Goal: Task Accomplishment & Management: Use online tool/utility

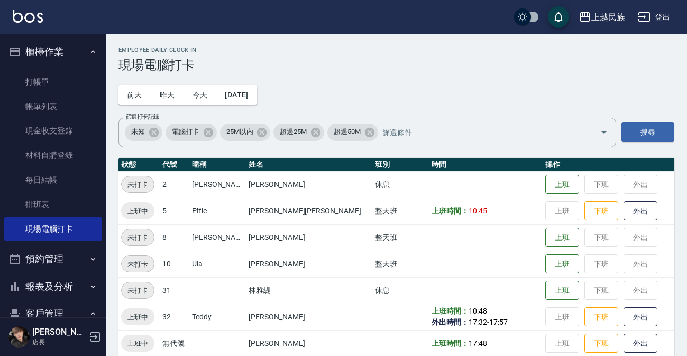
click at [41, 331] on link "客戶列表" at bounding box center [52, 343] width 97 height 24
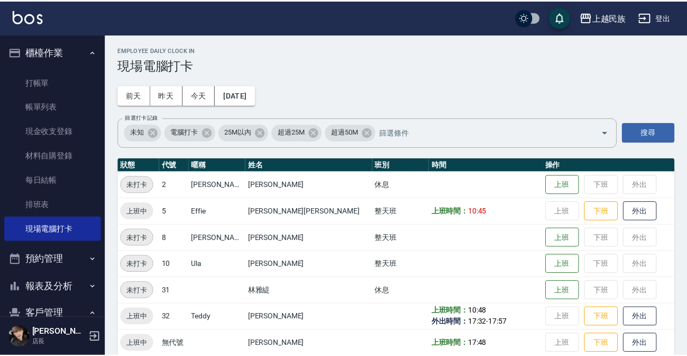
scroll to position [125, 0]
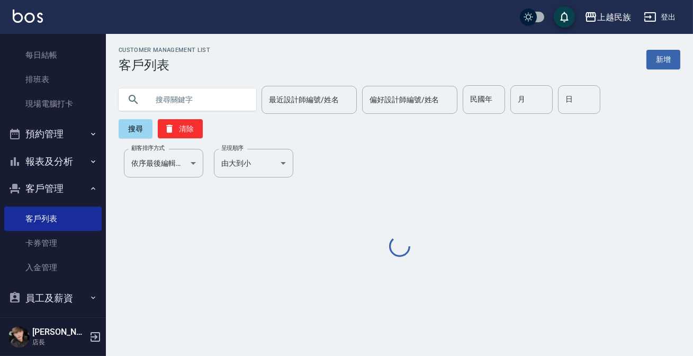
click at [197, 104] on input "text" at bounding box center [197, 99] width 99 height 29
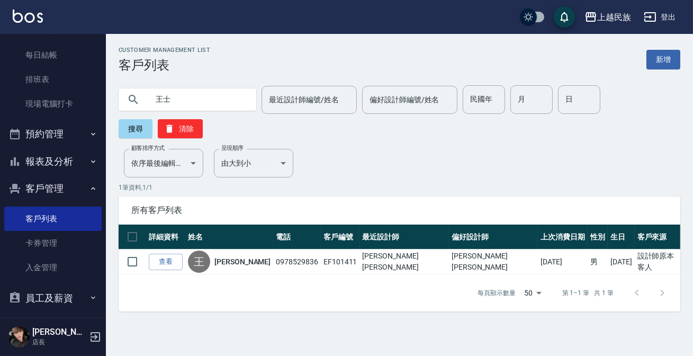
type input "王"
type input "[PERSON_NAME]"
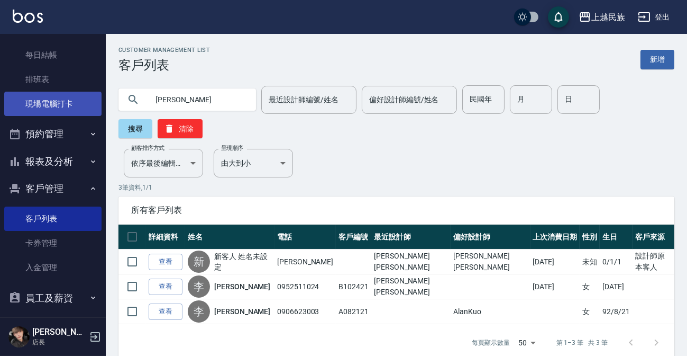
click at [59, 112] on link "現場電腦打卡" at bounding box center [52, 104] width 97 height 24
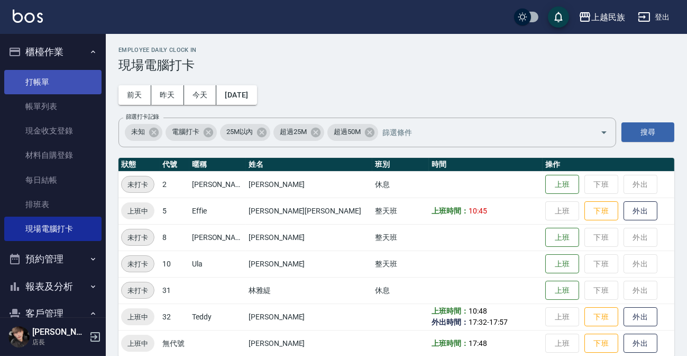
click at [48, 83] on link "打帳單" at bounding box center [52, 82] width 97 height 24
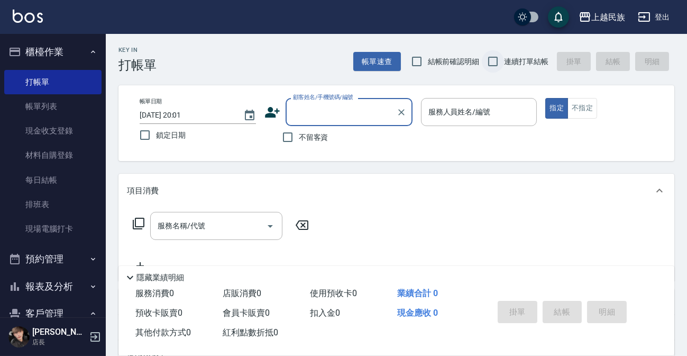
click at [495, 56] on input "連續打單結帳" at bounding box center [493, 61] width 22 height 22
checkbox input "true"
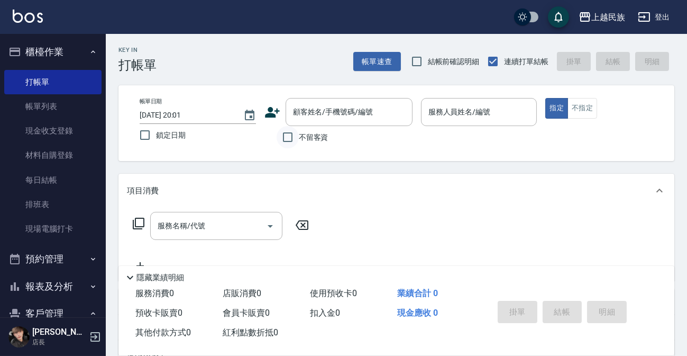
click at [285, 139] on input "不留客資" at bounding box center [288, 137] width 22 height 22
checkbox input "true"
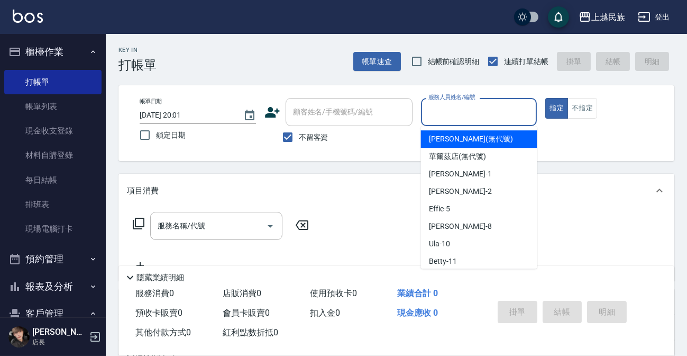
click at [443, 114] on input "服務人員姓名/編號" at bounding box center [479, 112] width 107 height 19
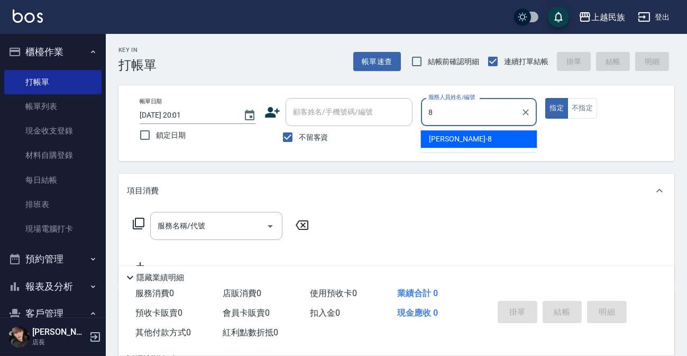
type input "8"
type button "true"
type input "Stella-8"
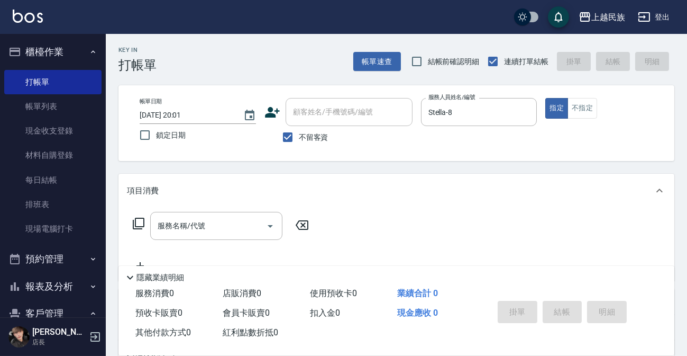
scroll to position [134, 0]
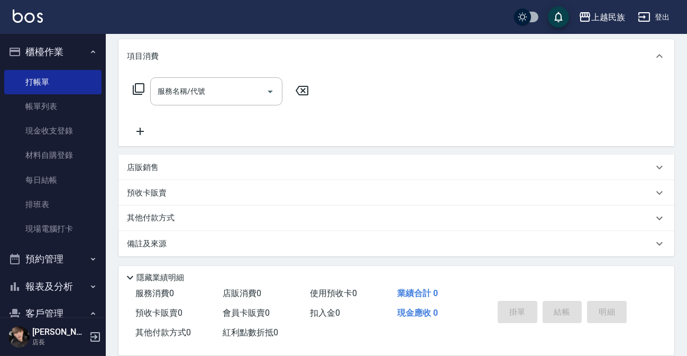
click at [153, 163] on p "店販銷售" at bounding box center [143, 167] width 32 height 11
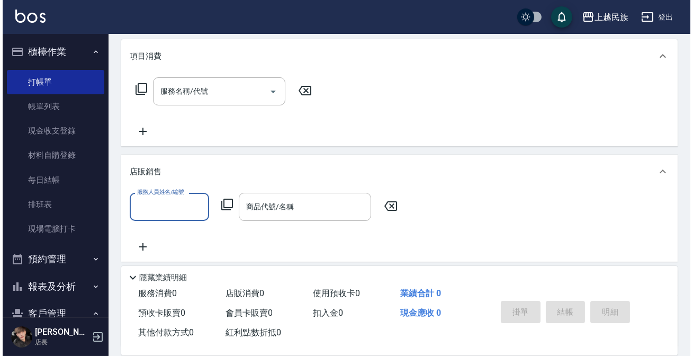
scroll to position [0, 0]
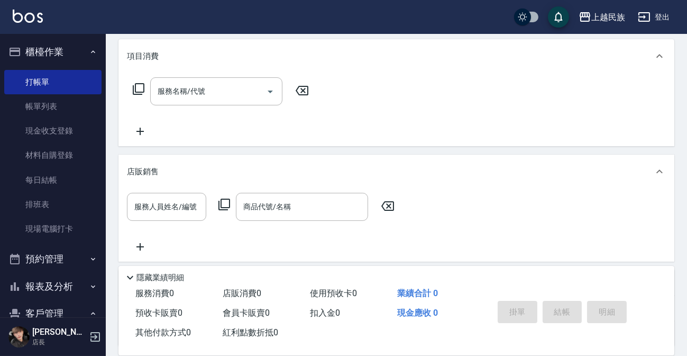
click at [223, 205] on icon at bounding box center [224, 204] width 13 height 13
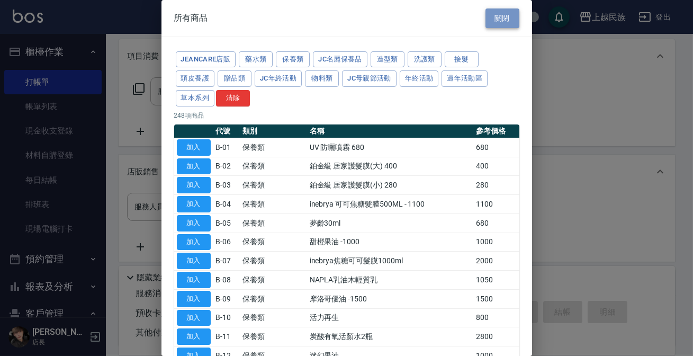
click at [502, 11] on button "關閉" at bounding box center [502, 18] width 34 height 20
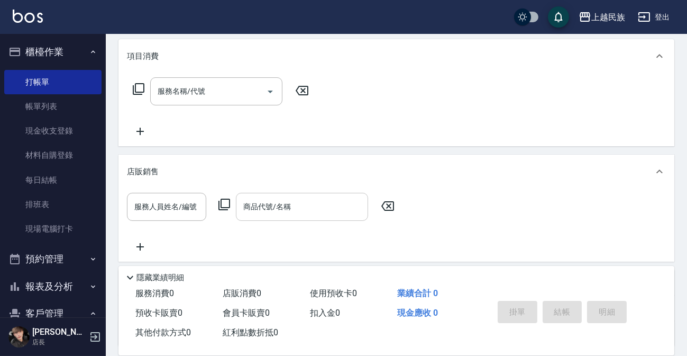
click at [266, 197] on div "商品代號/名稱 商品代號/名稱" at bounding box center [302, 207] width 132 height 28
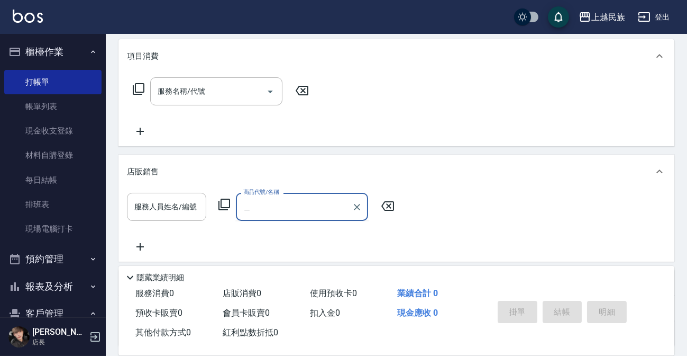
type input "你"
type input "泥"
type input "涂"
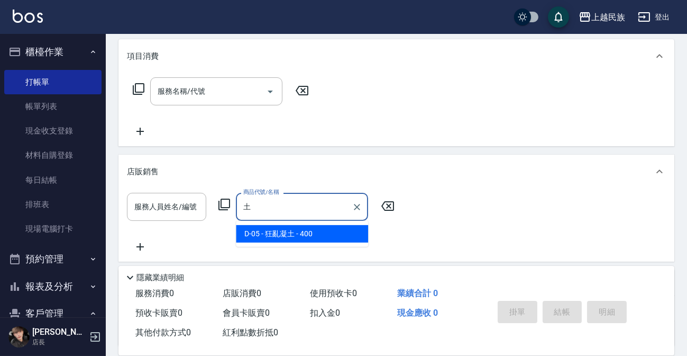
click at [269, 228] on span "D-05 - 狂亂凝土 - 400" at bounding box center [302, 233] width 132 height 17
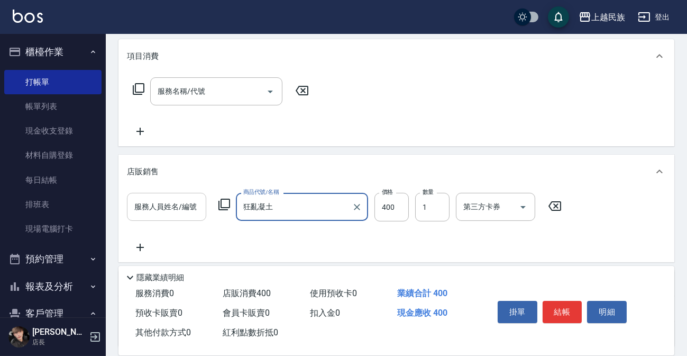
type input "狂亂凝土"
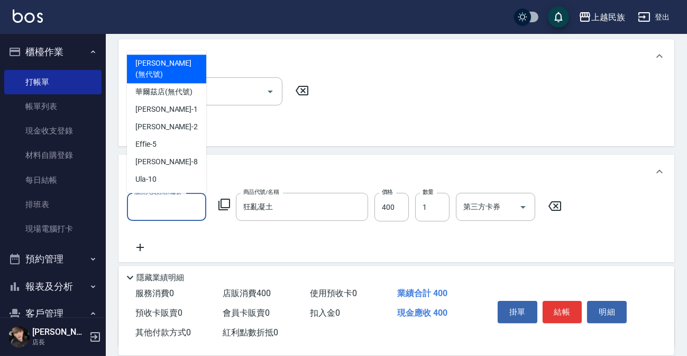
click at [186, 205] on input "服務人員姓名/編號" at bounding box center [167, 206] width 70 height 19
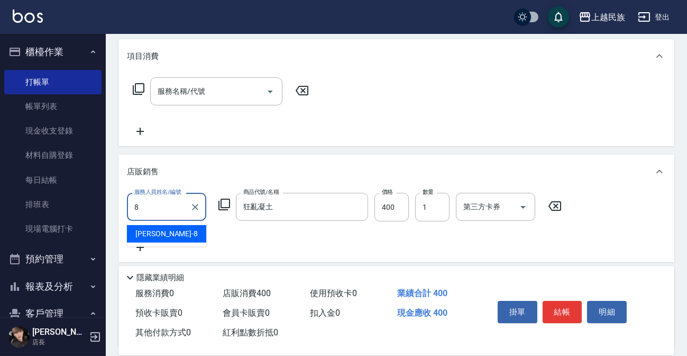
type input "Stella-8"
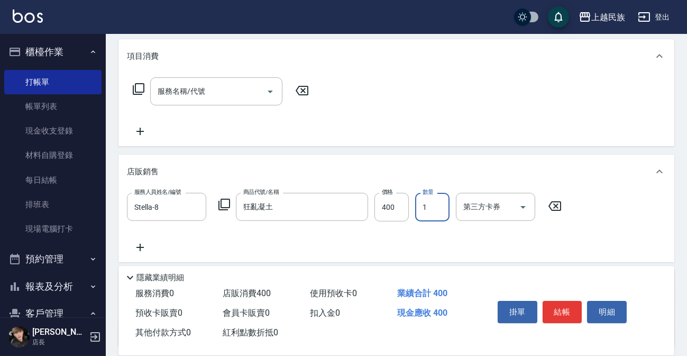
click at [428, 210] on input "1" at bounding box center [432, 207] width 34 height 29
type input "2"
click at [569, 312] on button "結帳" at bounding box center [563, 312] width 40 height 22
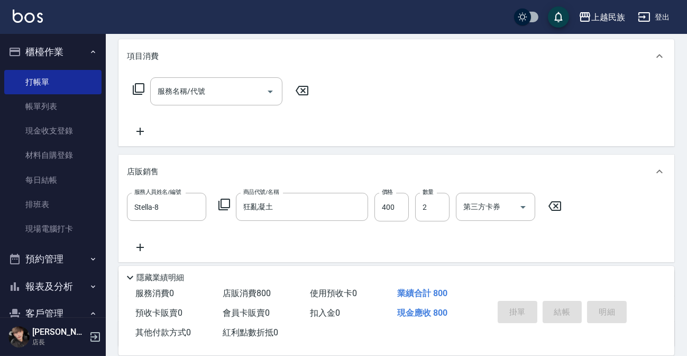
type input "[DATE] 20:03"
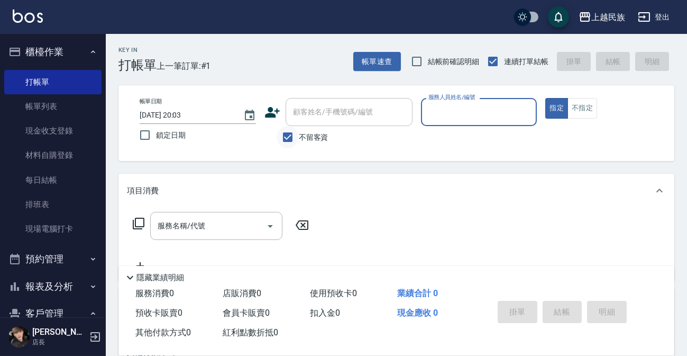
click at [291, 139] on input "不留客資" at bounding box center [288, 137] width 22 height 22
checkbox input "false"
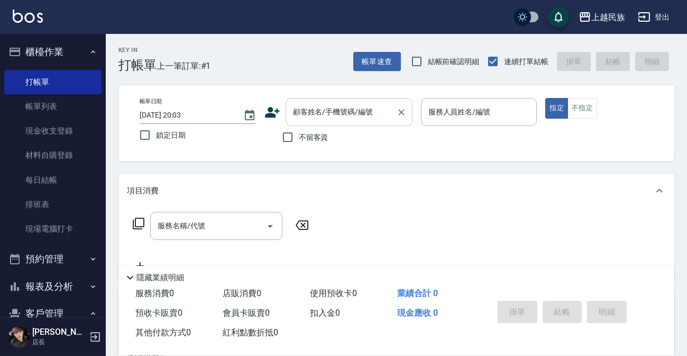
click at [316, 120] on input "顧客姓名/手機號碼/編號" at bounding box center [341, 112] width 102 height 19
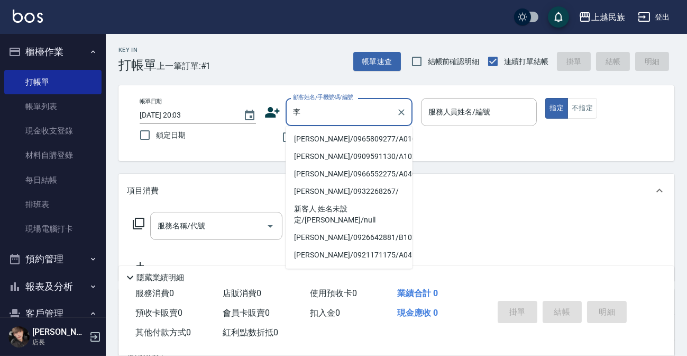
type input "[PERSON_NAME]"
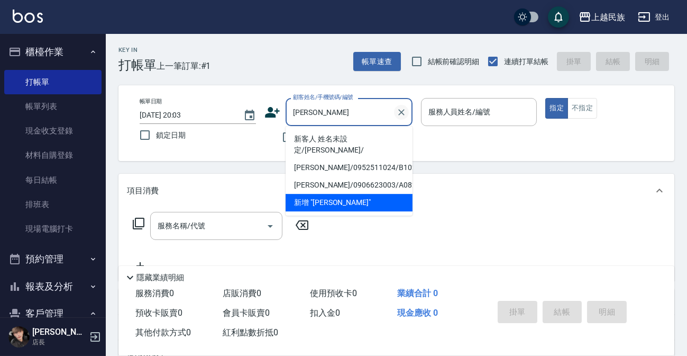
click at [401, 110] on icon "Clear" at bounding box center [401, 112] width 11 height 11
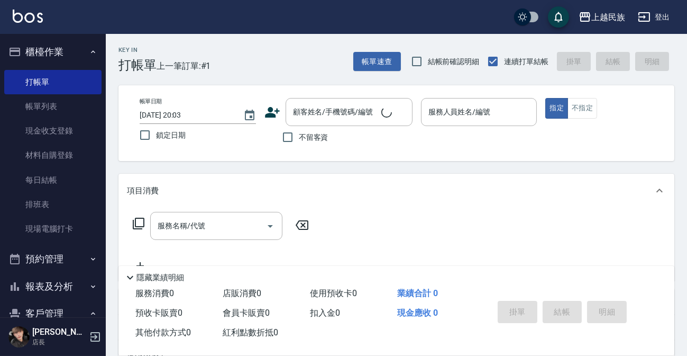
click at [234, 139] on label "鎖定日期" at bounding box center [191, 135] width 114 height 22
click at [156, 139] on input "鎖定日期" at bounding box center [145, 135] width 22 height 22
checkbox input "true"
click at [286, 135] on input "不留客資" at bounding box center [288, 137] width 22 height 22
checkbox input "true"
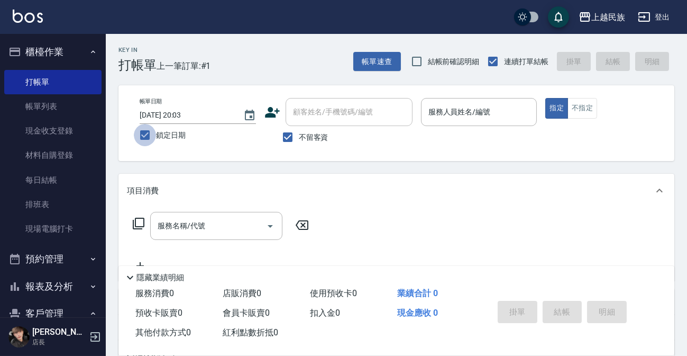
click at [146, 130] on input "鎖定日期" at bounding box center [145, 135] width 22 height 22
checkbox input "false"
type input "[DATE] 20:04"
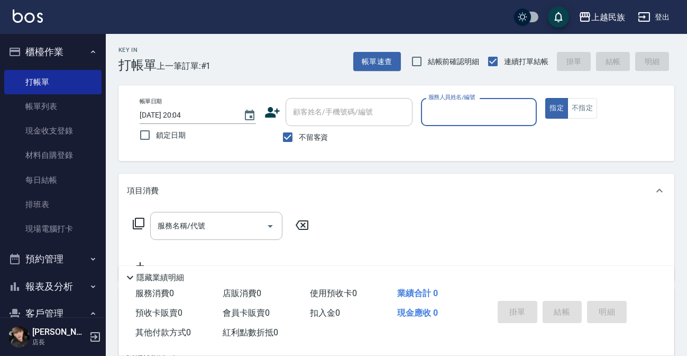
click at [456, 113] on input "服務人員姓名/編號" at bounding box center [479, 112] width 107 height 19
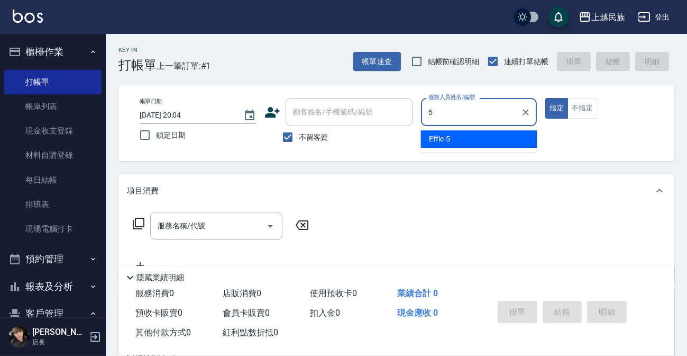
type input "Effie-5"
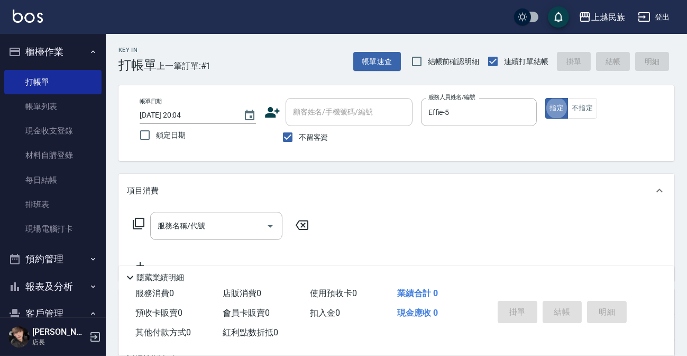
click at [138, 222] on icon at bounding box center [138, 223] width 13 height 13
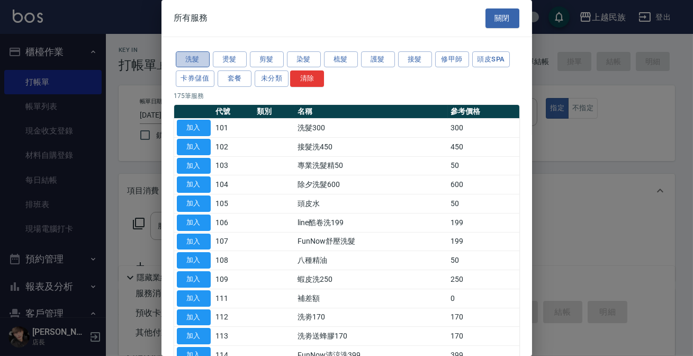
click at [188, 56] on button "洗髮" at bounding box center [193, 59] width 34 height 16
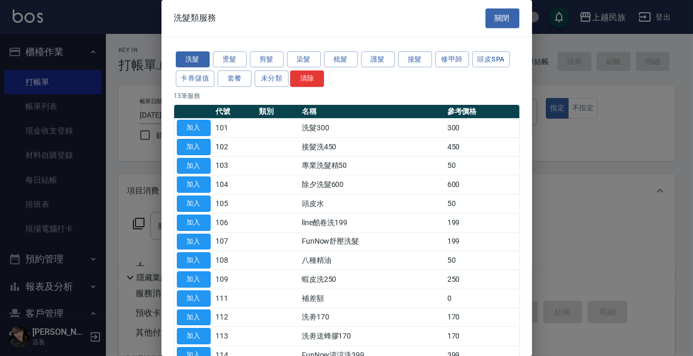
drag, startPoint x: 190, startPoint y: 123, endPoint x: 397, endPoint y: 231, distance: 233.1
click at [190, 123] on button "加入" at bounding box center [194, 128] width 34 height 16
type input "洗髮300(101)"
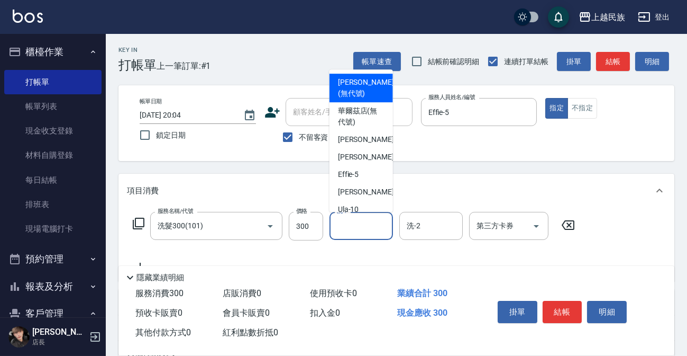
click at [379, 222] on input "洗-1" at bounding box center [361, 225] width 54 height 19
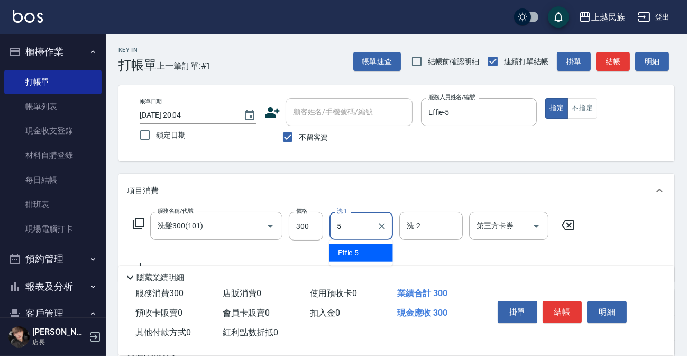
type input "Effie-5"
click at [139, 222] on icon at bounding box center [138, 223] width 13 height 13
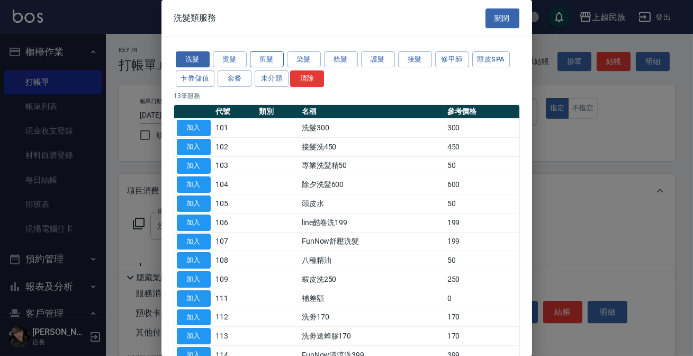
click at [261, 54] on button "剪髮" at bounding box center [267, 59] width 34 height 16
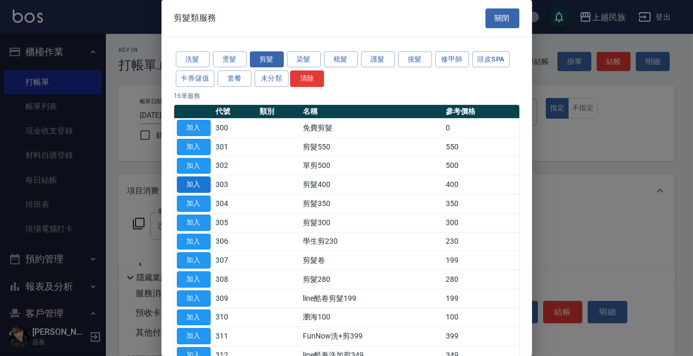
click at [192, 186] on button "加入" at bounding box center [194, 184] width 34 height 16
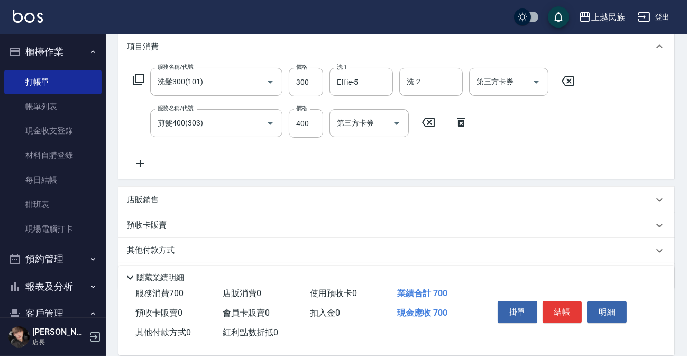
scroll to position [176, 0]
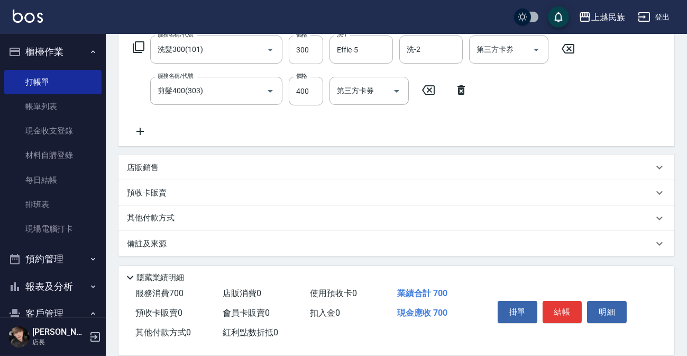
click at [157, 243] on p "備註及來源" at bounding box center [147, 243] width 40 height 11
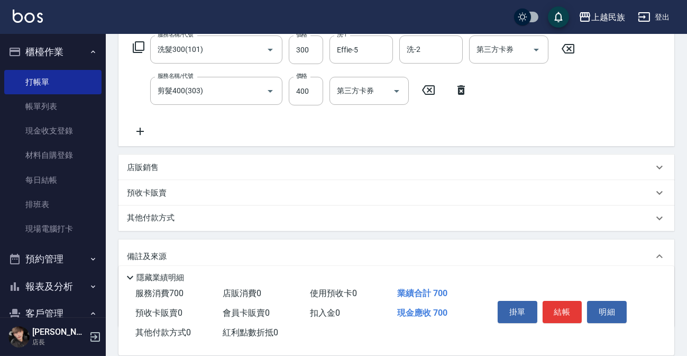
scroll to position [247, 0]
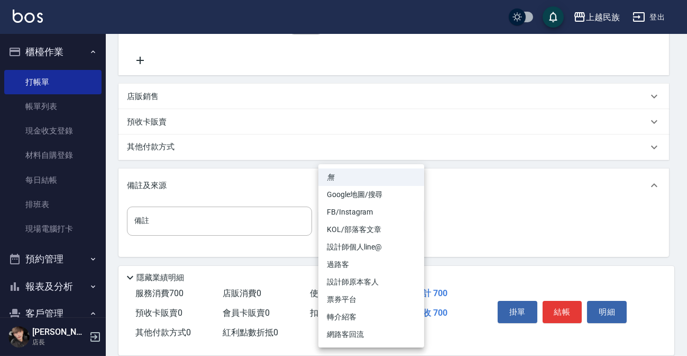
click at [416, 217] on body "上越民族 登出 櫃檯作業 打帳單 帳單列表 現金收支登錄 材料自購登錄 每日結帳 排班表 現場電腦打卡 預約管理 預約管理 單日預約紀錄 單週預約紀錄 報表及…" at bounding box center [343, 54] width 687 height 603
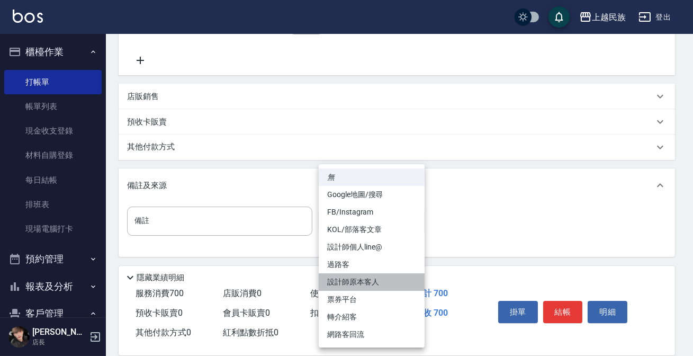
drag, startPoint x: 371, startPoint y: 286, endPoint x: 508, endPoint y: 295, distance: 136.8
click at [371, 286] on li "設計師原本客人" at bounding box center [372, 281] width 106 height 17
type input "設計師原本客人"
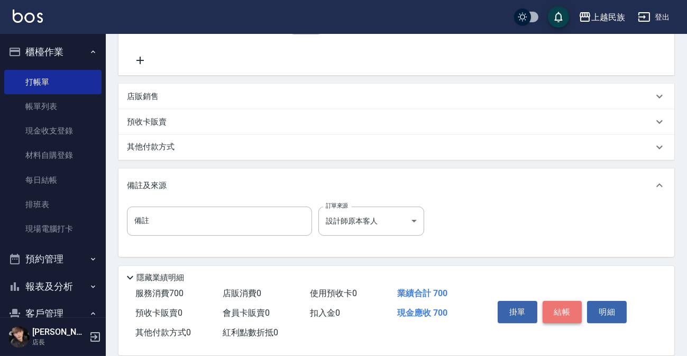
click at [558, 308] on button "結帳" at bounding box center [563, 312] width 40 height 22
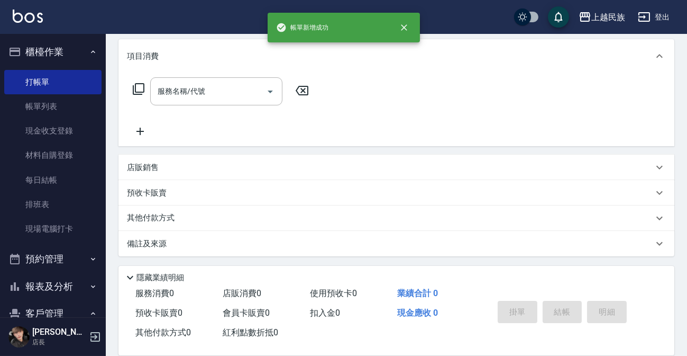
scroll to position [0, 0]
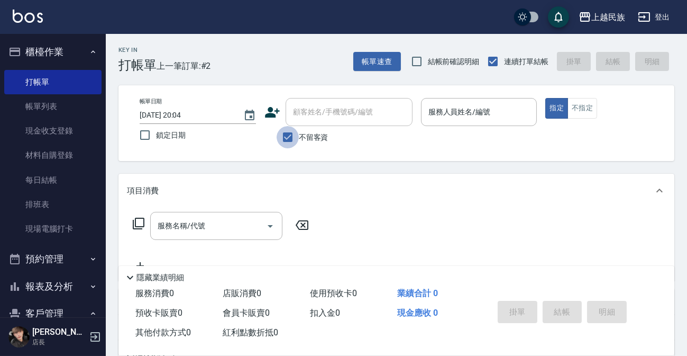
click at [290, 136] on input "不留客資" at bounding box center [288, 137] width 22 height 22
checkbox input "false"
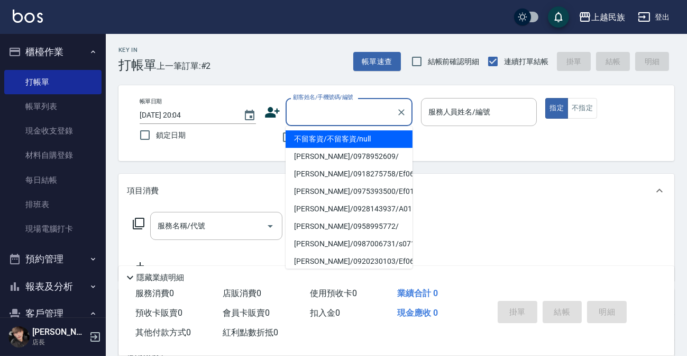
click at [312, 111] on input "顧客姓名/手機號碼/編號" at bounding box center [341, 112] width 102 height 19
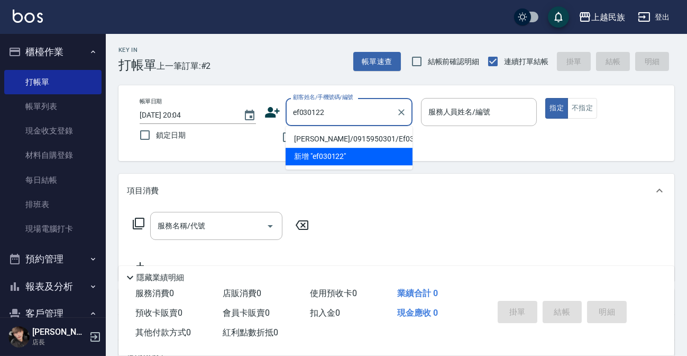
click at [344, 133] on li "[PERSON_NAME]/0915950301/Ef030122" at bounding box center [349, 138] width 127 height 17
type input "[PERSON_NAME]/0915950301/Ef030122"
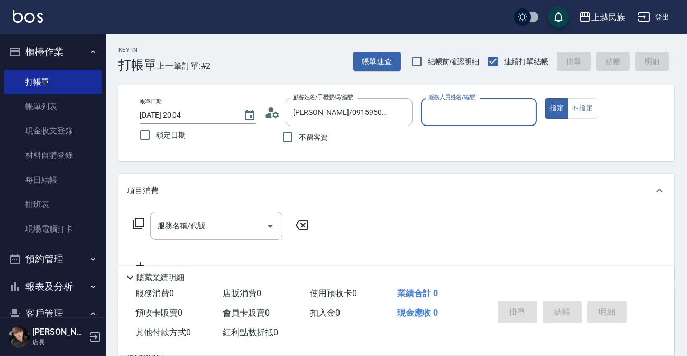
type input "Effie-5"
click at [271, 111] on circle at bounding box center [270, 109] width 5 height 5
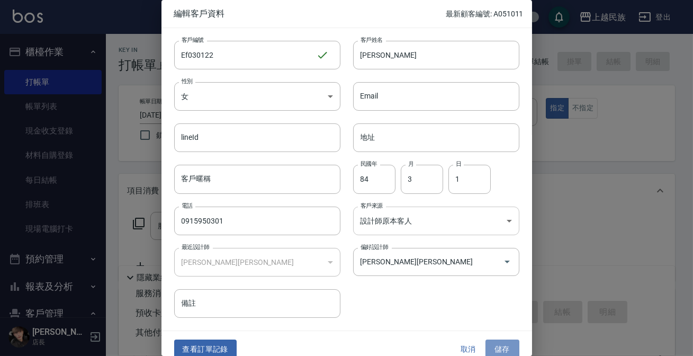
drag, startPoint x: 486, startPoint y: 350, endPoint x: 470, endPoint y: 214, distance: 136.4
click at [486, 350] on button "儲存" at bounding box center [502, 349] width 34 height 20
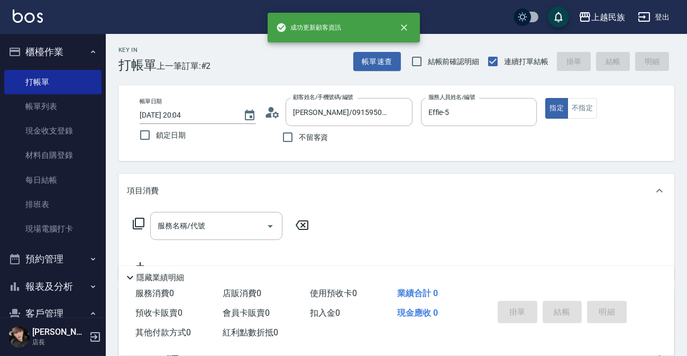
click at [143, 220] on icon at bounding box center [138, 223] width 13 height 13
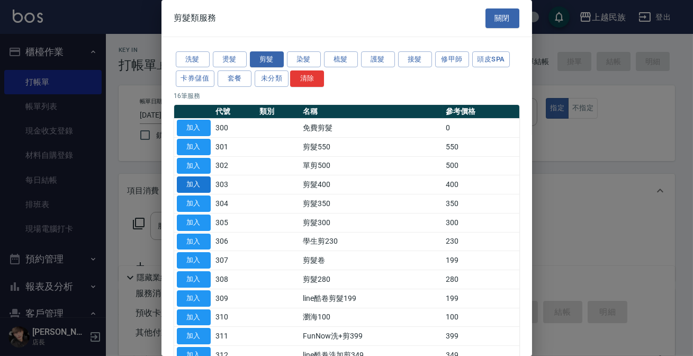
click at [180, 185] on button "加入" at bounding box center [194, 184] width 34 height 16
type input "剪髮400(303)"
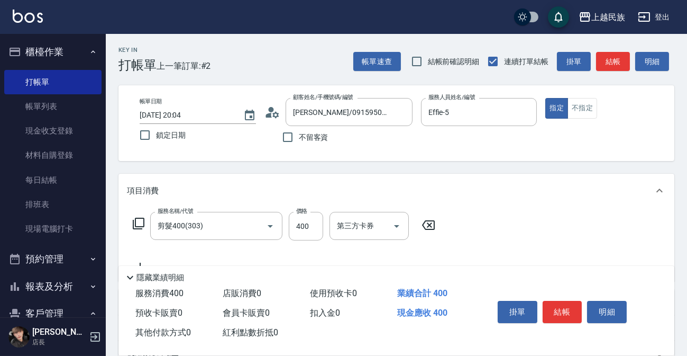
scroll to position [144, 0]
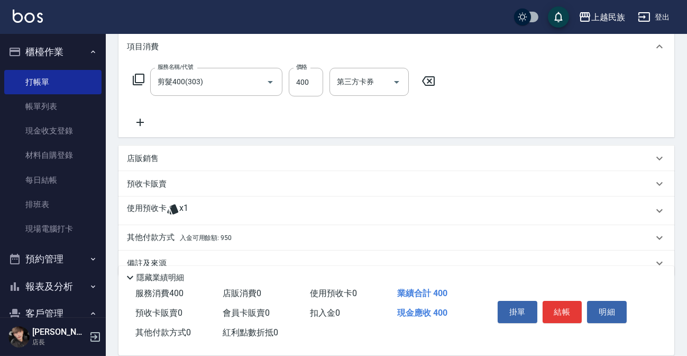
click at [167, 206] on p "使用預收卡" at bounding box center [147, 211] width 40 height 16
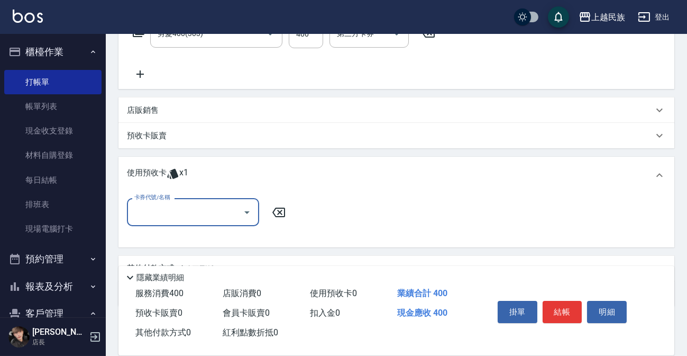
scroll to position [240, 0]
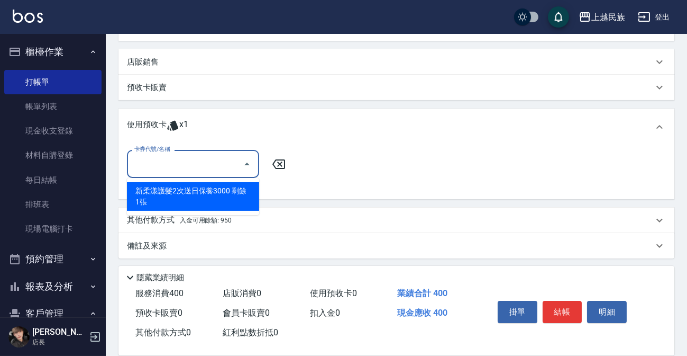
click at [178, 168] on input "卡券代號/名稱" at bounding box center [185, 164] width 107 height 19
click at [183, 185] on div "新柔漾護髮2次送日保養3000 剩餘1張" at bounding box center [193, 196] width 132 height 29
type input "新柔漾護髮2次送日保養3000"
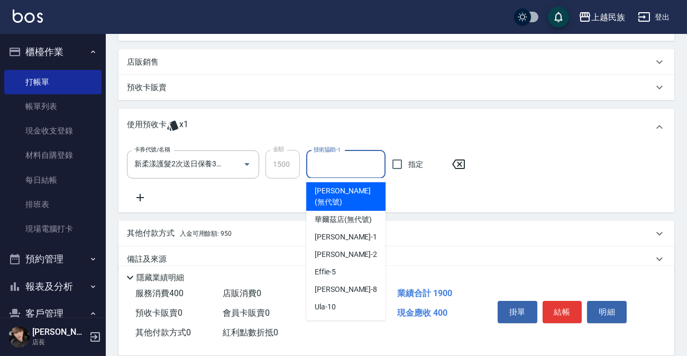
click at [353, 158] on input "技術協助-1" at bounding box center [346, 164] width 70 height 19
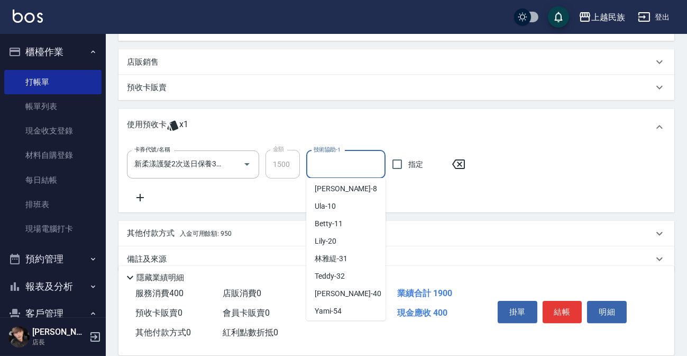
scroll to position [101, 0]
click at [328, 270] on span "Teddy -32" at bounding box center [330, 275] width 30 height 11
type input "Teddy-32"
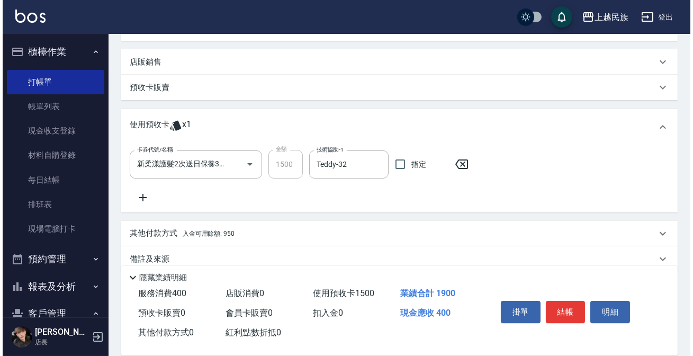
scroll to position [96, 0]
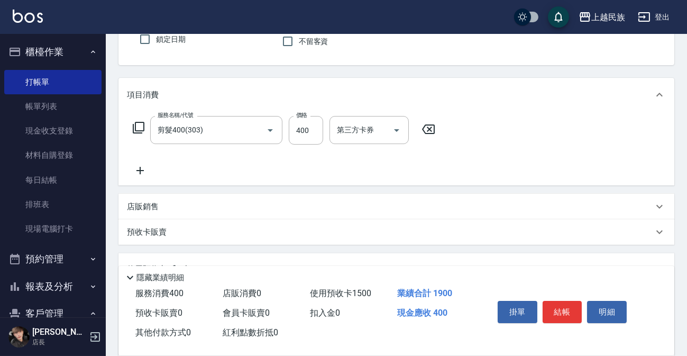
click at [138, 126] on icon at bounding box center [138, 127] width 13 height 13
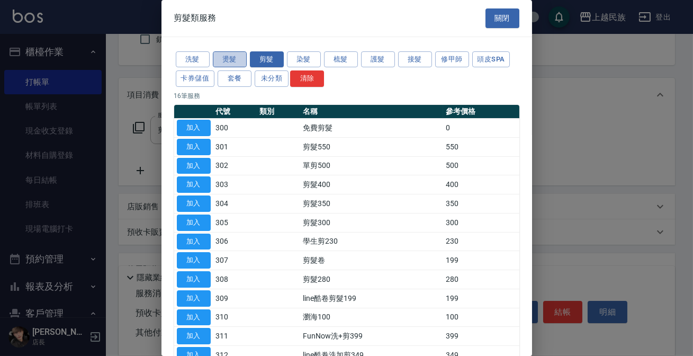
click at [232, 58] on button "燙髮" at bounding box center [230, 59] width 34 height 16
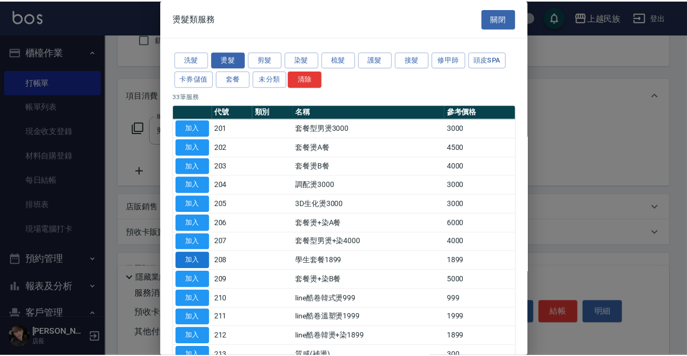
scroll to position [144, 0]
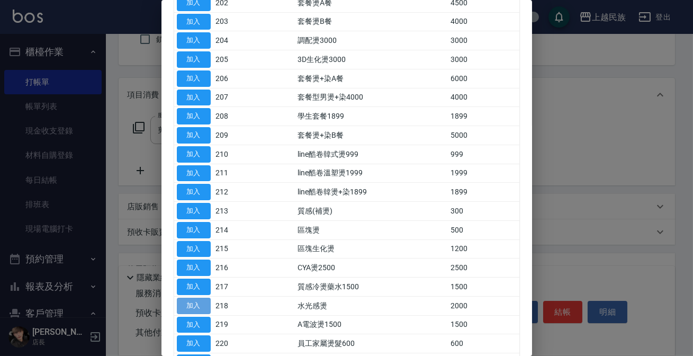
click at [195, 305] on button "加入" at bounding box center [194, 305] width 34 height 16
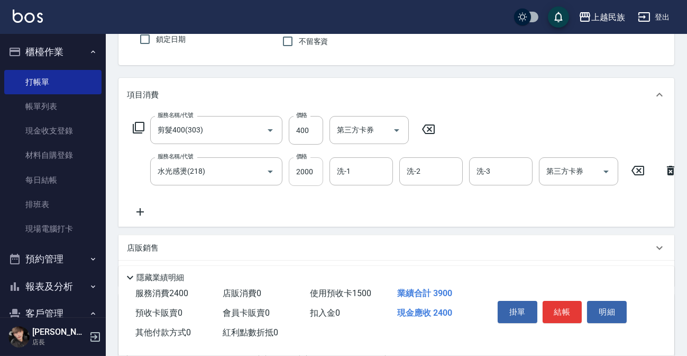
click at [304, 178] on input "2000" at bounding box center [306, 171] width 34 height 29
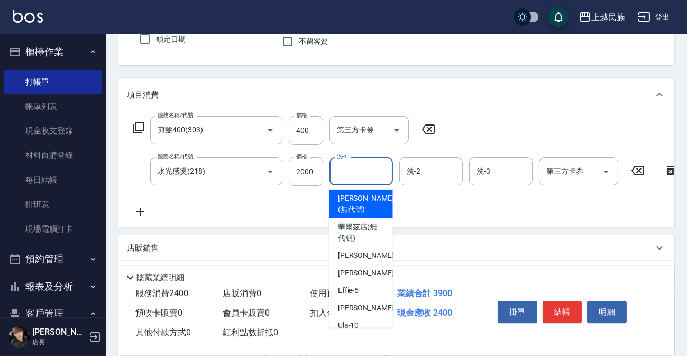
click at [360, 166] on input "洗-1" at bounding box center [361, 171] width 54 height 19
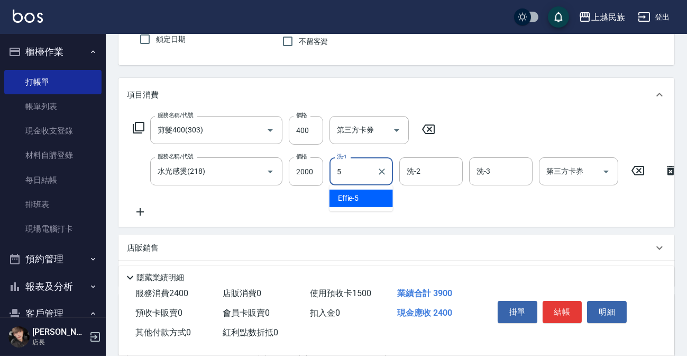
type input "Effie-5"
click at [142, 129] on icon at bounding box center [138, 127] width 13 height 13
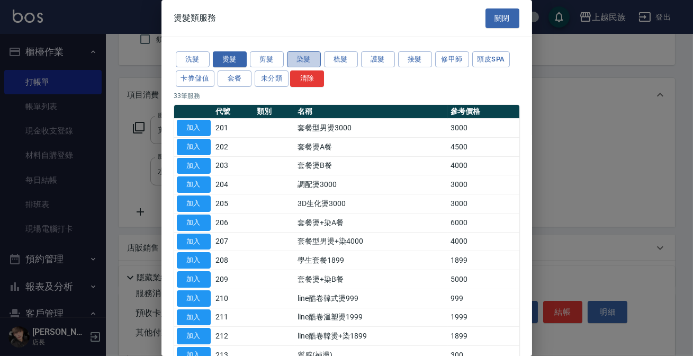
click at [299, 53] on button "染髮" at bounding box center [304, 59] width 34 height 16
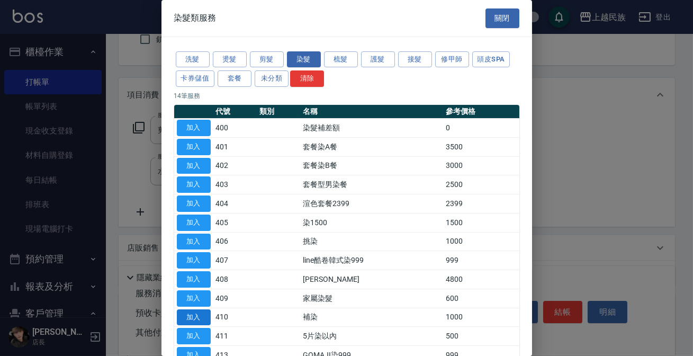
click at [193, 313] on button "加入" at bounding box center [194, 317] width 34 height 16
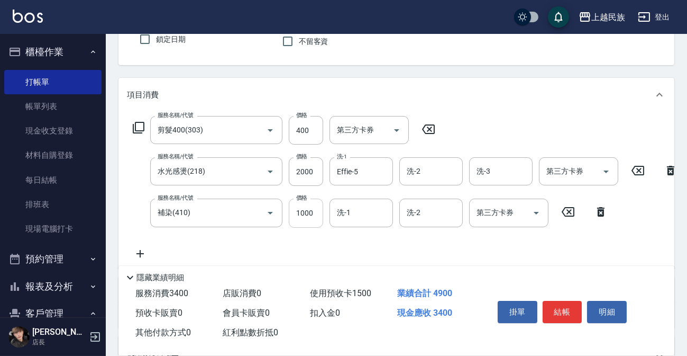
click at [317, 220] on input "1000" at bounding box center [306, 212] width 34 height 29
type input "1200"
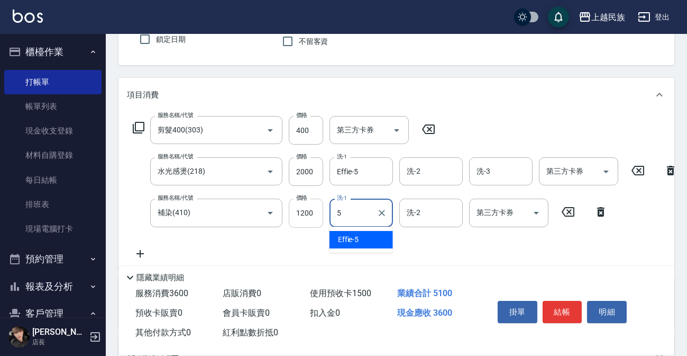
type input "Effie-5"
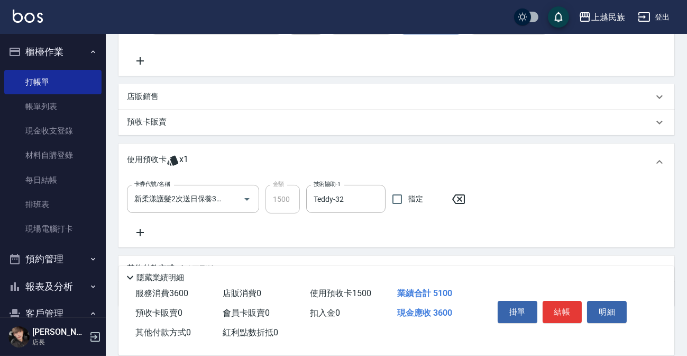
scroll to position [346, 0]
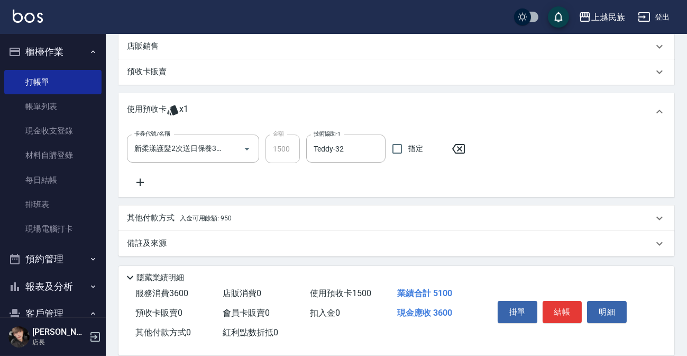
click at [175, 220] on p "其他付款方式 入金可用餘額: 950" at bounding box center [179, 218] width 105 height 12
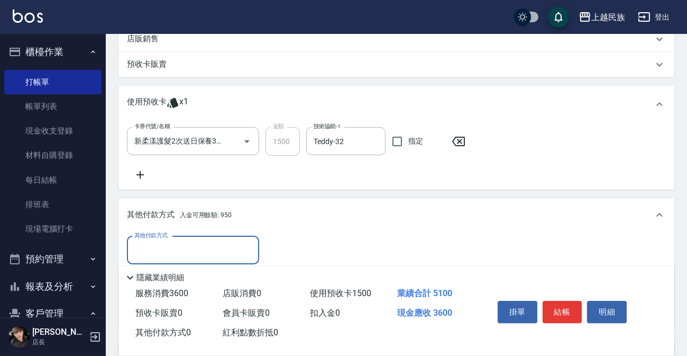
scroll to position [442, 0]
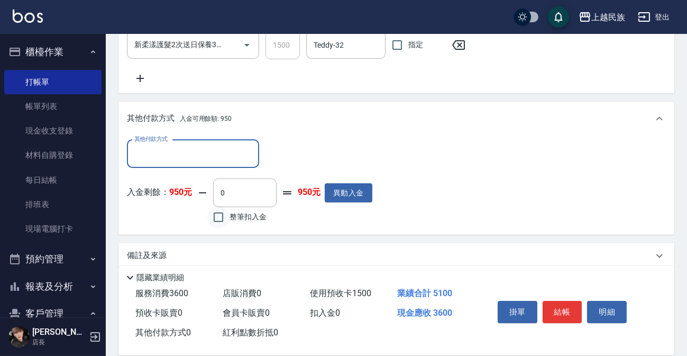
click at [221, 223] on input "整筆扣入金" at bounding box center [218, 217] width 22 height 22
checkbox input "true"
type input "950"
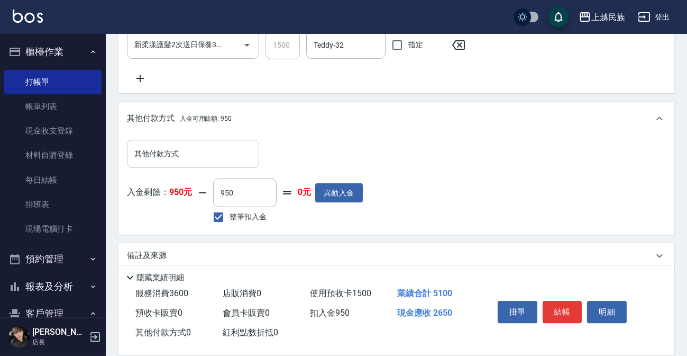
click at [165, 160] on input "其他付款方式" at bounding box center [193, 153] width 123 height 19
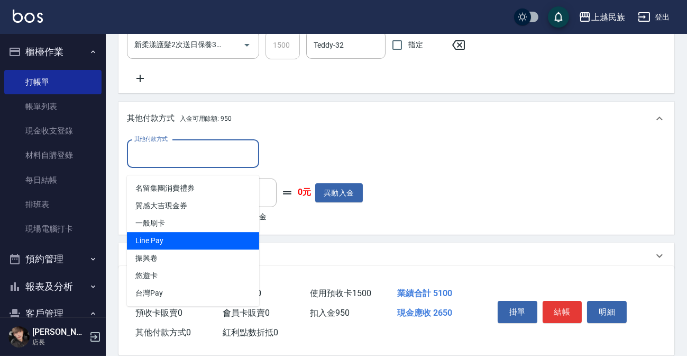
click at [140, 234] on span "Line Pay" at bounding box center [193, 240] width 132 height 17
type input "Line Pay"
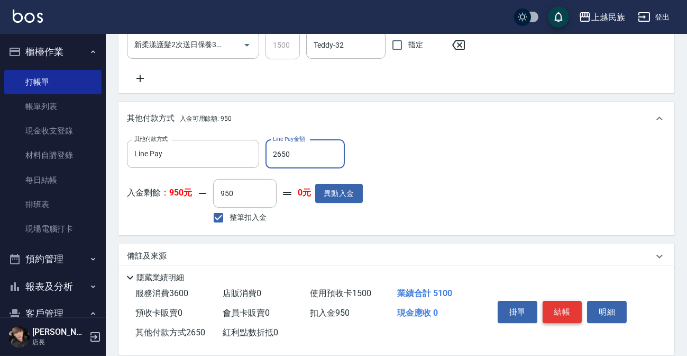
type input "2650"
click at [562, 307] on button "結帳" at bounding box center [563, 312] width 40 height 22
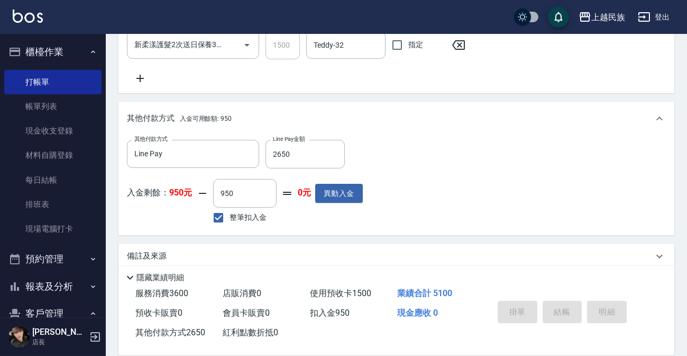
type input "[DATE] 20:06"
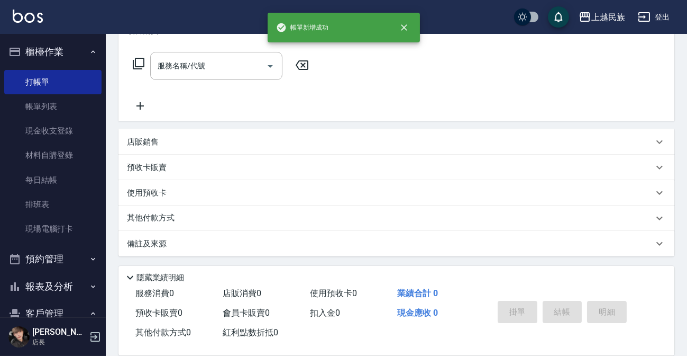
scroll to position [0, 0]
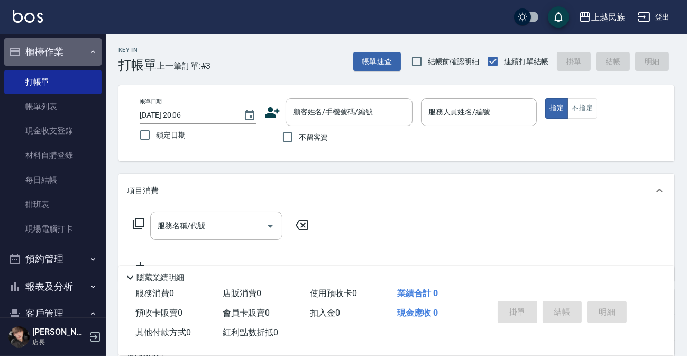
click at [89, 49] on icon "button" at bounding box center [93, 52] width 8 height 8
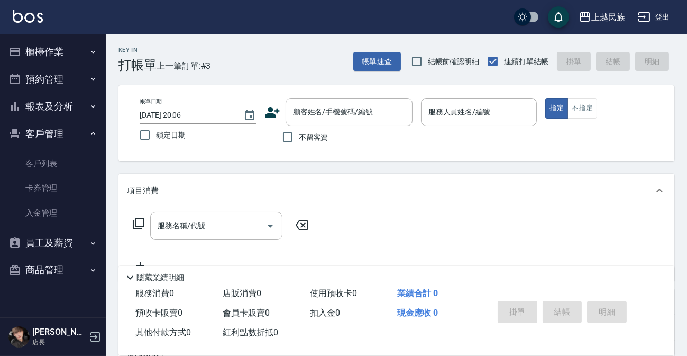
click at [48, 241] on button "員工及薪資" at bounding box center [52, 243] width 97 height 28
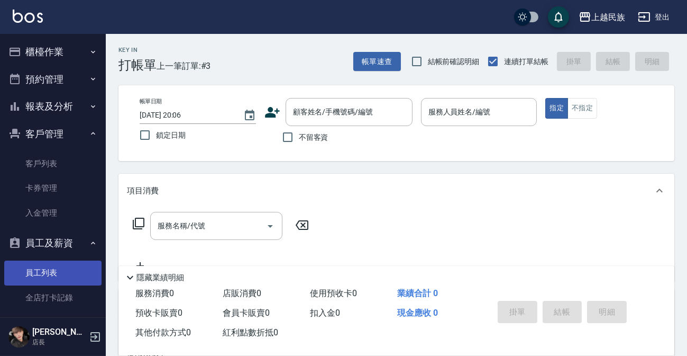
click at [38, 264] on link "員工列表" at bounding box center [52, 272] width 97 height 24
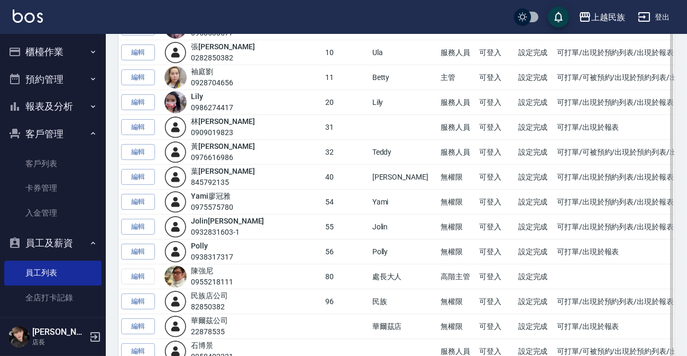
scroll to position [243, 0]
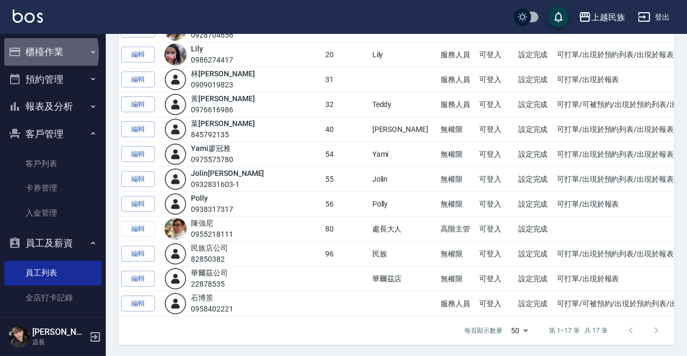
click at [36, 53] on button "櫃檯作業" at bounding box center [52, 52] width 97 height 28
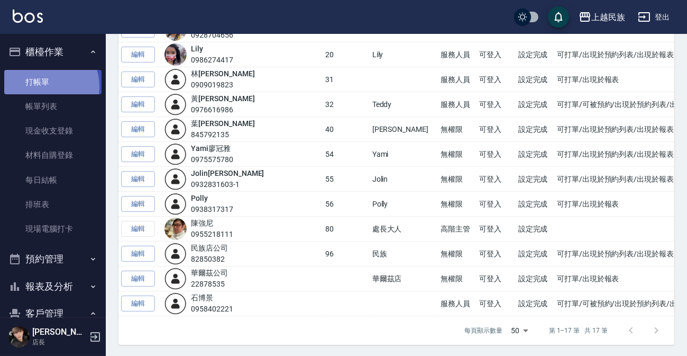
click at [42, 86] on link "打帳單" at bounding box center [52, 82] width 97 height 24
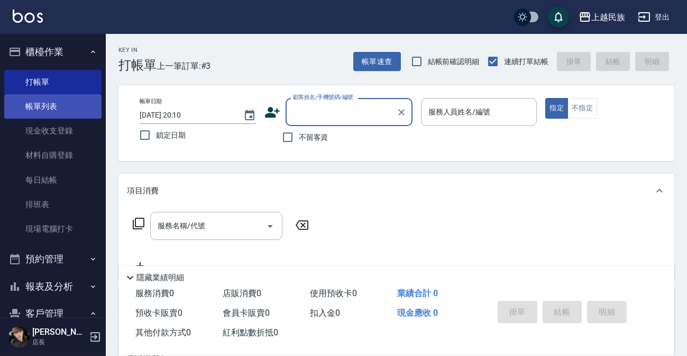
click at [42, 105] on link "帳單列表" at bounding box center [52, 106] width 97 height 24
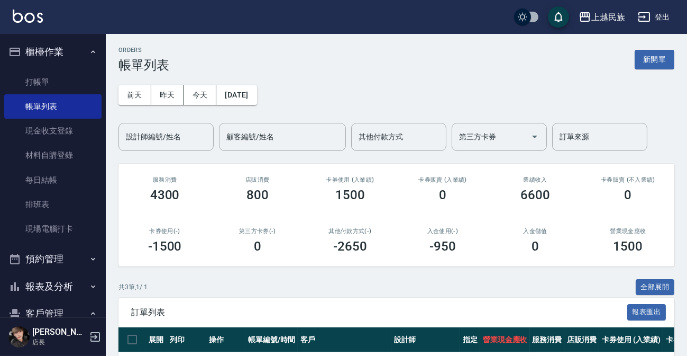
scroll to position [122, 0]
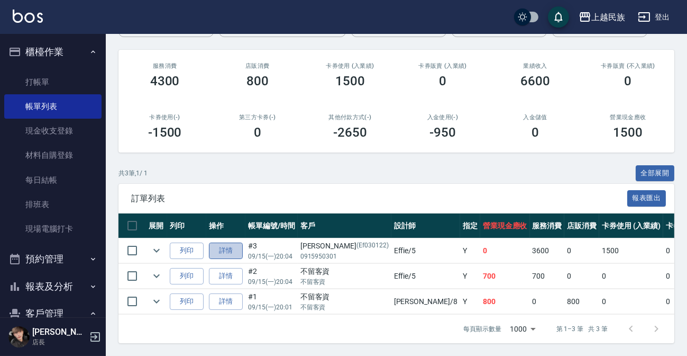
click at [218, 242] on link "詳情" at bounding box center [226, 250] width 34 height 16
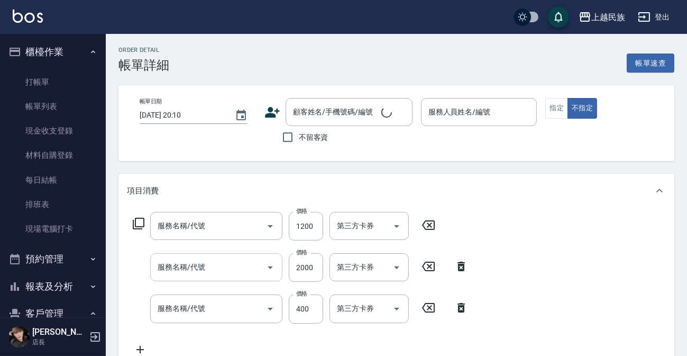
type input "[DATE] 20:04"
type input "Effie-5"
type input "補染(410)"
type input "水光感燙(218)"
type input "剪髮400(303)"
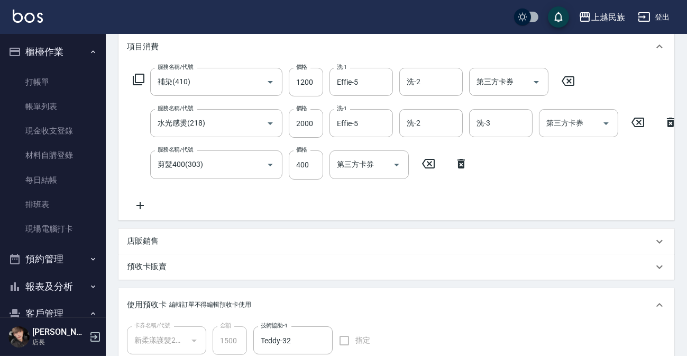
type input "[PERSON_NAME]/0915950301/Ef030122"
type input "新柔漾護髮2次送日保養3000(1/1)"
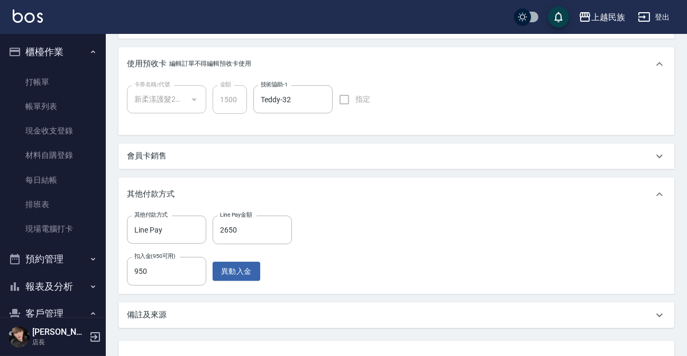
scroll to position [476, 0]
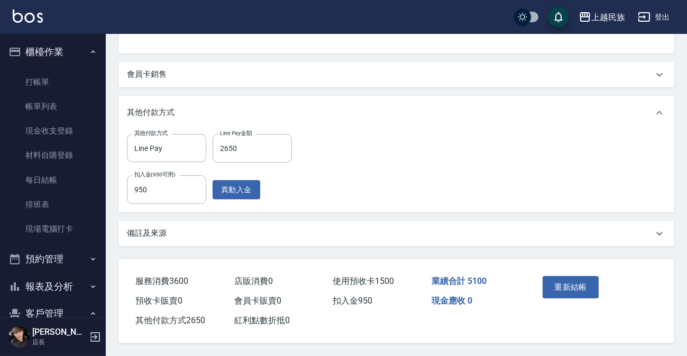
click at [158, 231] on p "備註及來源" at bounding box center [147, 233] width 40 height 11
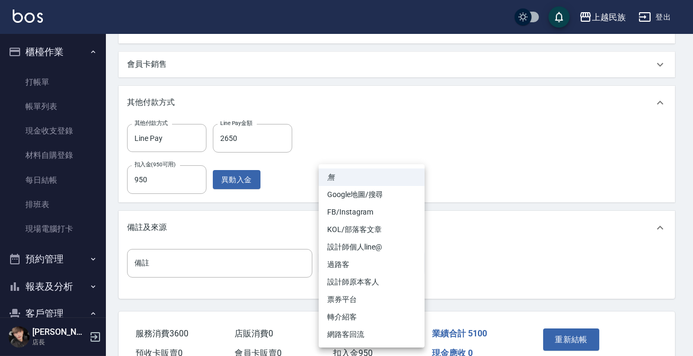
click at [348, 280] on li "設計師原本客人" at bounding box center [372, 281] width 106 height 17
type input "設計師原本客人"
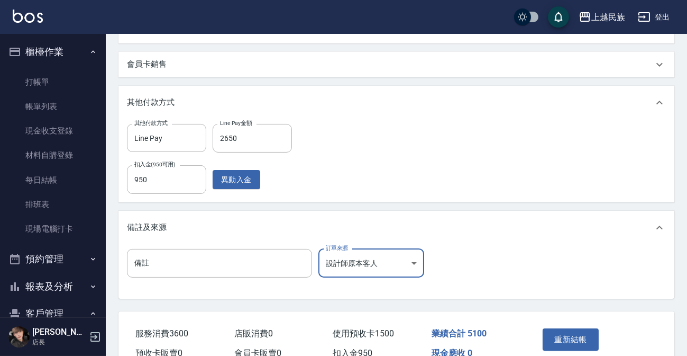
scroll to position [539, 0]
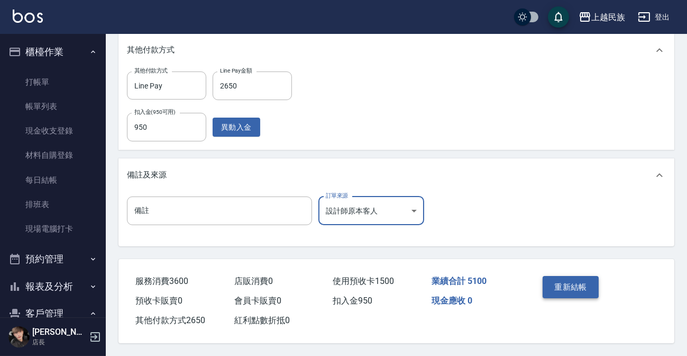
click at [566, 283] on button "重新結帳" at bounding box center [571, 287] width 56 height 22
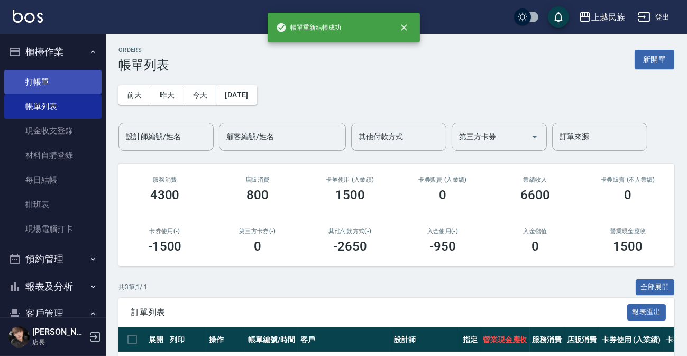
click at [48, 79] on link "打帳單" at bounding box center [52, 82] width 97 height 24
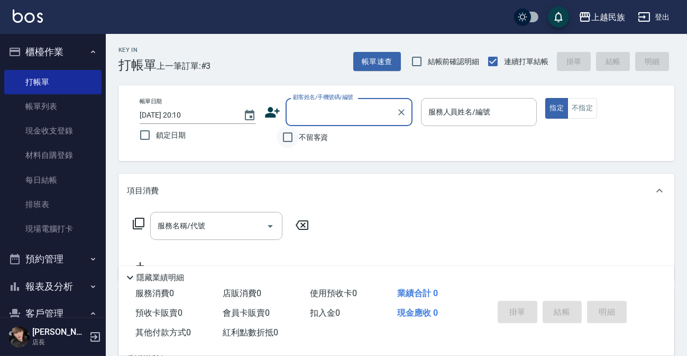
click at [289, 138] on input "不留客資" at bounding box center [288, 137] width 22 height 22
checkbox input "true"
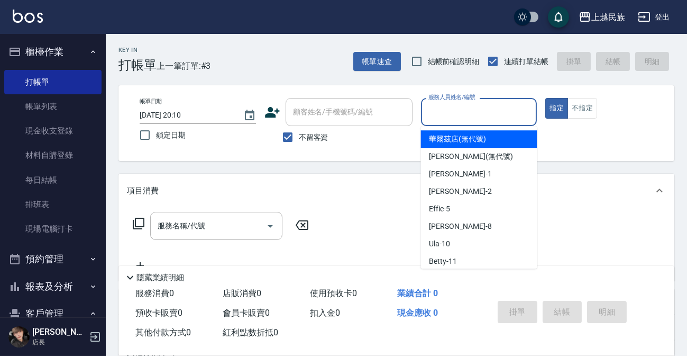
click at [460, 106] on input "服務人員姓名/編號" at bounding box center [479, 112] width 107 height 19
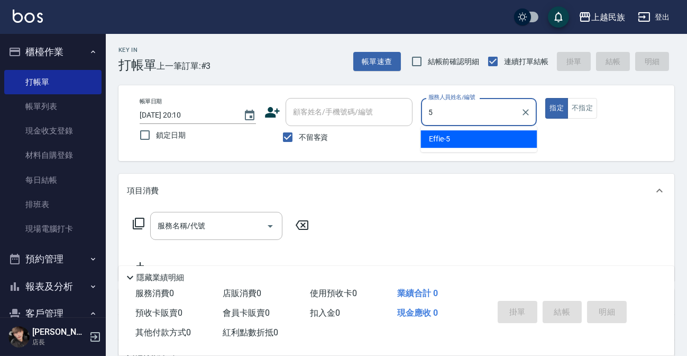
type input "5"
type button "true"
type input "Effie-5"
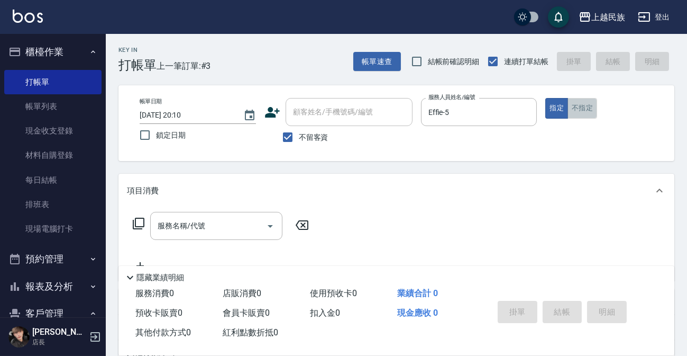
click at [588, 106] on button "不指定" at bounding box center [583, 108] width 30 height 21
click at [141, 221] on icon at bounding box center [138, 223] width 13 height 13
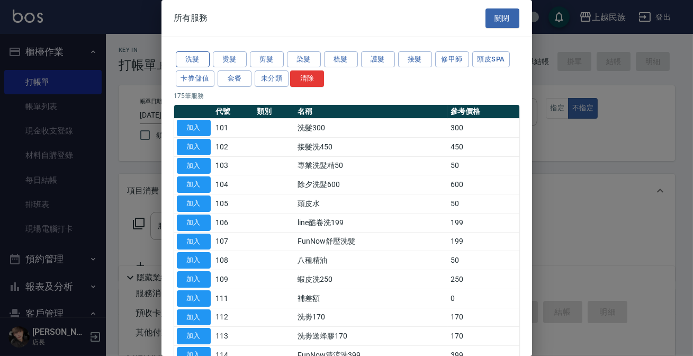
click at [184, 56] on button "洗髮" at bounding box center [193, 59] width 34 height 16
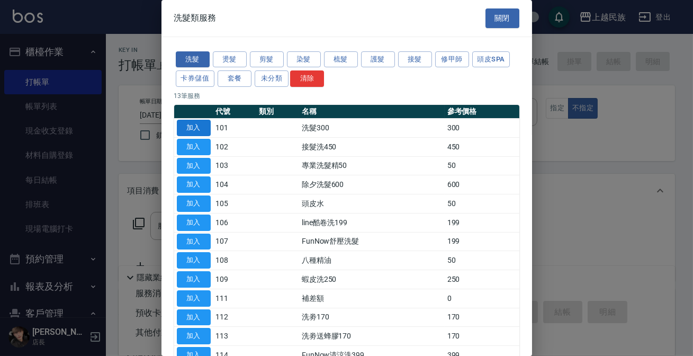
click at [196, 129] on button "加入" at bounding box center [194, 128] width 34 height 16
type input "洗髮300(101)"
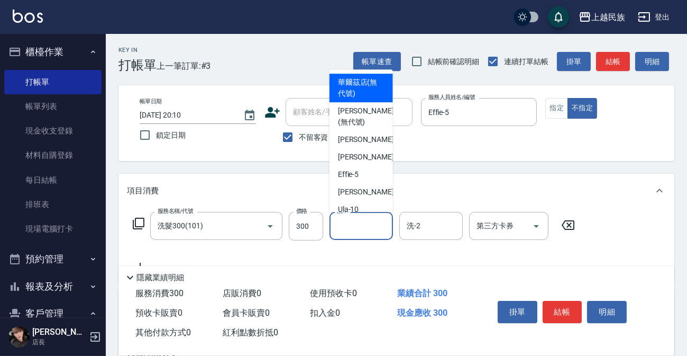
click at [353, 233] on input "洗-1" at bounding box center [361, 225] width 54 height 19
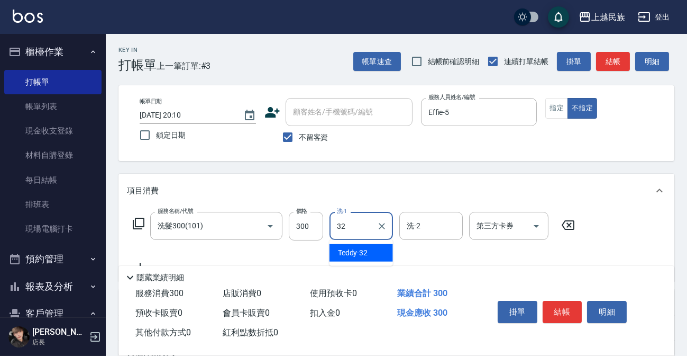
type input "Teddy-32"
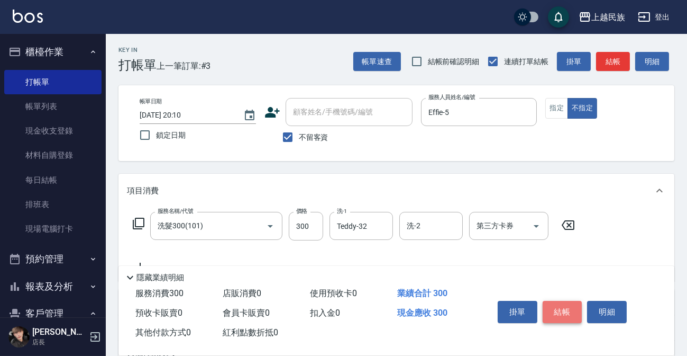
click at [559, 307] on button "結帳" at bounding box center [563, 312] width 40 height 22
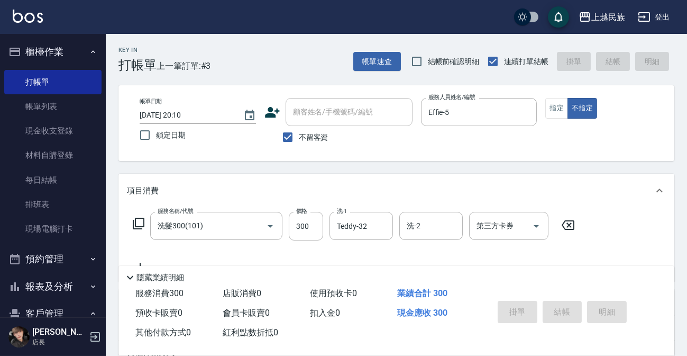
type input "[DATE] 20:11"
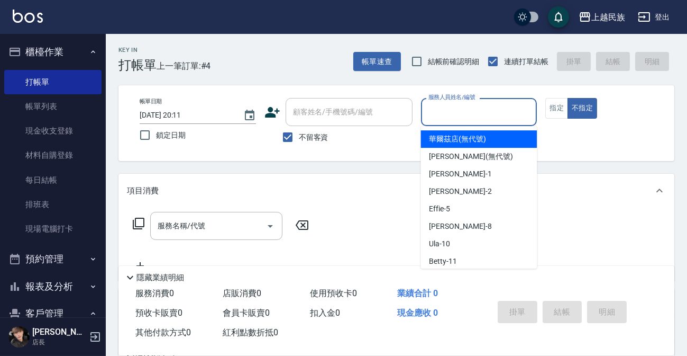
click at [453, 114] on input "服務人員姓名/編號" at bounding box center [479, 112] width 107 height 19
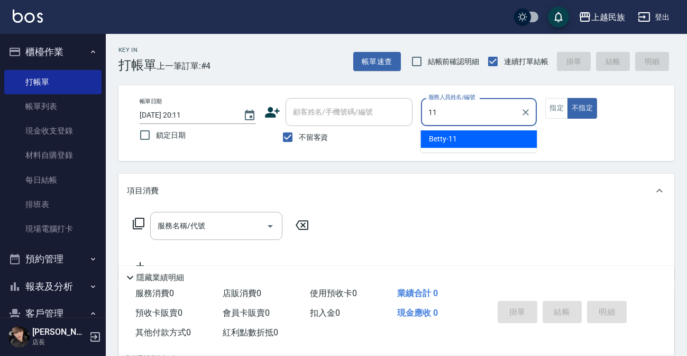
type input "11"
type button "false"
type input "Betty-11"
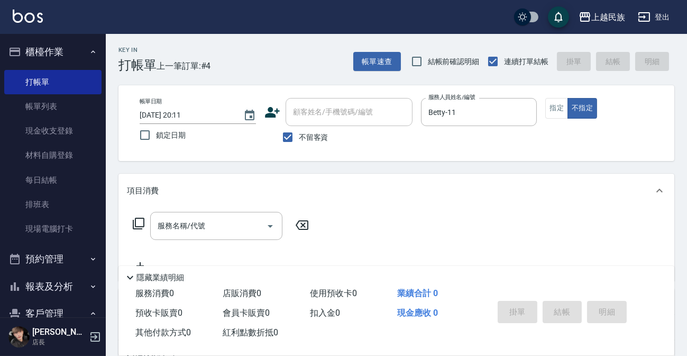
click at [133, 220] on icon at bounding box center [139, 223] width 12 height 12
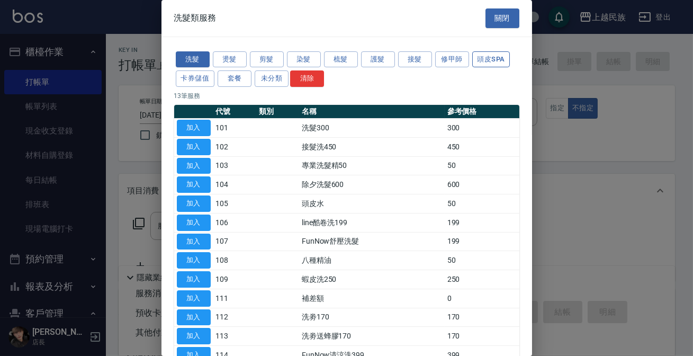
click at [487, 65] on button "頭皮SPA" at bounding box center [491, 59] width 38 height 16
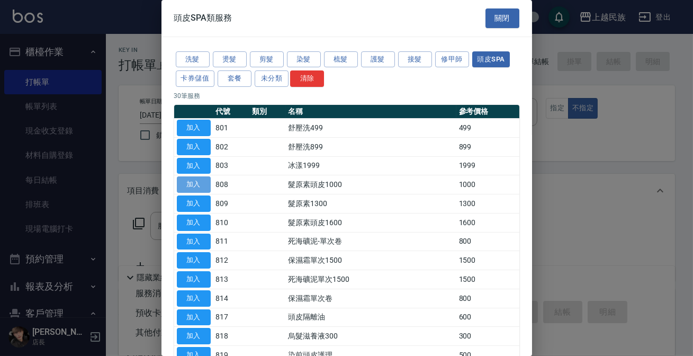
click at [198, 184] on button "加入" at bounding box center [194, 184] width 34 height 16
type input "髮原素頭皮1000(808)"
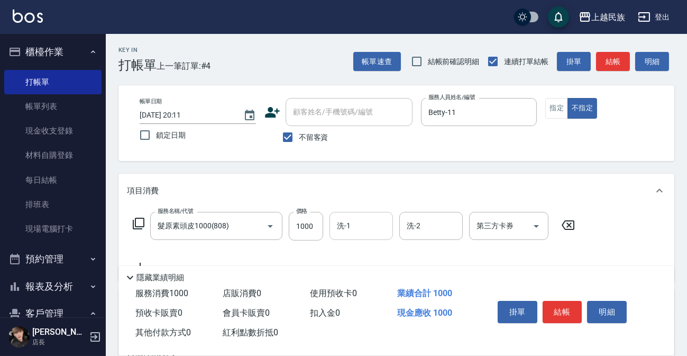
click at [349, 224] on input "洗-1" at bounding box center [361, 225] width 54 height 19
type input "Teddy-32"
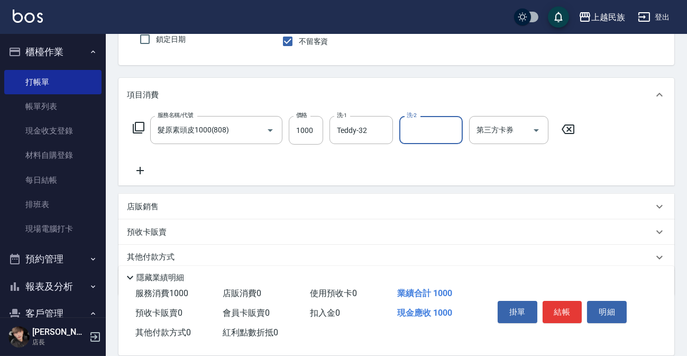
scroll to position [135, 0]
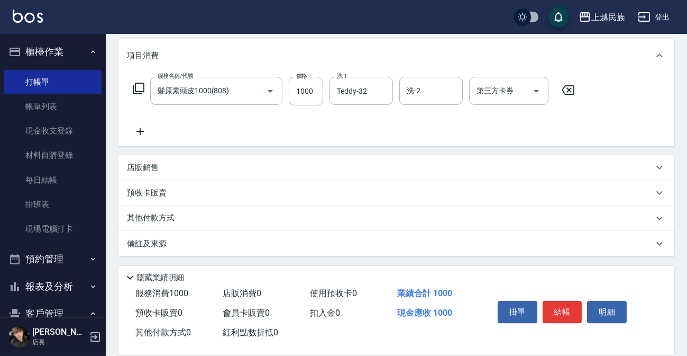
click at [163, 243] on p "備註及來源" at bounding box center [147, 243] width 40 height 11
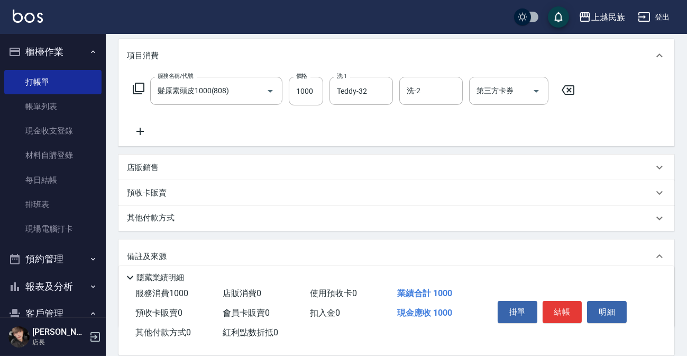
scroll to position [206, 0]
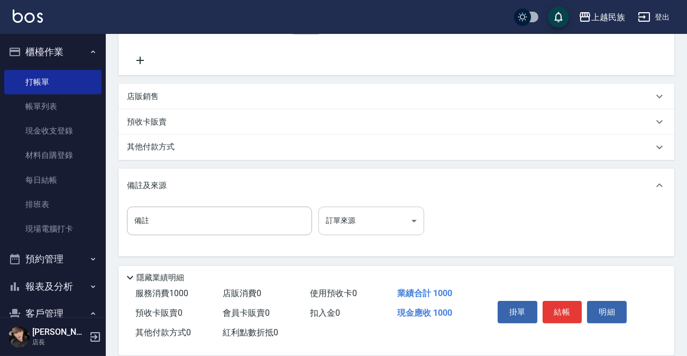
click at [407, 221] on body "上越民族 登出 櫃檯作業 打帳單 帳單列表 現金收支登錄 材料自購登錄 每日結帳 排班表 現場電腦打卡 預約管理 預約管理 單日預約紀錄 單週預約紀錄 報表及…" at bounding box center [343, 74] width 687 height 561
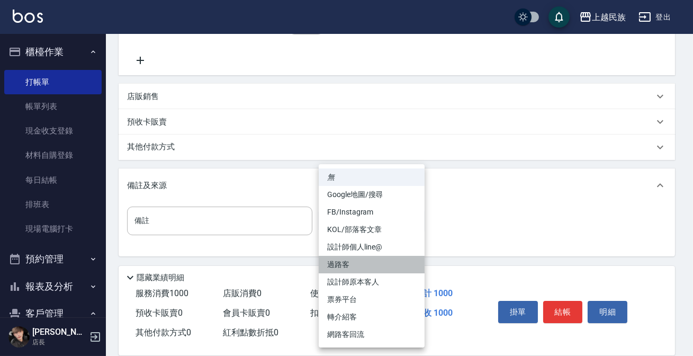
click at [343, 262] on li "過路客" at bounding box center [372, 264] width 106 height 17
type input "過路客"
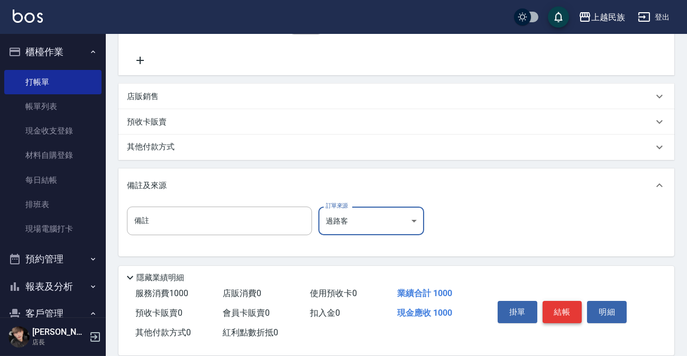
click at [565, 311] on button "結帳" at bounding box center [563, 312] width 40 height 22
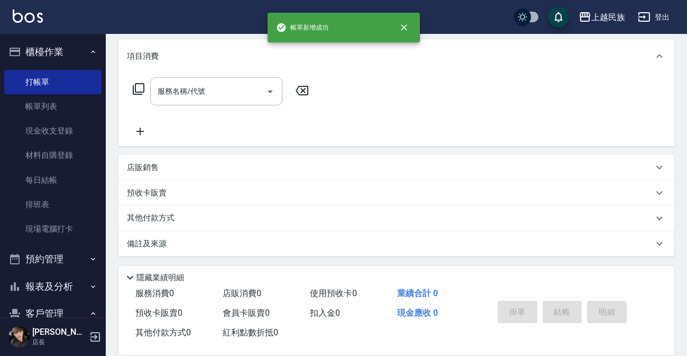
scroll to position [0, 0]
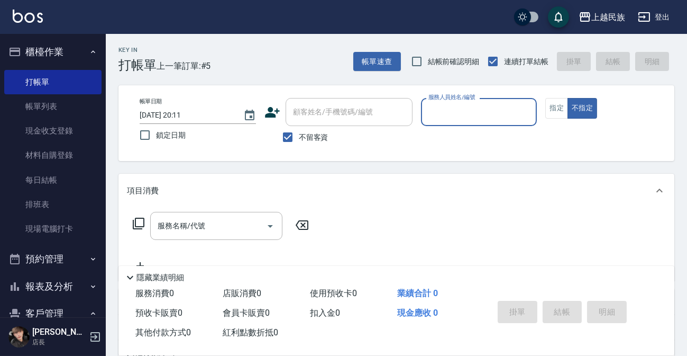
click at [513, 114] on input "服務人員姓名/編號" at bounding box center [479, 112] width 107 height 19
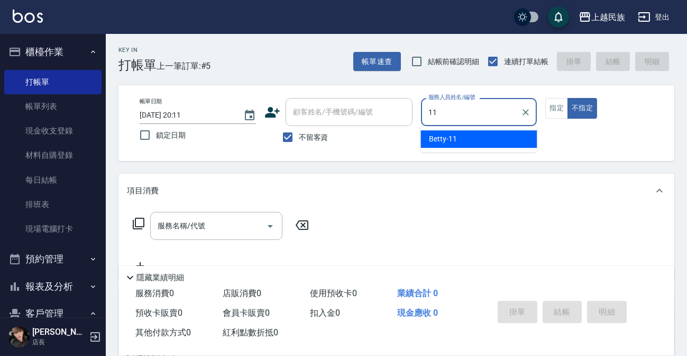
type input "Betty-11"
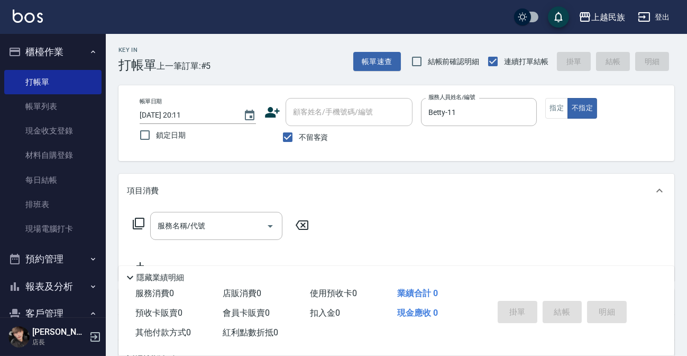
click at [139, 222] on icon at bounding box center [138, 223] width 13 height 13
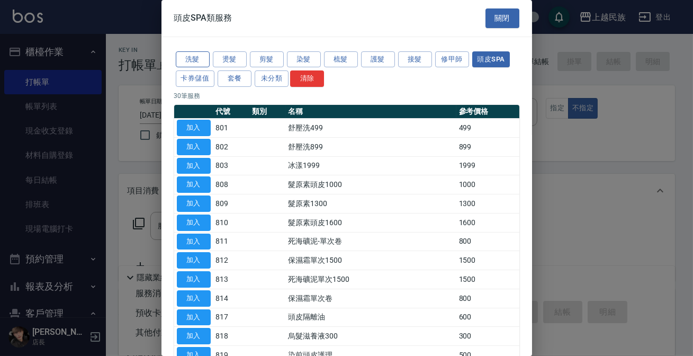
click at [181, 53] on button "洗髮" at bounding box center [193, 59] width 34 height 16
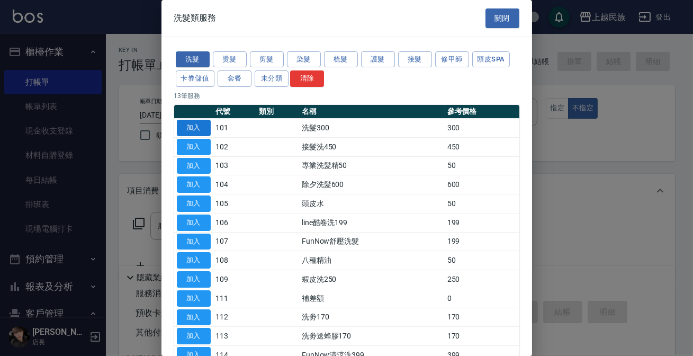
click at [186, 126] on button "加入" at bounding box center [194, 128] width 34 height 16
type input "洗髮300(101)"
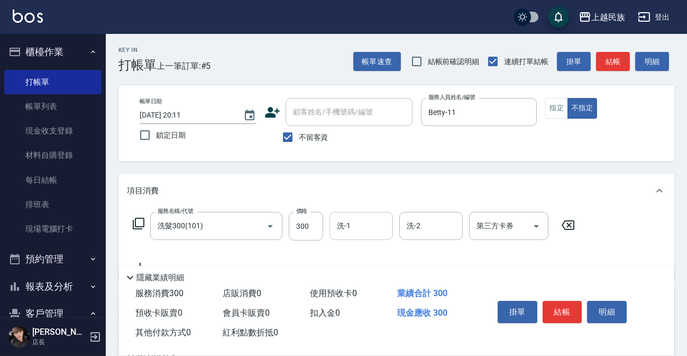
click at [351, 232] on input "洗-1" at bounding box center [361, 225] width 54 height 19
type input "Teddy-32"
click at [564, 311] on button "結帳" at bounding box center [563, 312] width 40 height 22
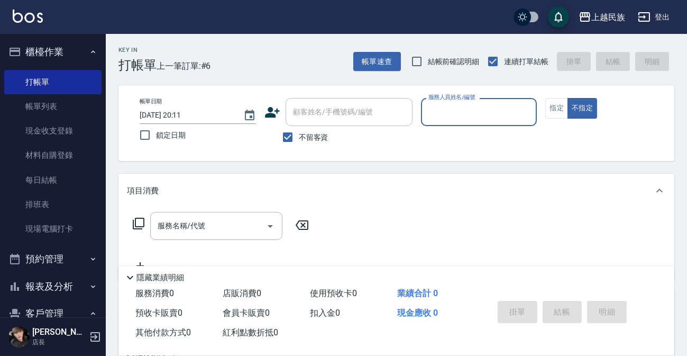
click at [471, 106] on input "服務人員姓名/編號" at bounding box center [479, 112] width 107 height 19
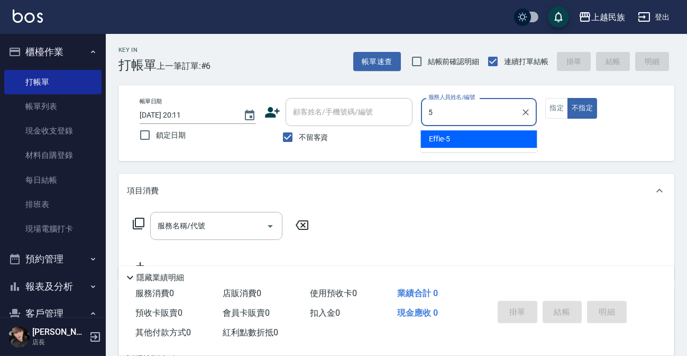
type input "Effie-5"
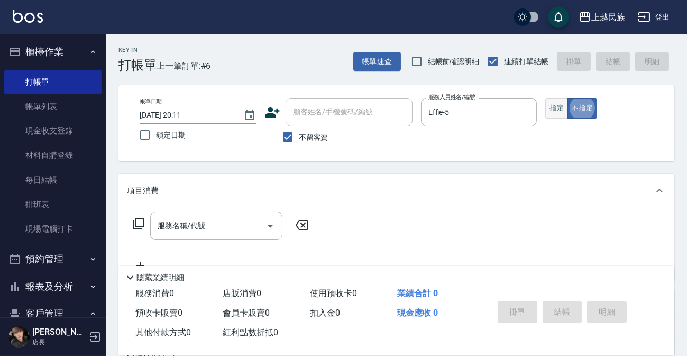
click at [559, 108] on button "指定" at bounding box center [557, 108] width 23 height 21
click at [139, 224] on icon at bounding box center [138, 223] width 13 height 13
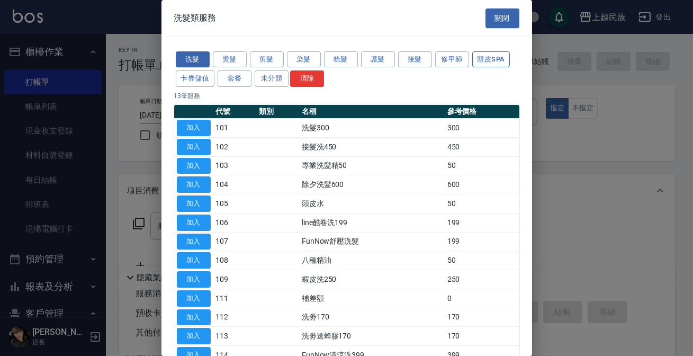
click at [488, 61] on button "頭皮SPA" at bounding box center [491, 59] width 38 height 16
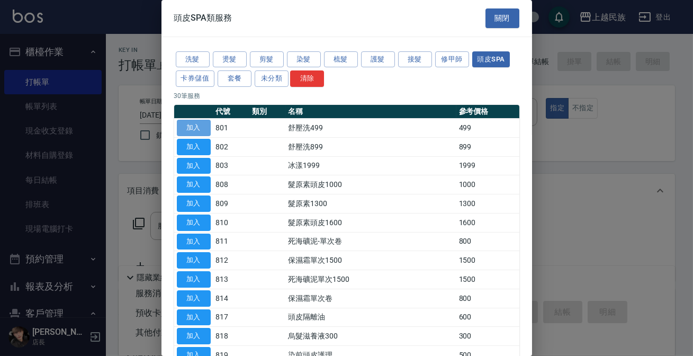
click at [184, 132] on button "加入" at bounding box center [194, 128] width 34 height 16
type input "舒壓洗499(801)"
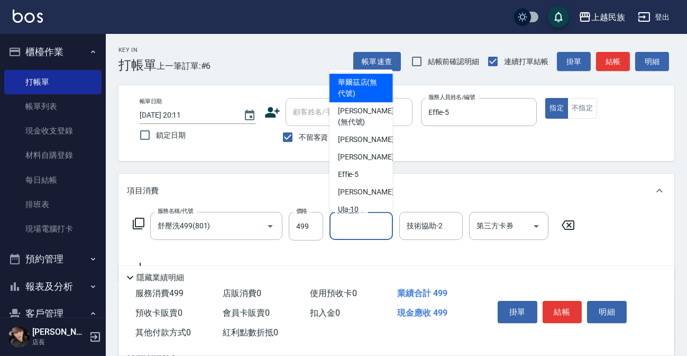
click at [344, 223] on input "技術協助-1" at bounding box center [361, 225] width 54 height 19
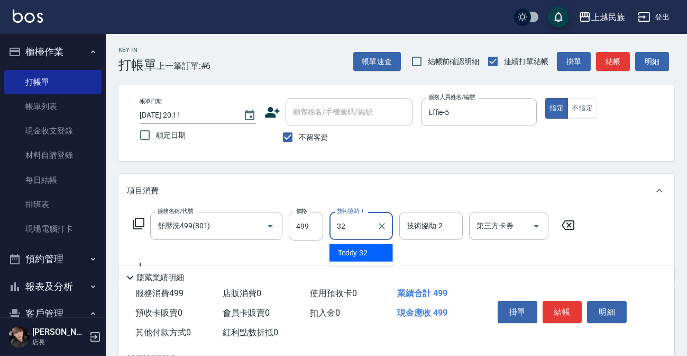
type input "Teddy-32"
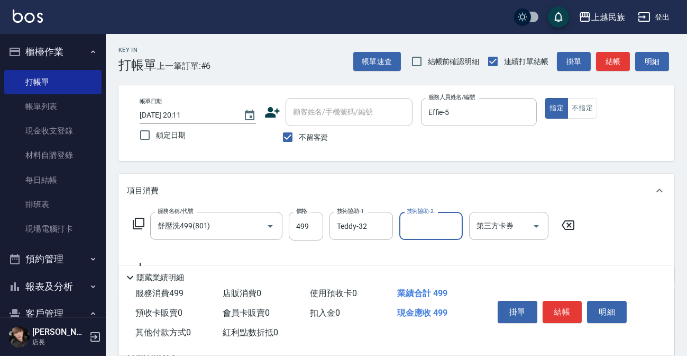
click at [129, 221] on div "服務名稱/代號 舒壓洗499(801) 服務名稱/代號 價格 499 價格 技術協助-1 Teddy-32 技術協助-1 技術協助-2 技術協助-2 第三方卡…" at bounding box center [354, 226] width 455 height 29
click at [139, 221] on icon at bounding box center [138, 223] width 13 height 13
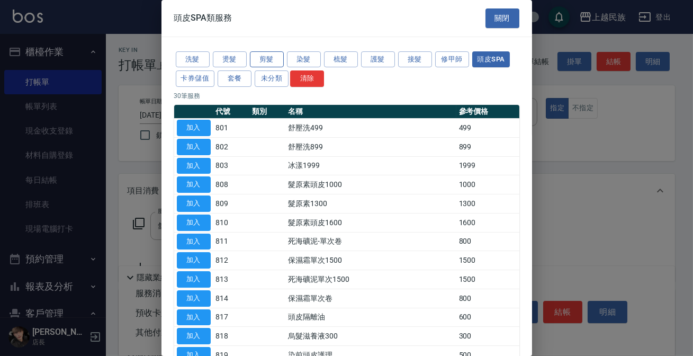
click at [258, 61] on button "剪髮" at bounding box center [267, 59] width 34 height 16
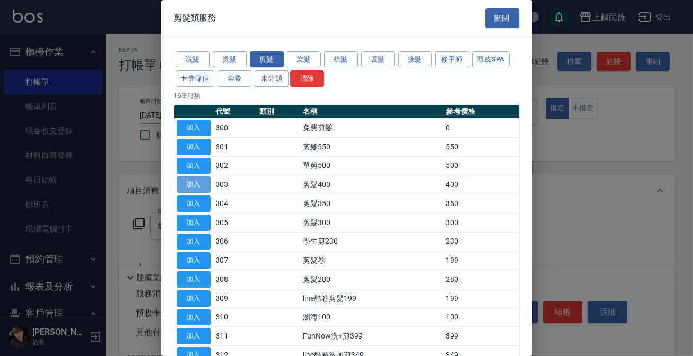
click at [199, 180] on button "加入" at bounding box center [194, 184] width 34 height 16
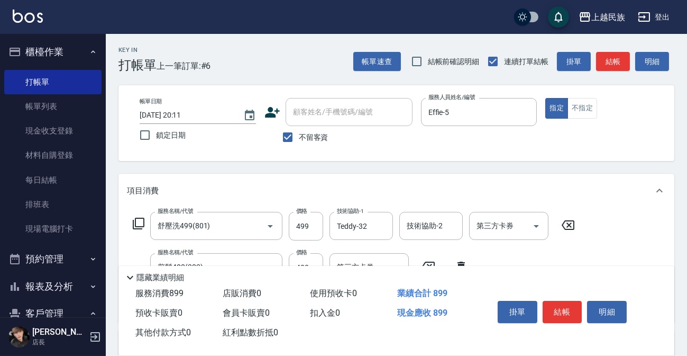
scroll to position [176, 0]
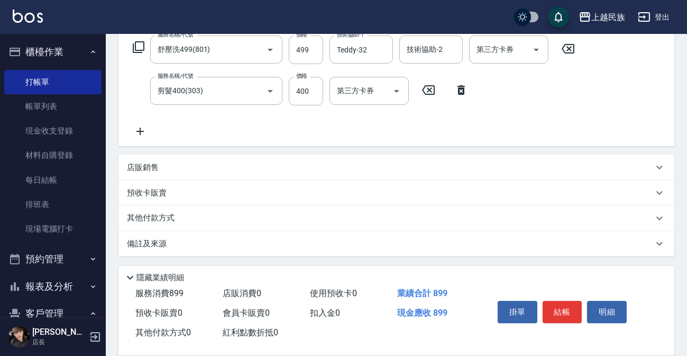
click at [142, 247] on p "備註及來源" at bounding box center [147, 243] width 40 height 11
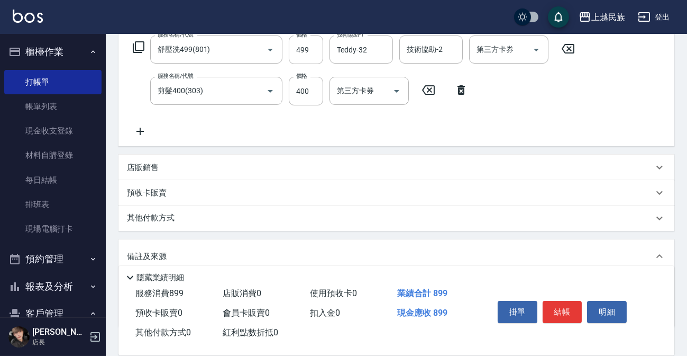
scroll to position [247, 0]
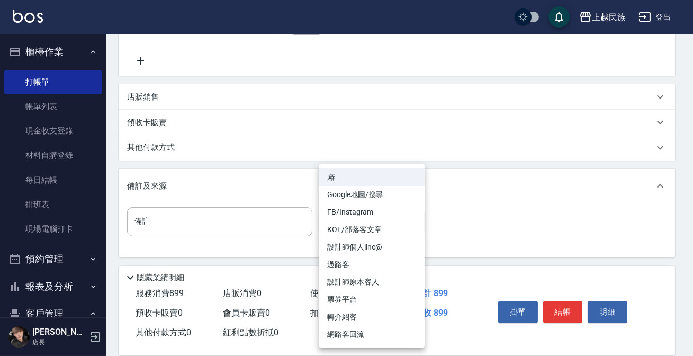
click at [415, 222] on body "上越民族 登出 櫃檯作業 打帳單 帳單列表 現金收支登錄 材料自購登錄 每日結帳 排班表 現場電腦打卡 預約管理 預約管理 單日預約紀錄 單週預約紀錄 報表及…" at bounding box center [346, 54] width 693 height 603
click at [351, 280] on li "設計師原本客人" at bounding box center [372, 281] width 106 height 17
type input "設計師原本客人"
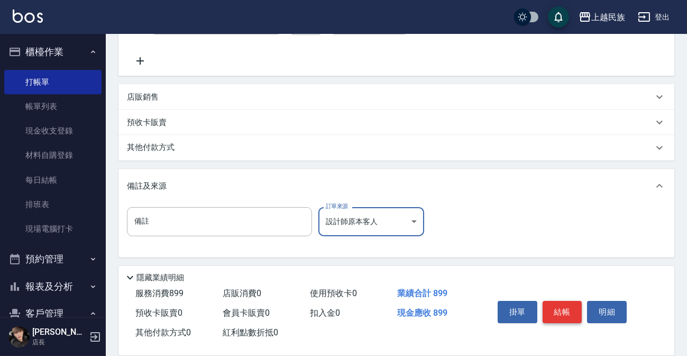
click at [561, 304] on button "結帳" at bounding box center [563, 312] width 40 height 22
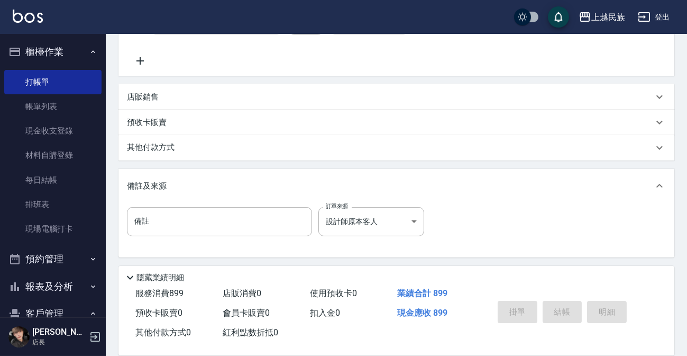
type input "[DATE] 20:12"
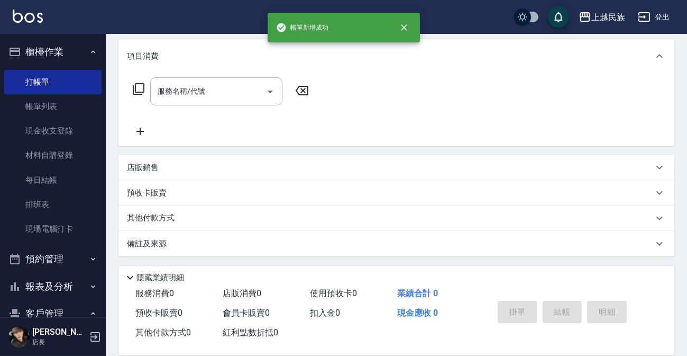
scroll to position [0, 0]
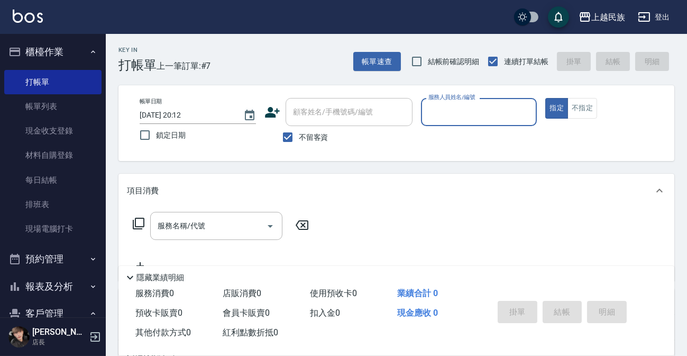
click at [450, 112] on input "服務人員姓名/編號" at bounding box center [479, 112] width 107 height 19
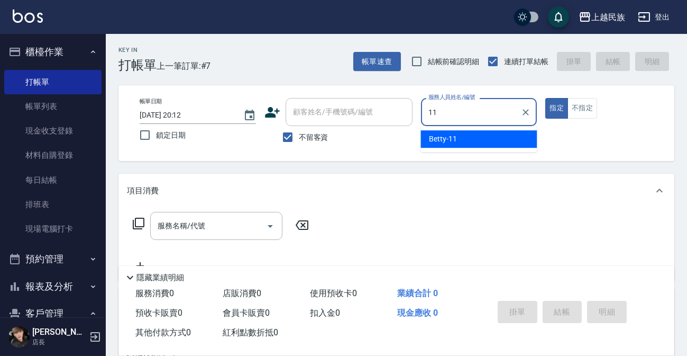
type input "Betty-11"
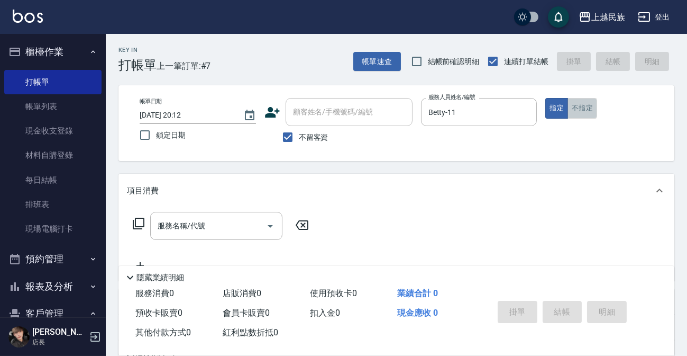
click at [581, 114] on button "不指定" at bounding box center [583, 108] width 30 height 21
click at [142, 219] on icon at bounding box center [138, 223] width 13 height 13
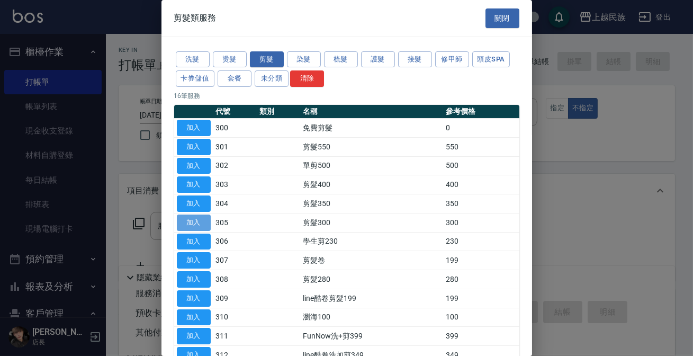
click at [195, 219] on button "加入" at bounding box center [194, 222] width 34 height 16
type input "剪髮300(305)"
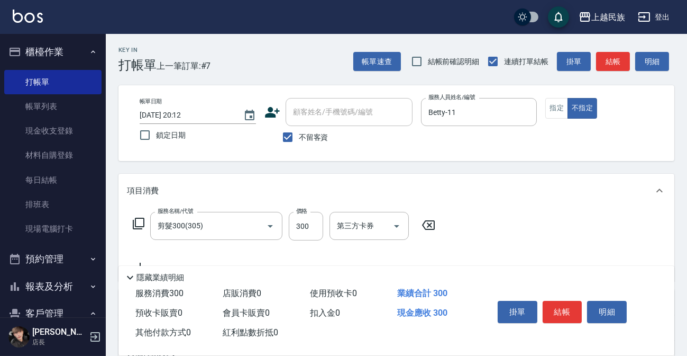
scroll to position [135, 0]
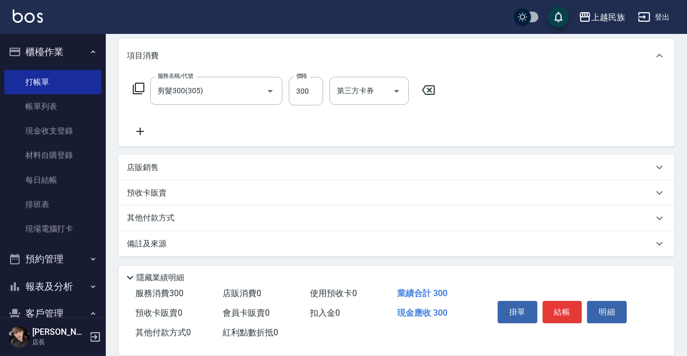
click at [159, 235] on div "備註及來源" at bounding box center [397, 243] width 556 height 25
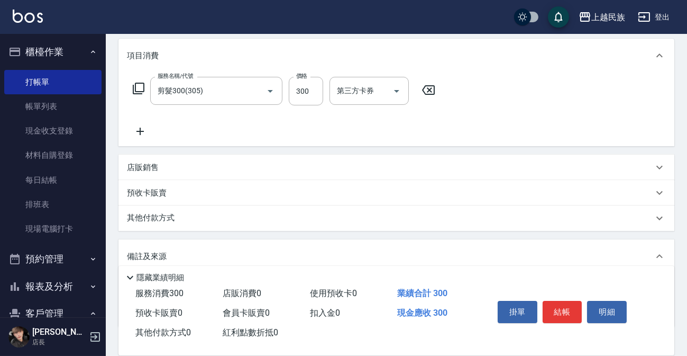
scroll to position [206, 0]
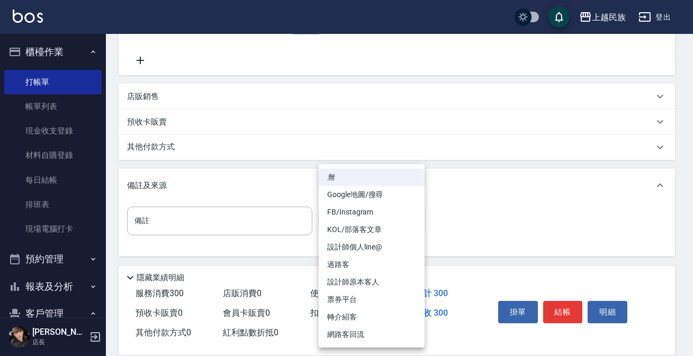
click at [409, 223] on body "上越民族 登出 櫃檯作業 打帳單 帳單列表 現金收支登錄 材料自購登錄 每日結帳 排班表 現場電腦打卡 預約管理 預約管理 單日預約紀錄 單週預約紀錄 報表及…" at bounding box center [346, 74] width 693 height 561
click at [340, 260] on li "過路客" at bounding box center [372, 264] width 106 height 17
type input "過路客"
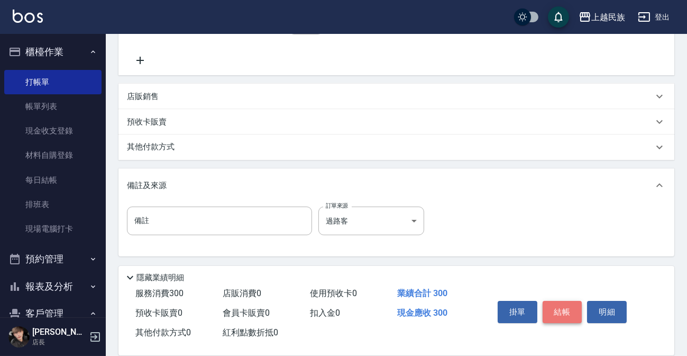
click at [556, 305] on button "結帳" at bounding box center [563, 312] width 40 height 22
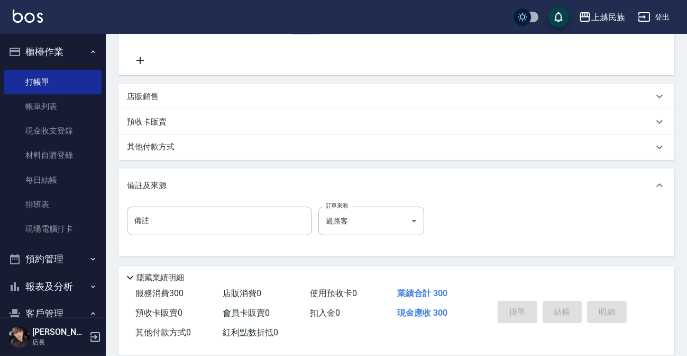
type input "[DATE] 20:13"
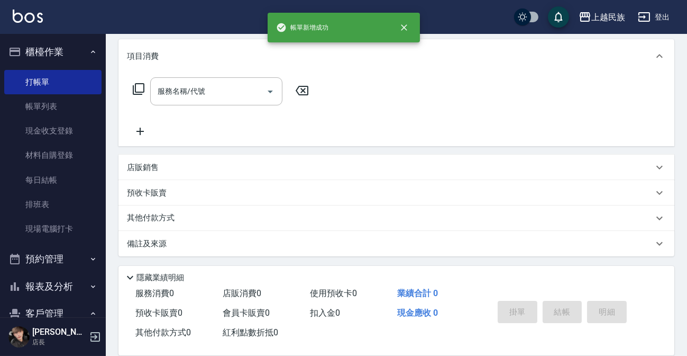
scroll to position [0, 0]
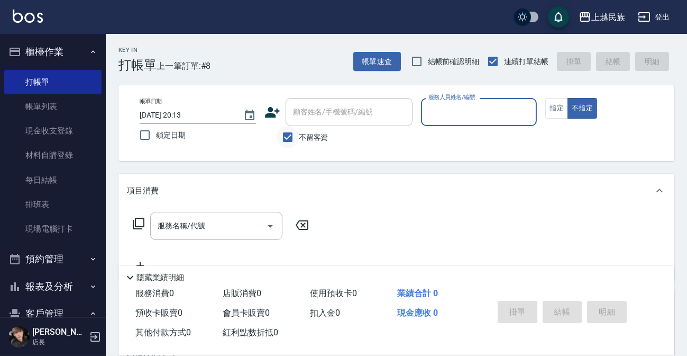
click at [286, 142] on input "不留客資" at bounding box center [288, 137] width 22 height 22
checkbox input "false"
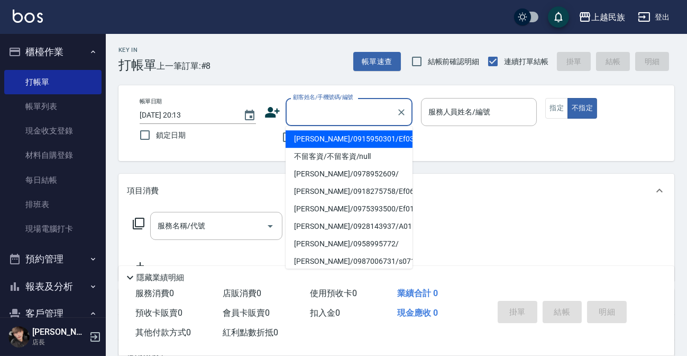
click at [315, 113] on input "顧客姓名/手機號碼/編號" at bounding box center [341, 112] width 102 height 19
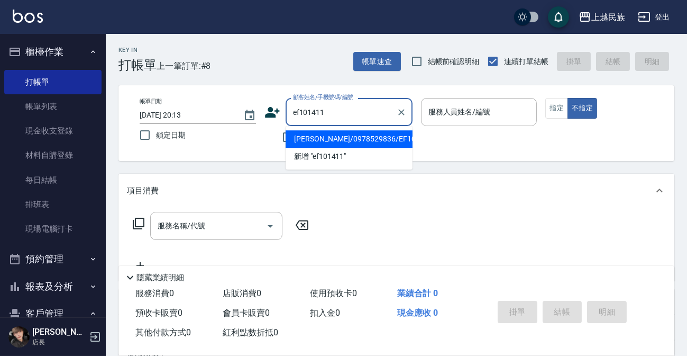
click at [339, 142] on li "[PERSON_NAME]/0978529836/EF101411" at bounding box center [349, 138] width 127 height 17
type input "[PERSON_NAME]/0978529836/EF101411"
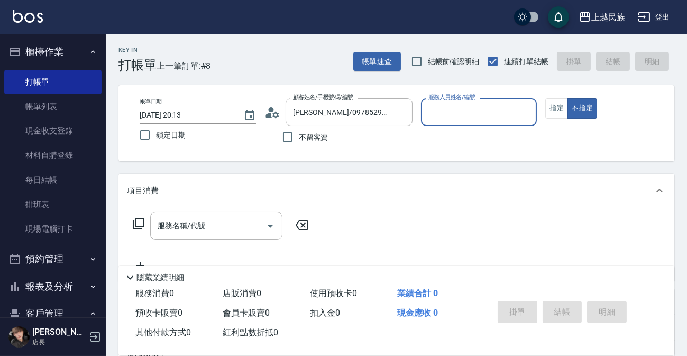
type input "Effie-5"
click at [272, 115] on icon at bounding box center [273, 112] width 16 height 16
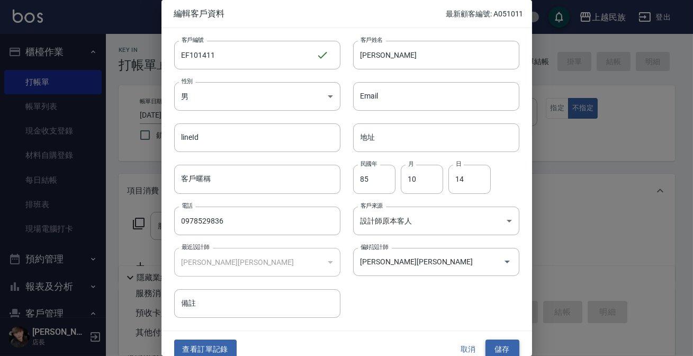
click at [494, 345] on button "儲存" at bounding box center [502, 349] width 34 height 20
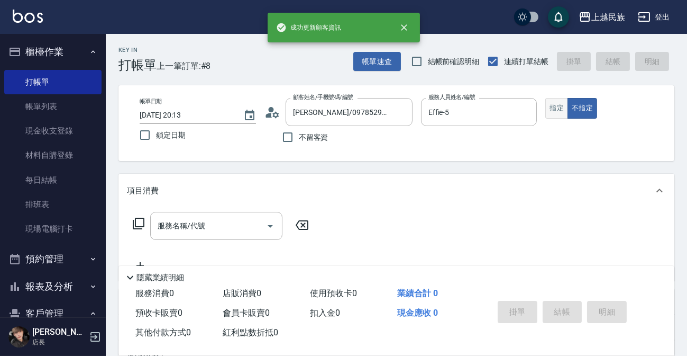
click at [556, 108] on button "指定" at bounding box center [557, 108] width 23 height 21
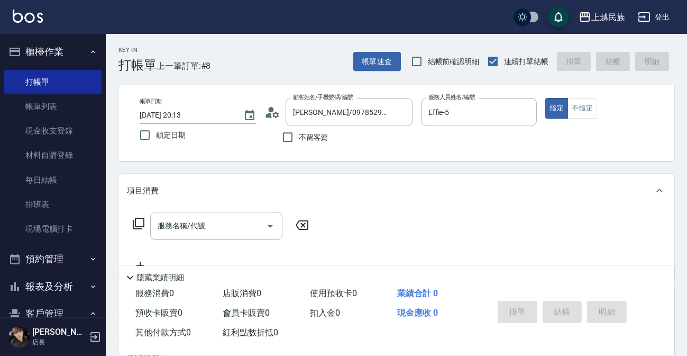
click at [139, 221] on icon at bounding box center [138, 223] width 13 height 13
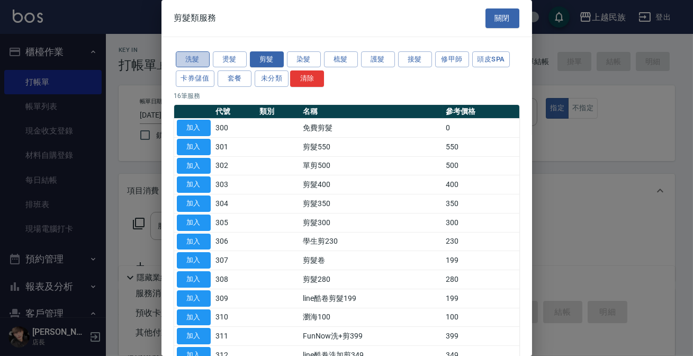
click at [197, 58] on button "洗髮" at bounding box center [193, 59] width 34 height 16
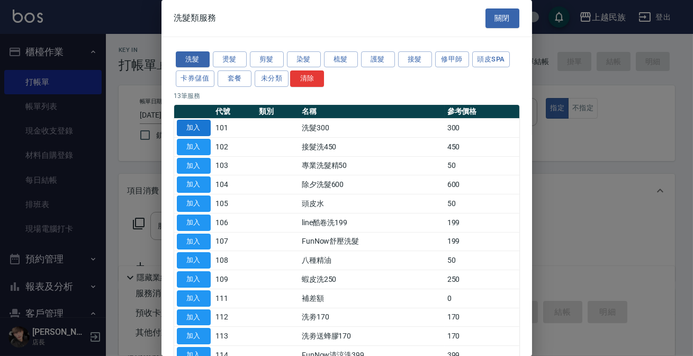
click at [195, 130] on button "加入" at bounding box center [194, 128] width 34 height 16
type input "洗髮300(101)"
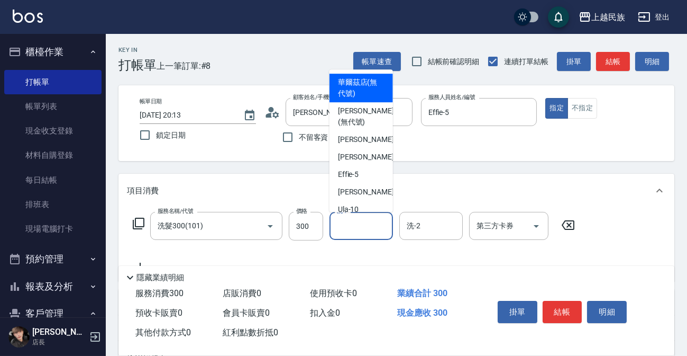
click at [355, 225] on input "洗-1" at bounding box center [361, 225] width 54 height 19
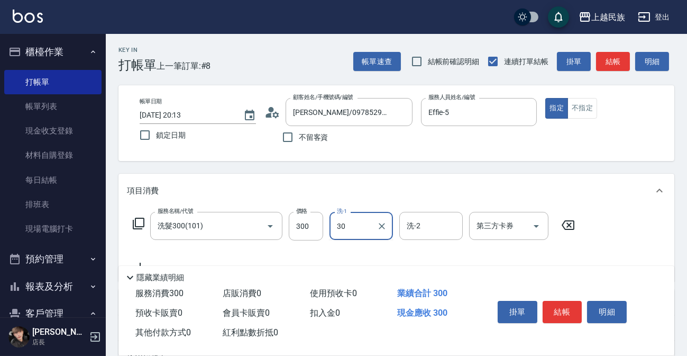
type input "30"
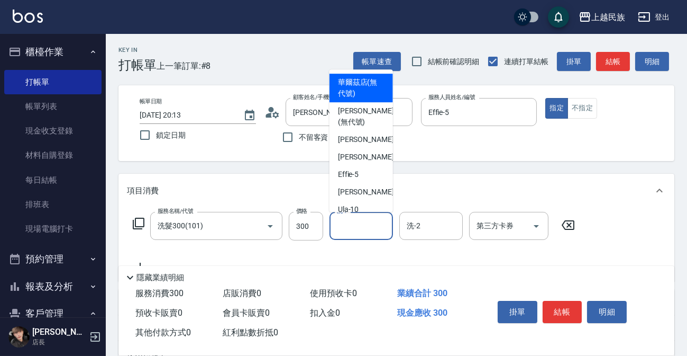
click at [355, 225] on input "洗-1" at bounding box center [361, 225] width 54 height 19
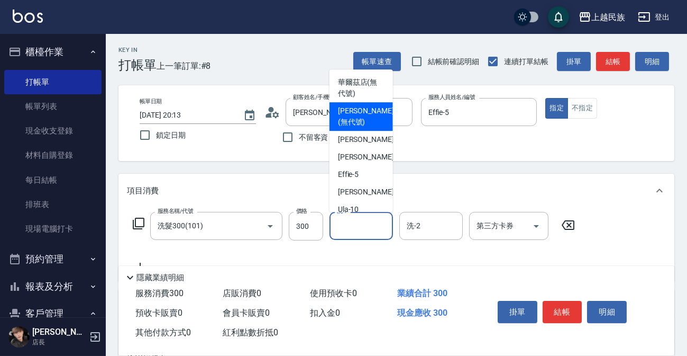
click at [335, 114] on div "[PERSON_NAME] (無代號)" at bounding box center [361, 116] width 63 height 29
type input "[PERSON_NAME](無代號)"
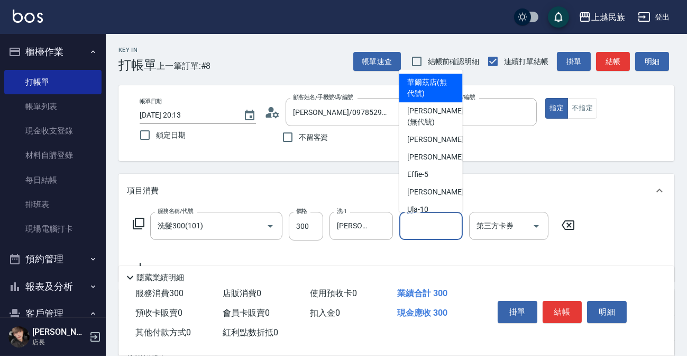
click at [416, 232] on input "洗-2" at bounding box center [431, 225] width 54 height 19
click at [142, 221] on icon at bounding box center [138, 223] width 13 height 13
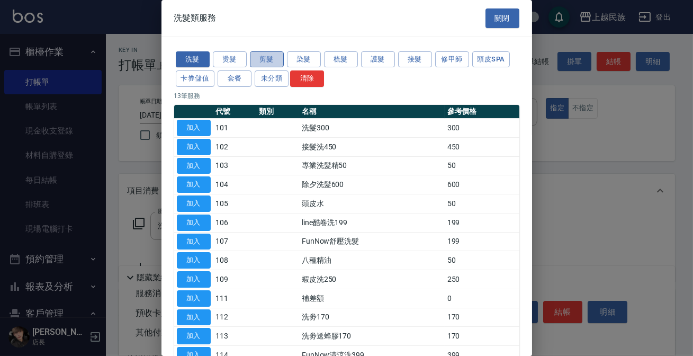
click at [264, 54] on button "剪髮" at bounding box center [267, 59] width 34 height 16
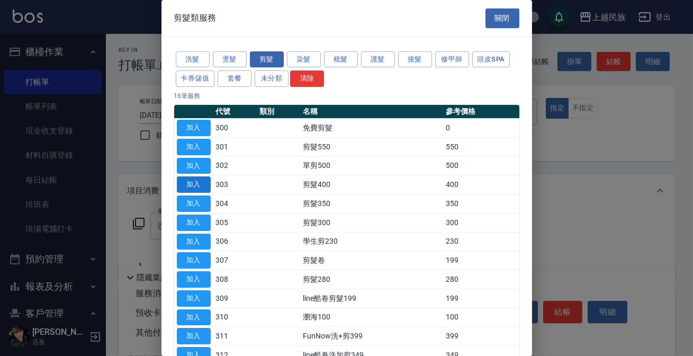
click at [187, 181] on button "加入" at bounding box center [194, 184] width 34 height 16
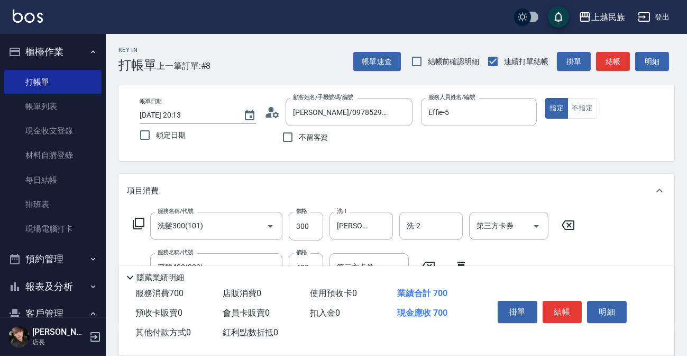
scroll to position [192, 0]
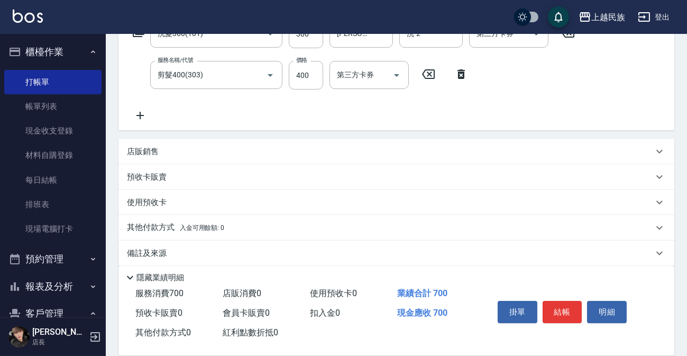
click at [147, 222] on p "其他付款方式 入金可用餘額: 0" at bounding box center [175, 228] width 97 height 12
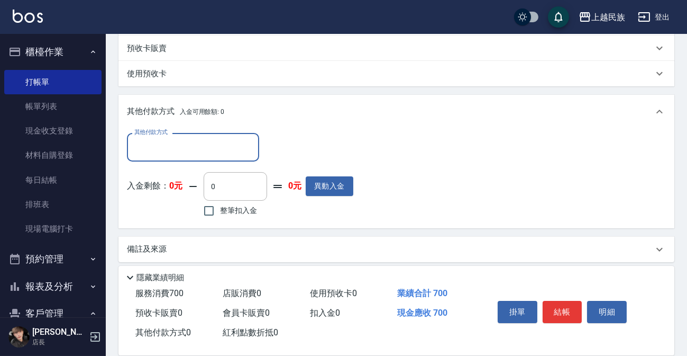
scroll to position [0, 0]
click at [177, 141] on input "其他付款方式" at bounding box center [193, 147] width 123 height 19
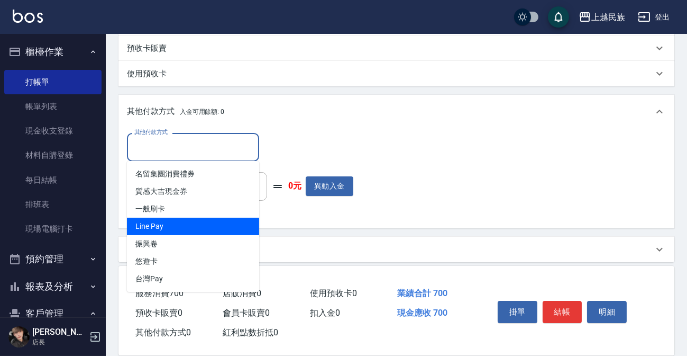
click at [150, 225] on span "Line Pay" at bounding box center [193, 225] width 132 height 17
type input "Line Pay"
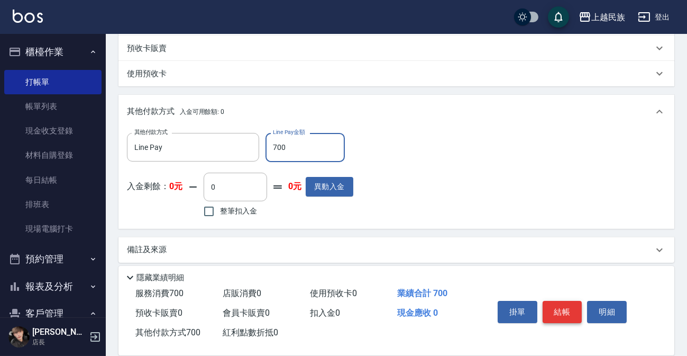
type input "700"
drag, startPoint x: 564, startPoint y: 306, endPoint x: 564, endPoint y: 298, distance: 7.9
click at [564, 305] on button "結帳" at bounding box center [563, 312] width 40 height 22
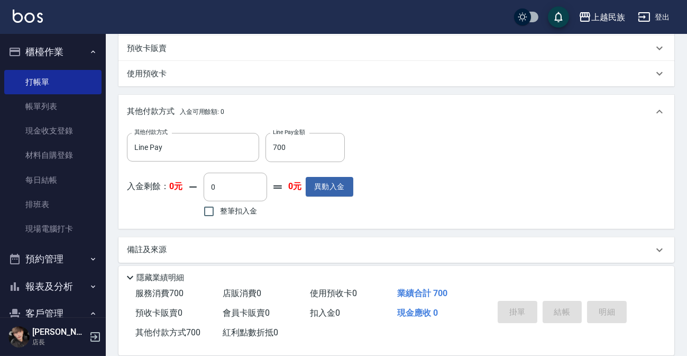
type input "[DATE] 20:14"
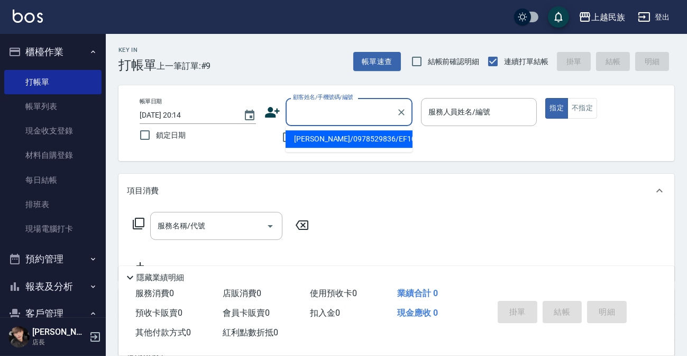
click at [347, 107] on input "顧客姓名/手機號碼/編號" at bounding box center [341, 112] width 102 height 19
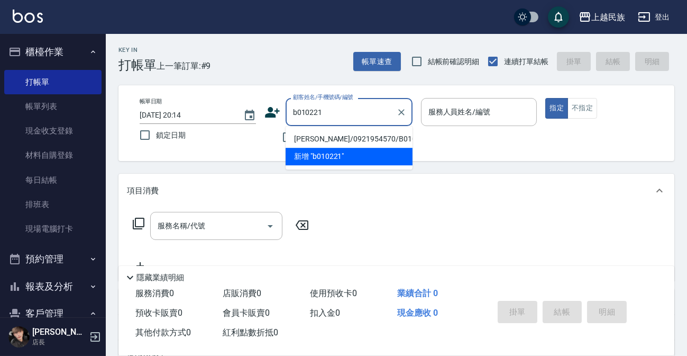
click at [359, 137] on li "[PERSON_NAME]/0921954570/B010221" at bounding box center [349, 138] width 127 height 17
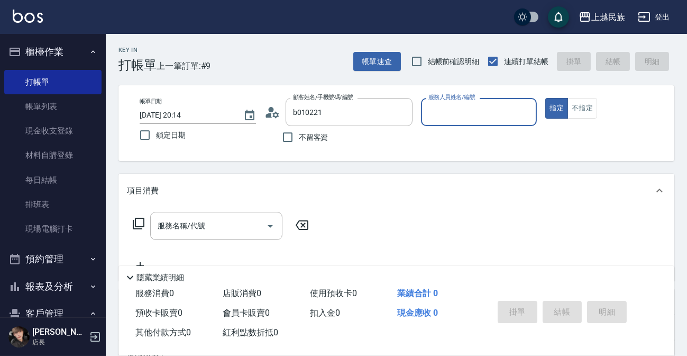
type input "[PERSON_NAME]/0921954570/B010221"
type input "Betty-11"
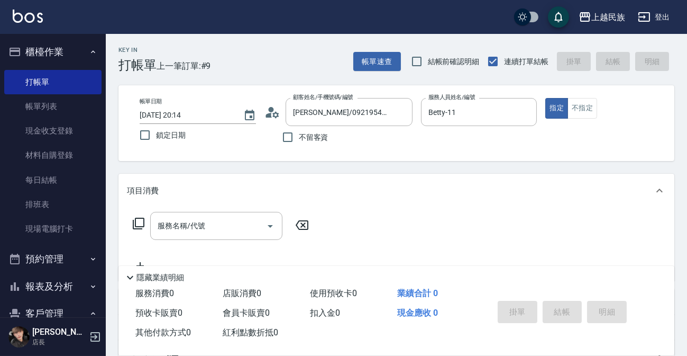
click at [273, 107] on icon at bounding box center [273, 112] width 16 height 16
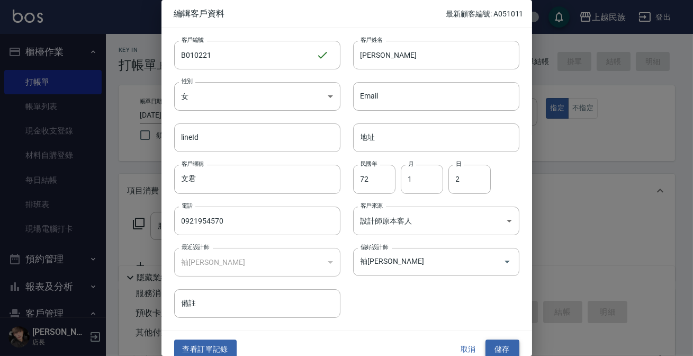
click at [497, 343] on button "儲存" at bounding box center [502, 349] width 34 height 20
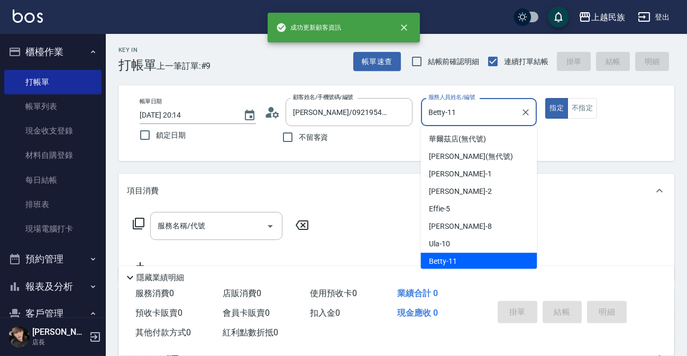
click at [496, 116] on input "Betty-11" at bounding box center [471, 112] width 91 height 19
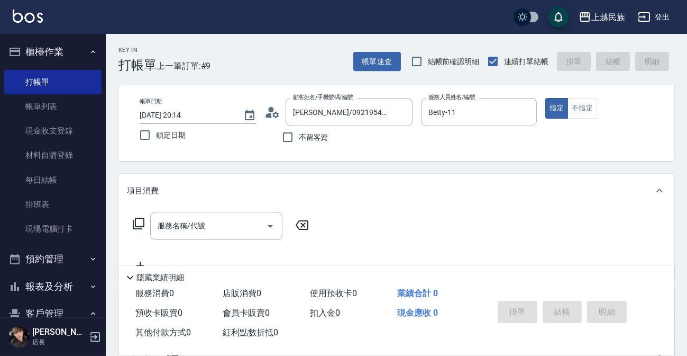
click at [137, 221] on icon at bounding box center [138, 223] width 13 height 13
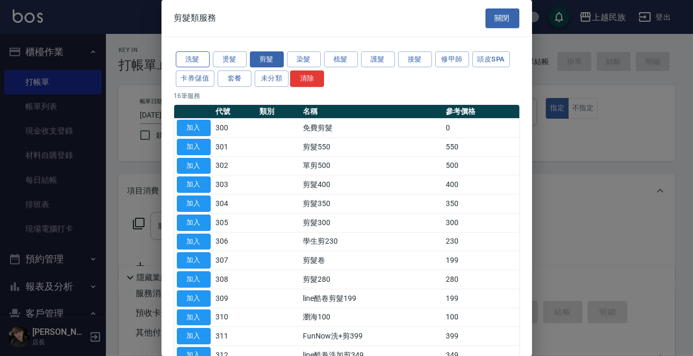
click at [188, 53] on button "洗髮" at bounding box center [193, 59] width 34 height 16
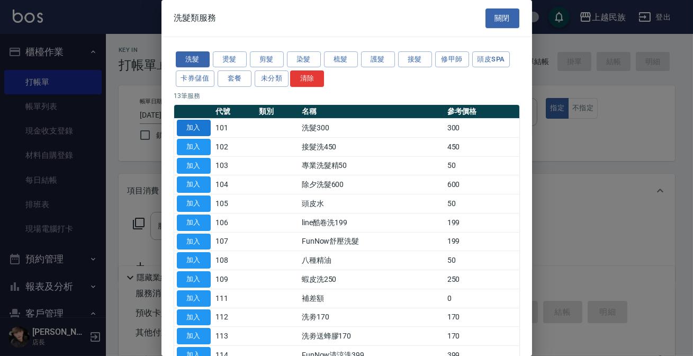
click at [183, 123] on button "加入" at bounding box center [194, 128] width 34 height 16
type input "洗髮300(101)"
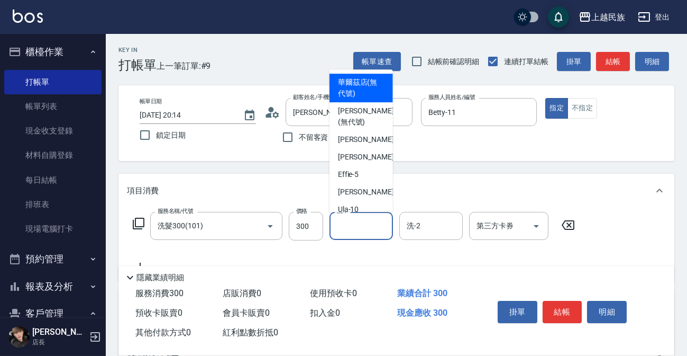
click at [352, 233] on input "洗-1" at bounding box center [361, 225] width 54 height 19
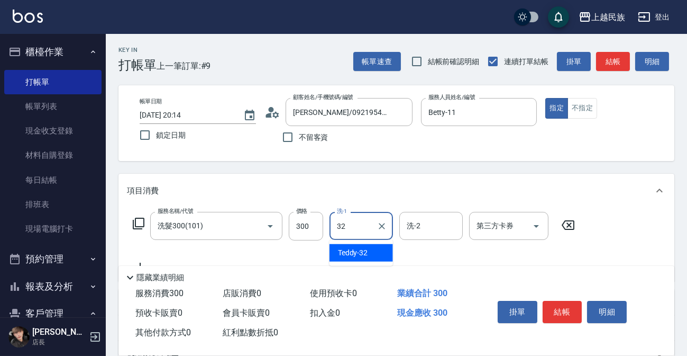
type input "Teddy-32"
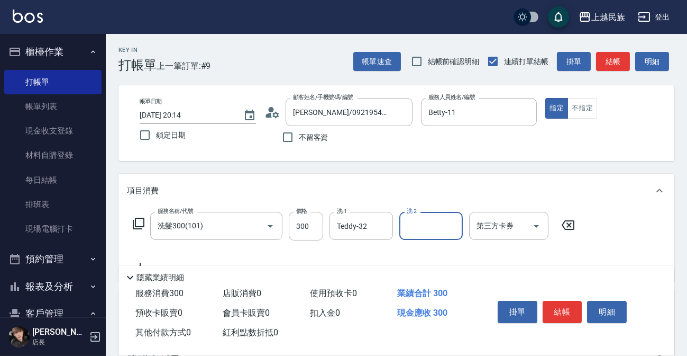
click at [134, 222] on icon at bounding box center [138, 223] width 13 height 13
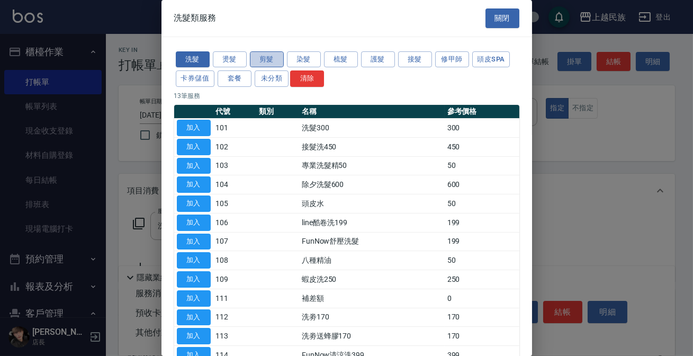
click at [269, 56] on button "剪髮" at bounding box center [267, 59] width 34 height 16
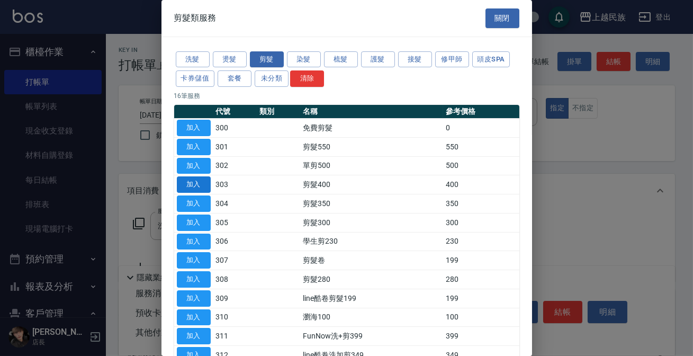
click at [199, 182] on button "加入" at bounding box center [194, 184] width 34 height 16
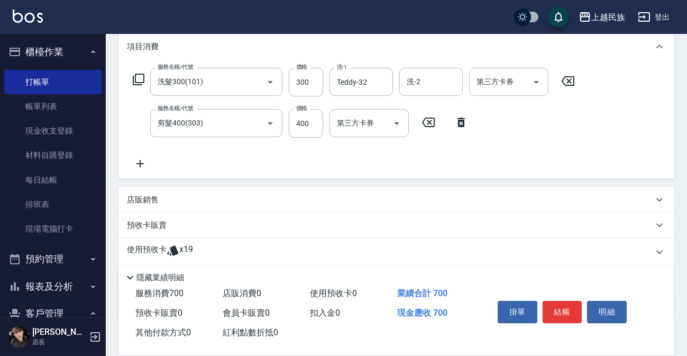
scroll to position [204, 0]
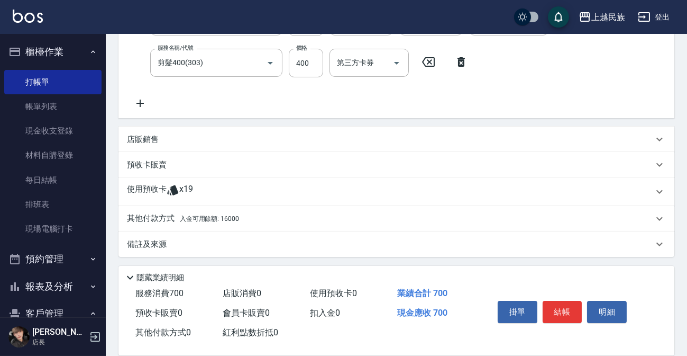
click at [206, 219] on span "入金可用餘額: 16000" at bounding box center [209, 218] width 59 height 7
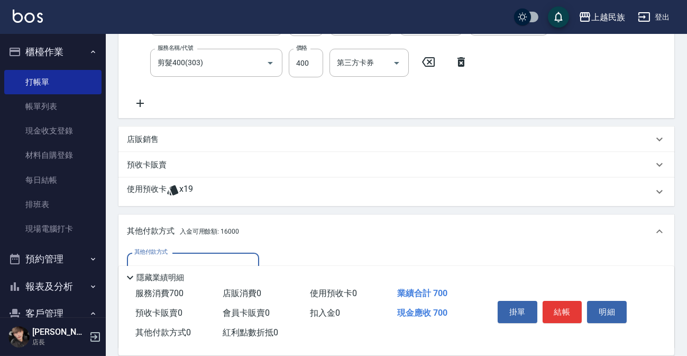
scroll to position [301, 0]
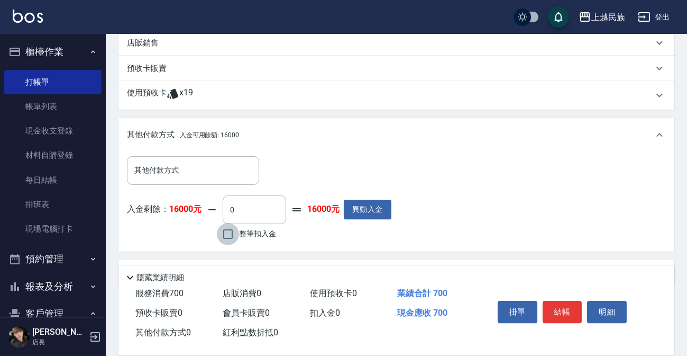
click at [221, 232] on input "整筆扣入金" at bounding box center [228, 234] width 22 height 22
checkbox input "true"
type input "700"
click at [561, 309] on button "結帳" at bounding box center [563, 312] width 40 height 22
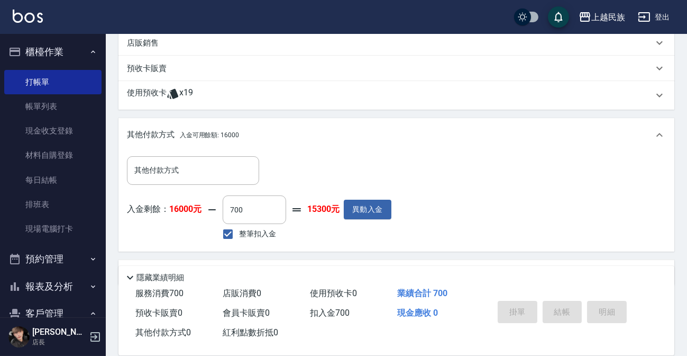
type input "[DATE] 20:15"
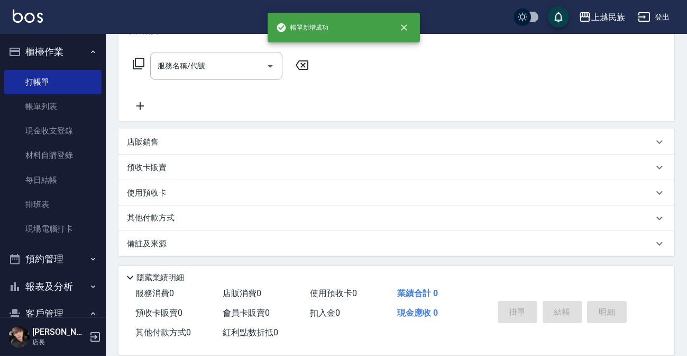
scroll to position [0, 0]
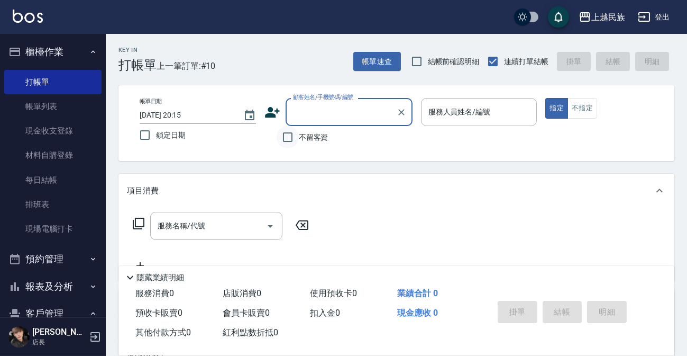
click at [288, 136] on input "不留客資" at bounding box center [288, 137] width 22 height 22
checkbox input "true"
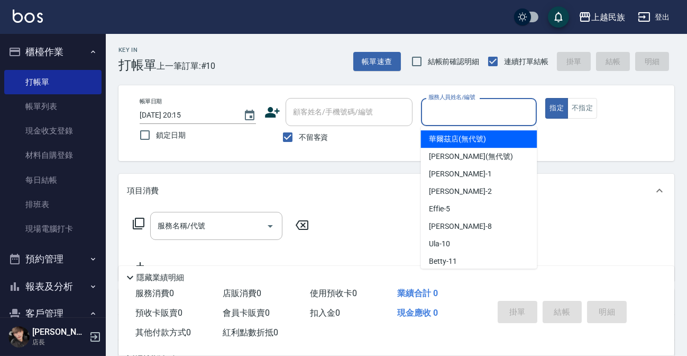
click at [464, 113] on input "服務人員姓名/編號" at bounding box center [479, 112] width 107 height 19
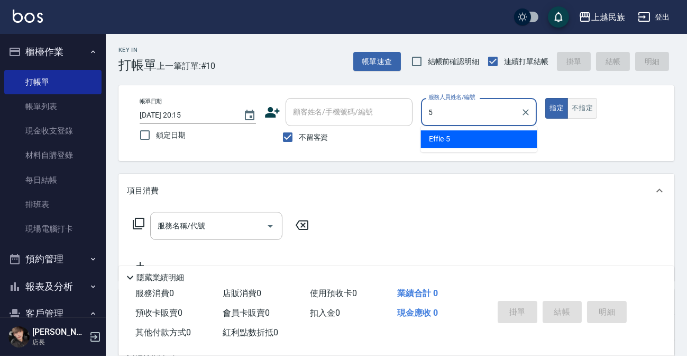
type input "5"
click at [582, 101] on button "不指定" at bounding box center [583, 108] width 30 height 21
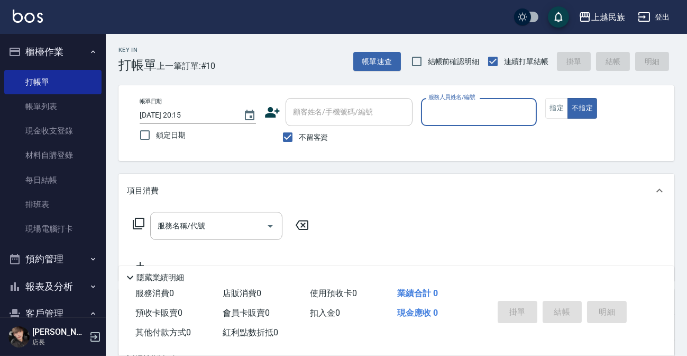
click at [439, 109] on input "服務人員姓名/編號" at bounding box center [479, 112] width 107 height 19
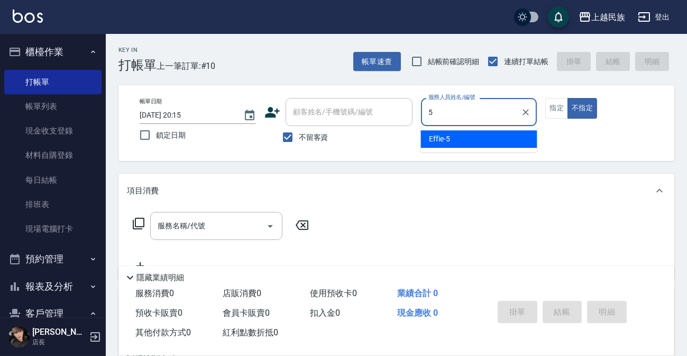
type input "Effie-5"
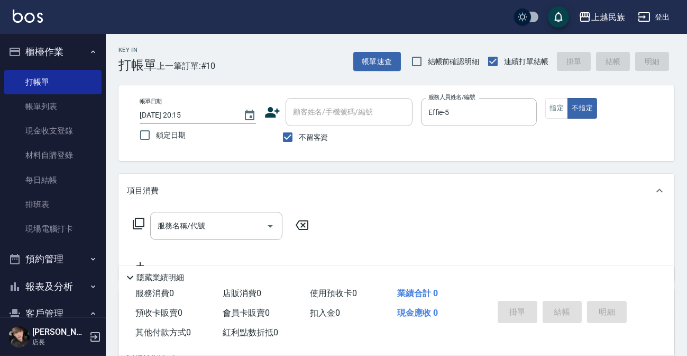
click at [141, 220] on icon at bounding box center [138, 223] width 13 height 13
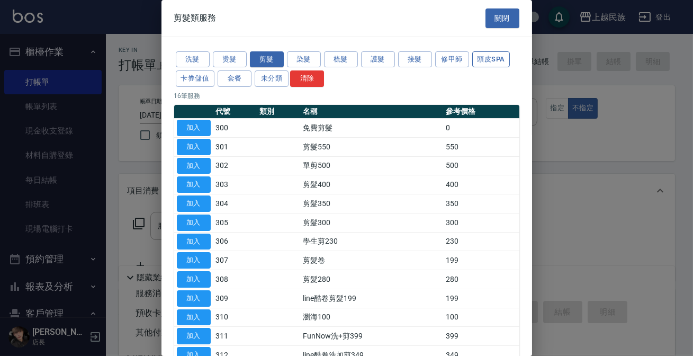
click at [485, 60] on button "頭皮SPA" at bounding box center [491, 59] width 38 height 16
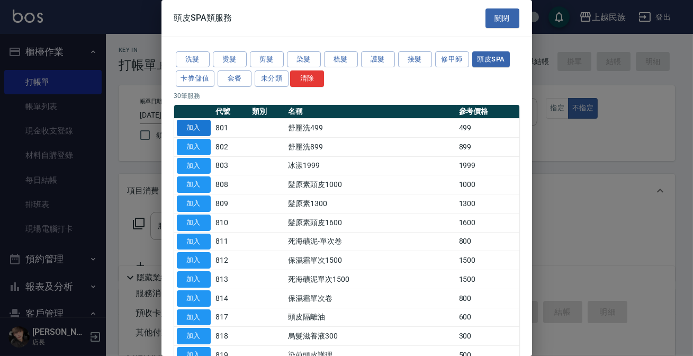
click at [195, 123] on button "加入" at bounding box center [194, 128] width 34 height 16
type input "舒壓洗499(801)"
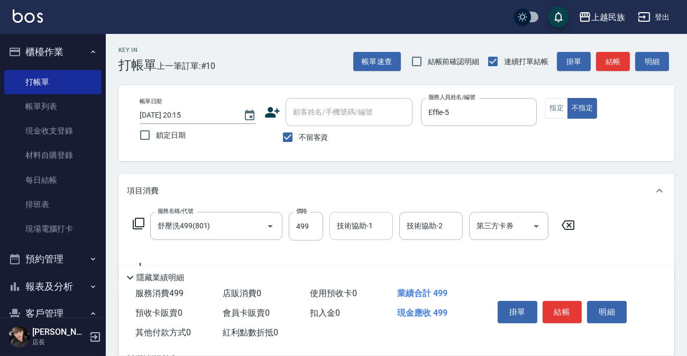
click at [360, 225] on input "技術協助-1" at bounding box center [361, 225] width 54 height 19
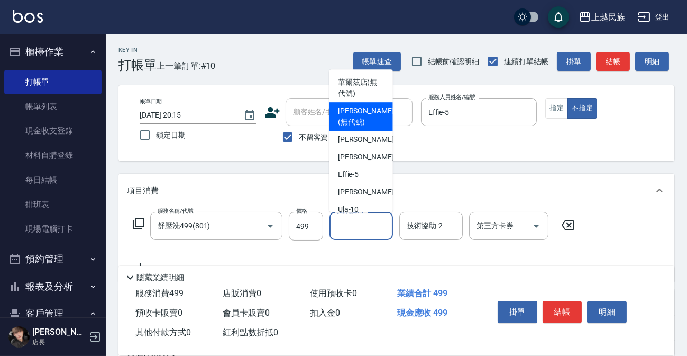
click at [348, 110] on span "[PERSON_NAME] (無代號)" at bounding box center [366, 116] width 56 height 22
type input "[PERSON_NAME](無代號)"
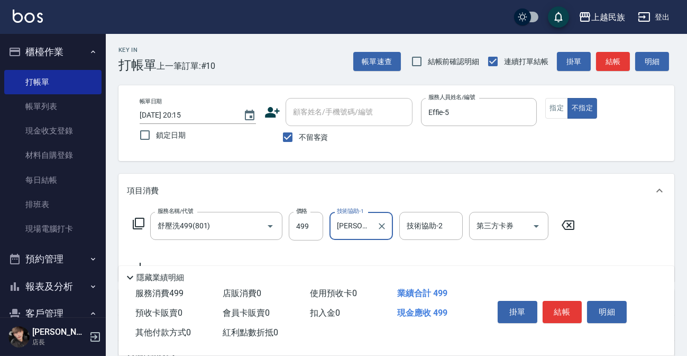
scroll to position [135, 0]
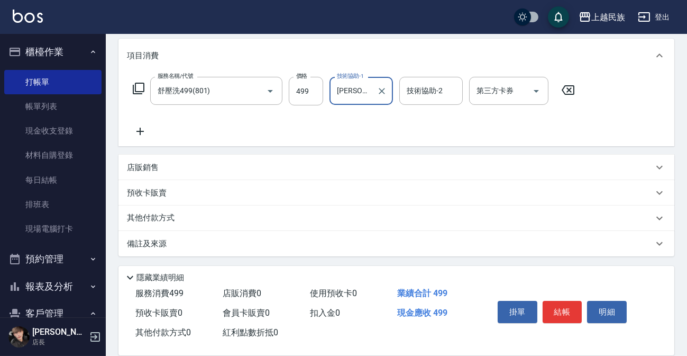
click at [139, 236] on div "備註及來源" at bounding box center [397, 243] width 556 height 25
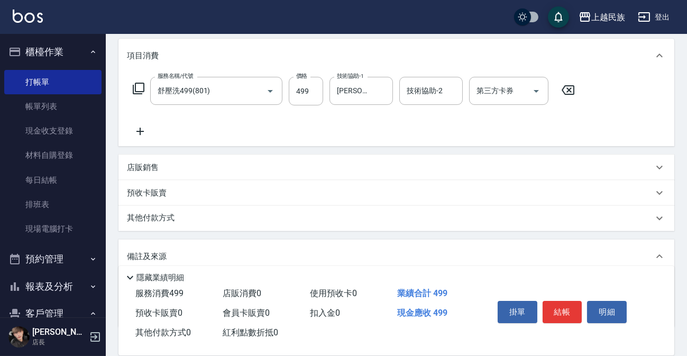
scroll to position [206, 0]
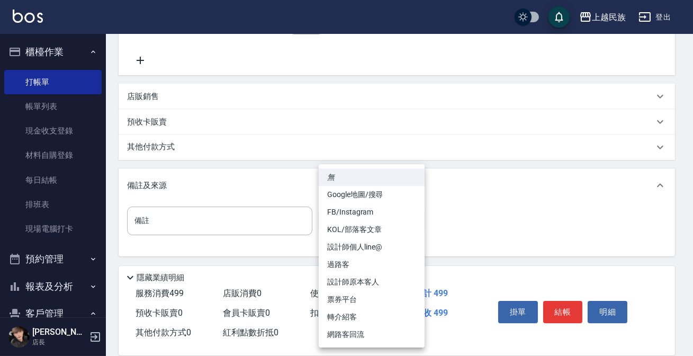
click at [410, 221] on body "上越民族 登出 櫃檯作業 打帳單 帳單列表 現金收支登錄 材料自購登錄 每日結帳 排班表 現場電腦打卡 預約管理 預約管理 單日預約紀錄 單週預約紀錄 報表及…" at bounding box center [346, 74] width 693 height 561
click at [341, 265] on li "過路客" at bounding box center [372, 264] width 106 height 17
type input "過路客"
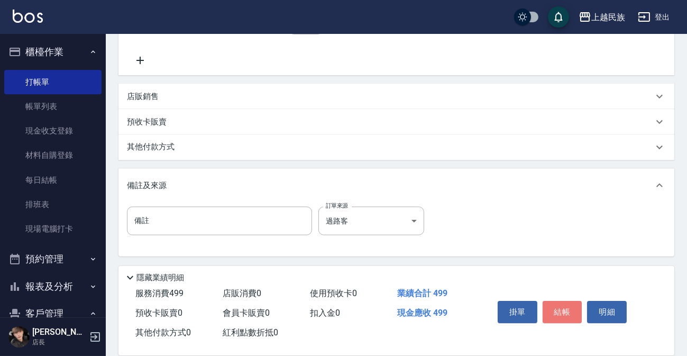
drag, startPoint x: 566, startPoint y: 304, endPoint x: 560, endPoint y: 304, distance: 5.8
click at [566, 304] on button "結帳" at bounding box center [563, 312] width 40 height 22
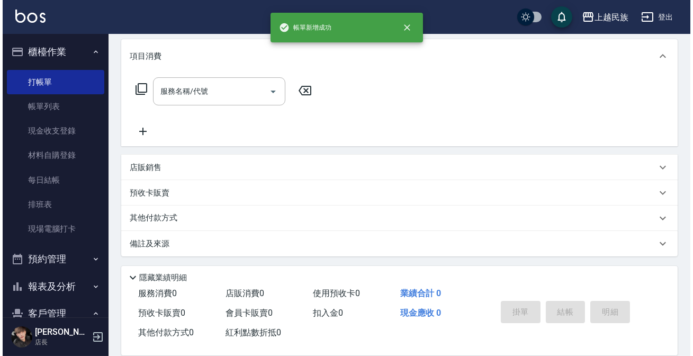
scroll to position [0, 0]
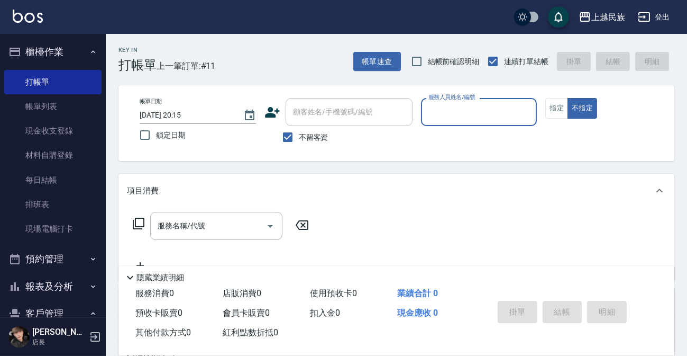
click at [501, 114] on input "服務人員姓名/編號" at bounding box center [479, 112] width 107 height 19
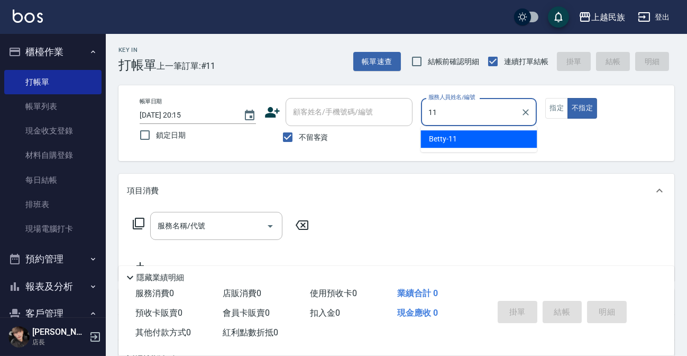
type input "Betty-11"
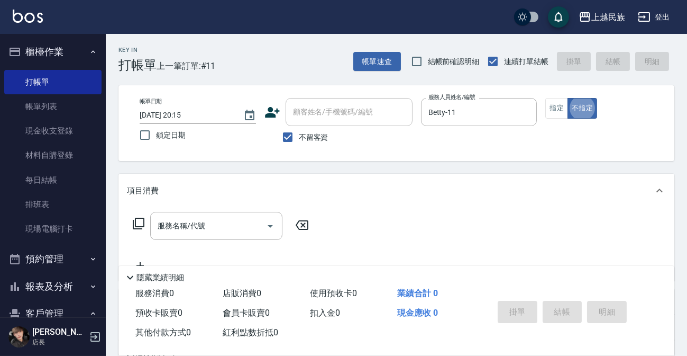
click at [138, 225] on icon at bounding box center [138, 223] width 13 height 13
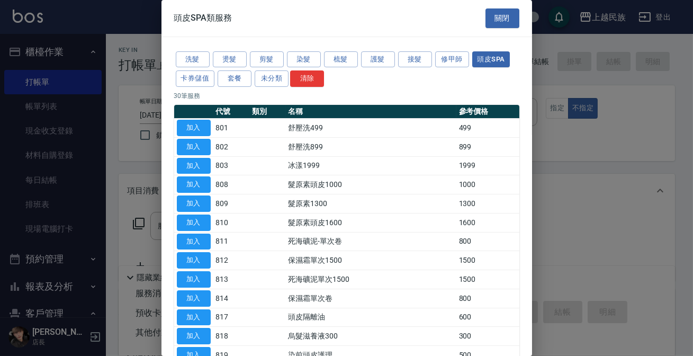
click at [190, 50] on div "洗髮 燙髮 剪髮 染髮 梳髮 護髮 接髮 修甲師 頭皮SPA 卡券儲值 套餐 未分類 清除" at bounding box center [346, 69] width 345 height 39
click at [190, 55] on button "洗髮" at bounding box center [193, 59] width 34 height 16
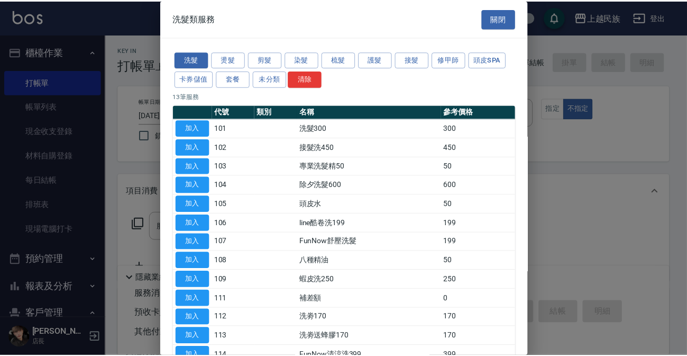
scroll to position [66, 0]
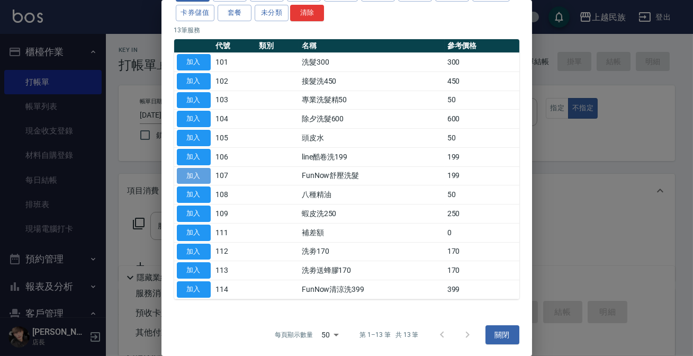
click at [198, 171] on button "加入" at bounding box center [194, 176] width 34 height 16
type input "FunNow舒壓洗髮(107)"
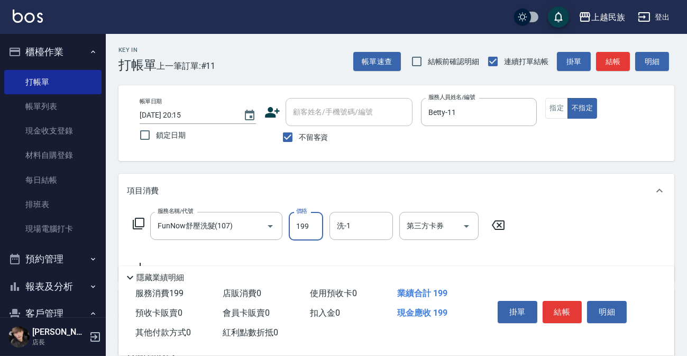
click at [297, 231] on input "199" at bounding box center [306, 226] width 34 height 29
type input "249"
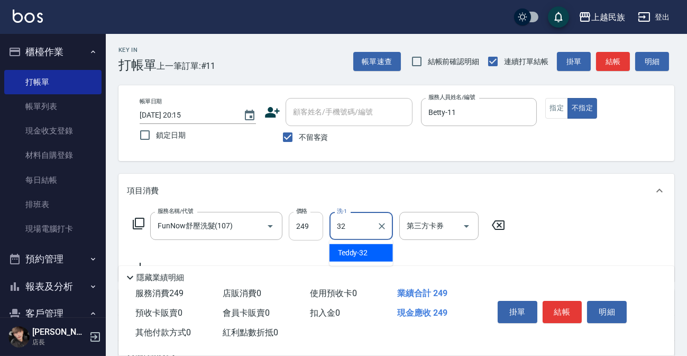
type input "Teddy-32"
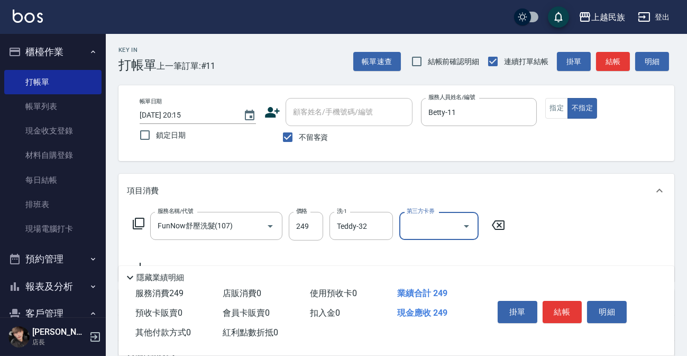
click at [465, 225] on icon "Open" at bounding box center [466, 226] width 5 height 3
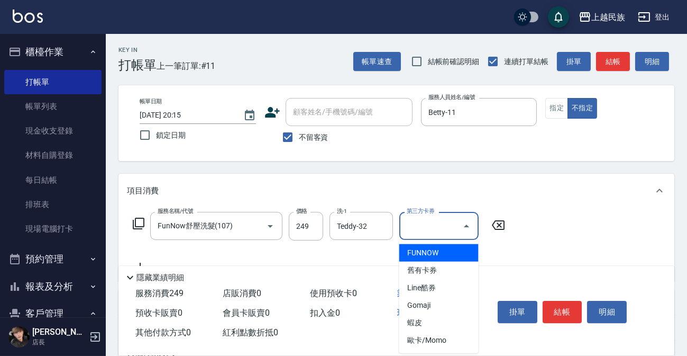
click at [426, 251] on span "FUNNOW" at bounding box center [438, 252] width 79 height 17
type input "FUNNOW"
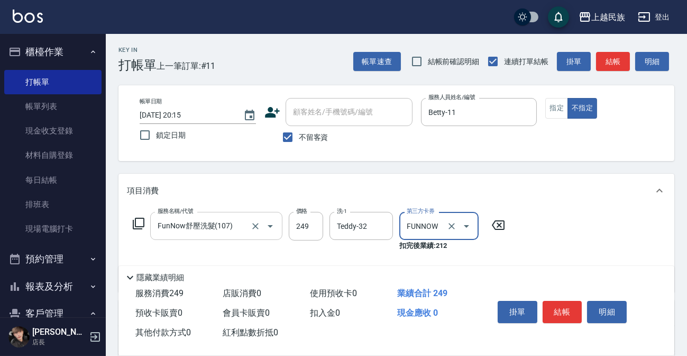
scroll to position [144, 0]
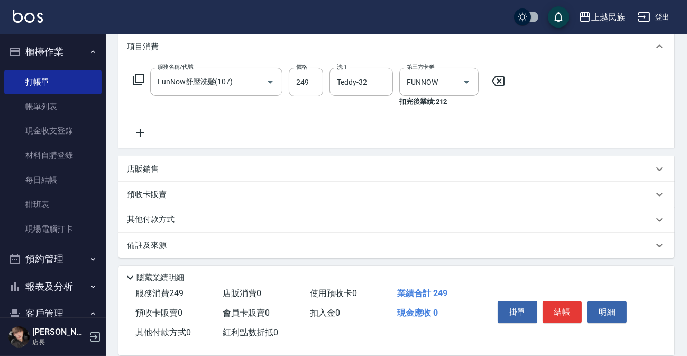
click at [151, 168] on p "店販銷售" at bounding box center [143, 168] width 32 height 11
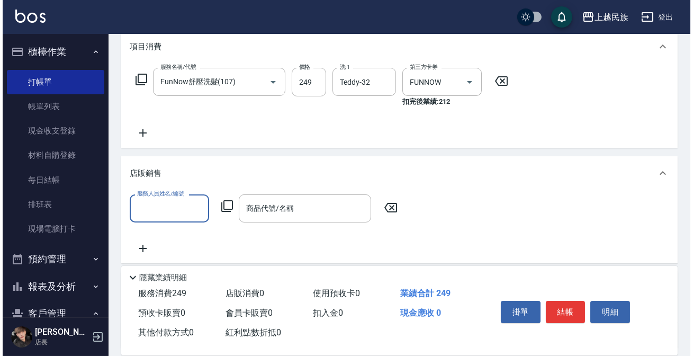
scroll to position [0, 0]
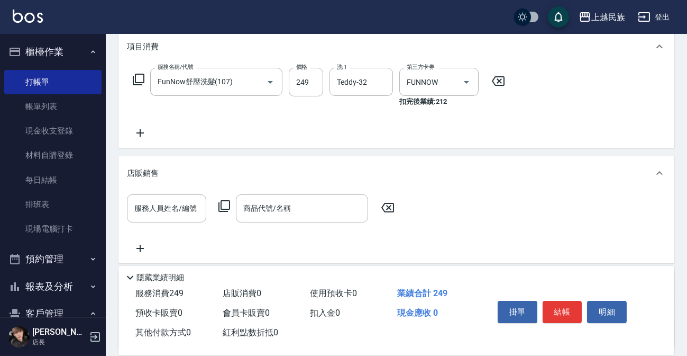
click at [225, 204] on icon at bounding box center [224, 205] width 13 height 13
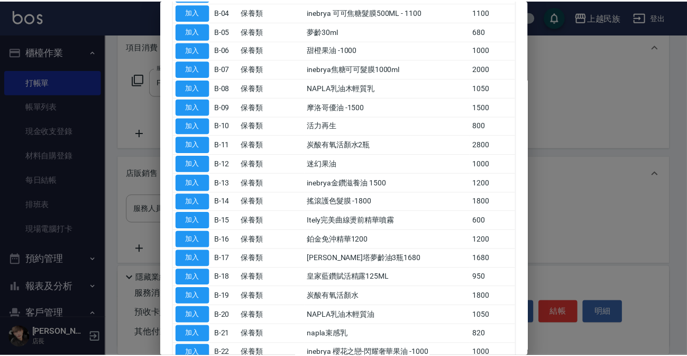
scroll to position [288, 0]
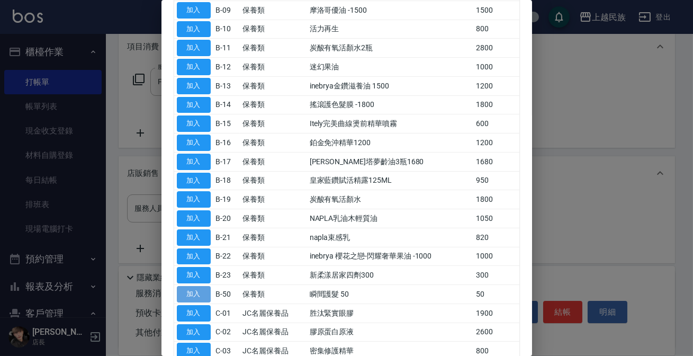
click at [187, 286] on button "加入" at bounding box center [194, 294] width 34 height 16
type input "瞬間護髮 50"
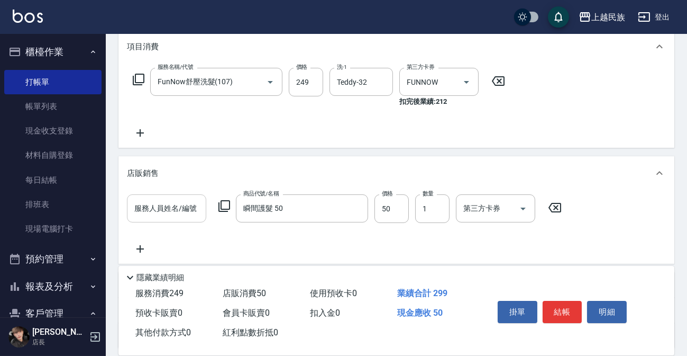
click at [153, 207] on input "服務人員姓名/編號" at bounding box center [167, 208] width 70 height 19
type input "Teddy-32"
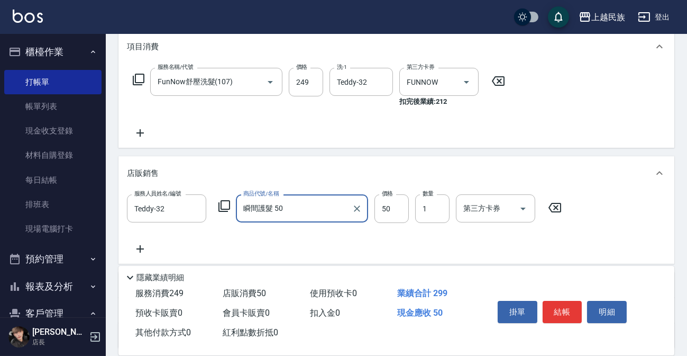
scroll to position [236, 0]
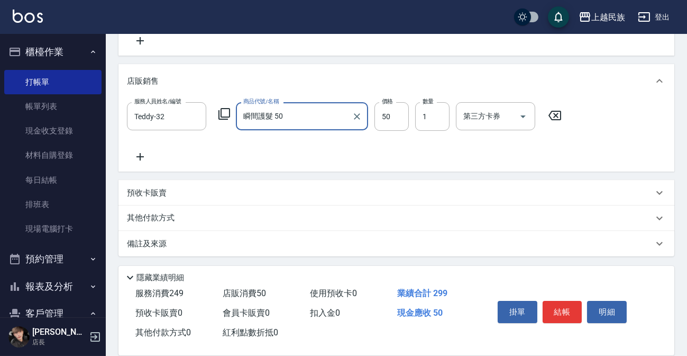
click at [153, 240] on p "備註及來源" at bounding box center [147, 243] width 40 height 11
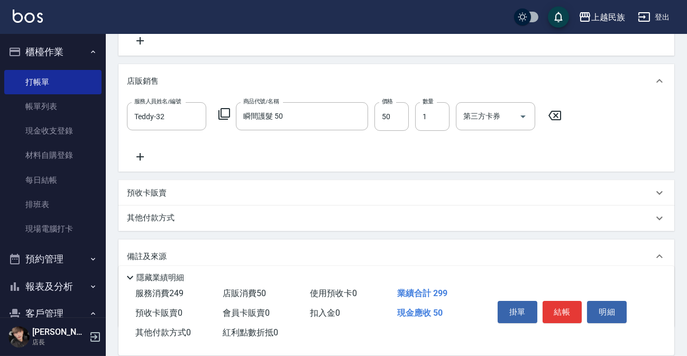
scroll to position [307, 0]
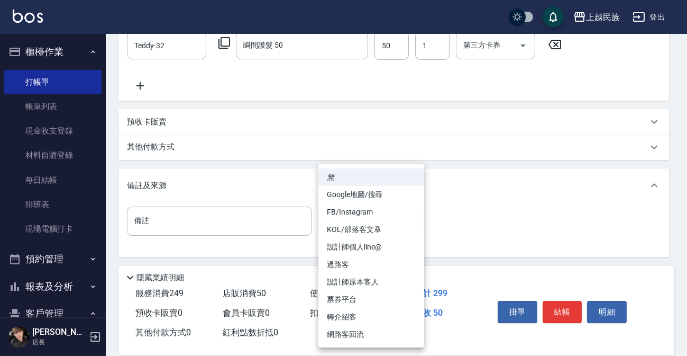
click at [409, 223] on body "上越民族 登出 櫃檯作業 打帳單 帳單列表 現金收支登錄 材料自購登錄 每日結帳 排班表 現場電腦打卡 預約管理 預約管理 單日預約紀錄 單週預約紀錄 報表及…" at bounding box center [343, 24] width 687 height 663
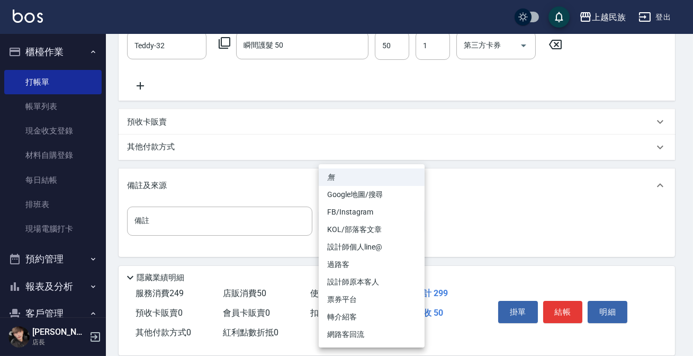
click at [354, 296] on li "票券平台" at bounding box center [372, 298] width 106 height 17
type input "票券平台"
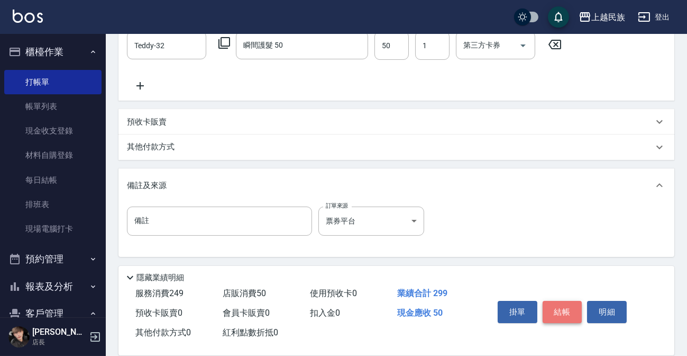
click at [556, 305] on button "結帳" at bounding box center [563, 312] width 40 height 22
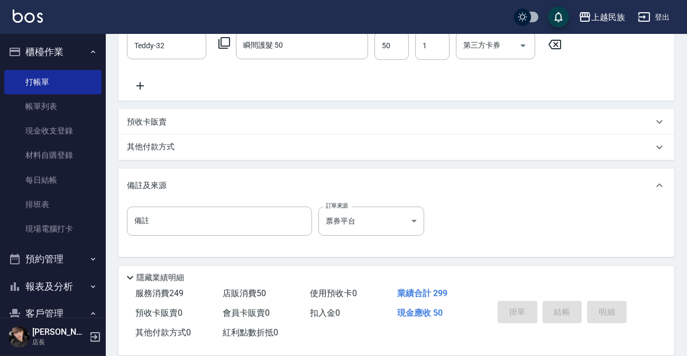
type input "[DATE] 20:16"
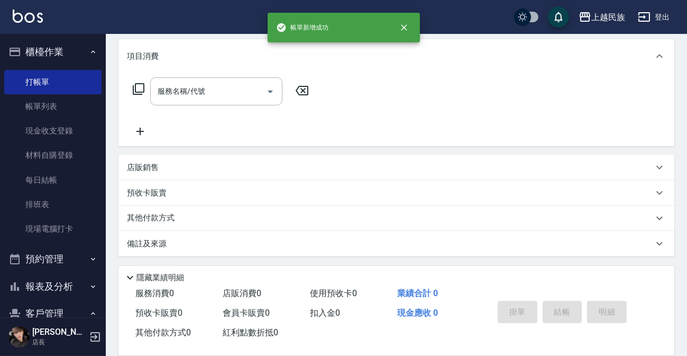
scroll to position [0, 0]
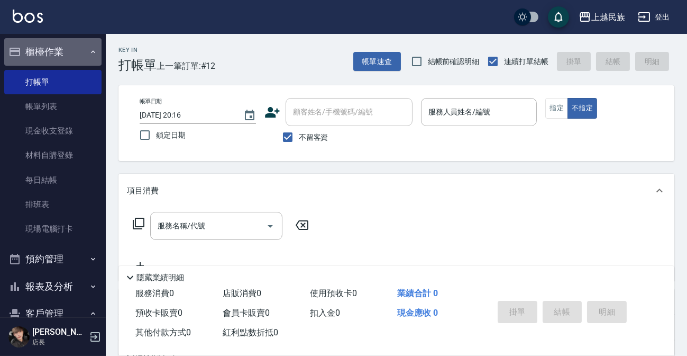
click at [91, 52] on icon "button" at bounding box center [93, 51] width 4 height 3
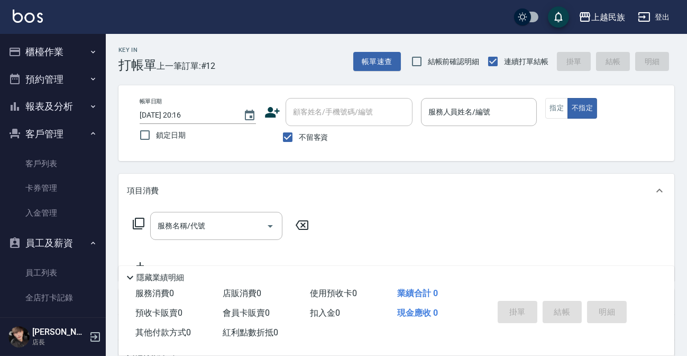
drag, startPoint x: 75, startPoint y: 130, endPoint x: 83, endPoint y: 130, distance: 7.4
click at [81, 130] on button "客戶管理" at bounding box center [52, 134] width 97 height 28
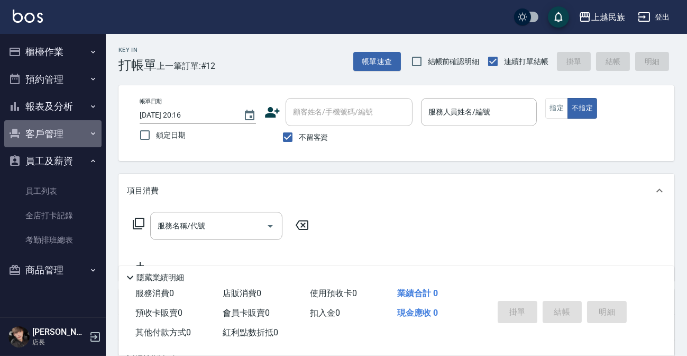
click at [89, 130] on icon "button" at bounding box center [93, 133] width 8 height 8
click at [90, 132] on icon "button" at bounding box center [93, 133] width 8 height 8
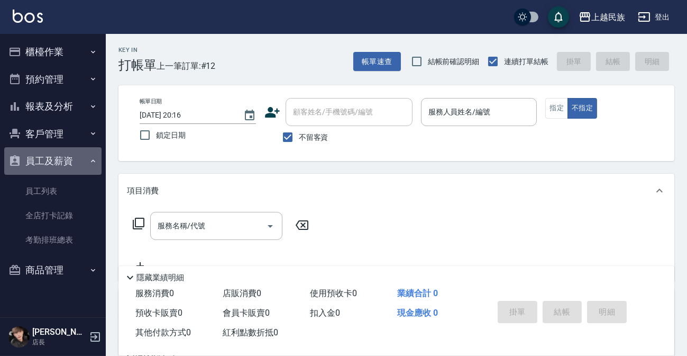
click at [97, 164] on icon "button" at bounding box center [93, 161] width 8 height 8
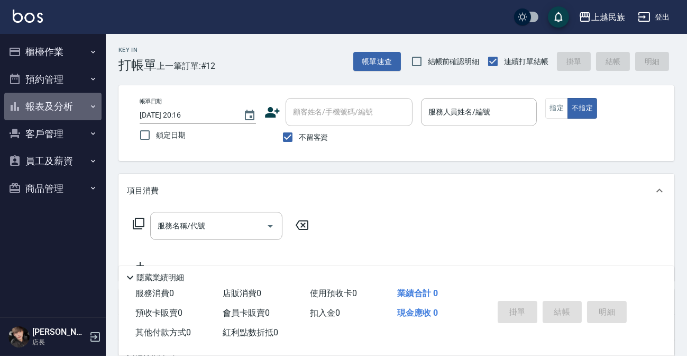
click at [35, 102] on button "報表及分析" at bounding box center [52, 107] width 97 height 28
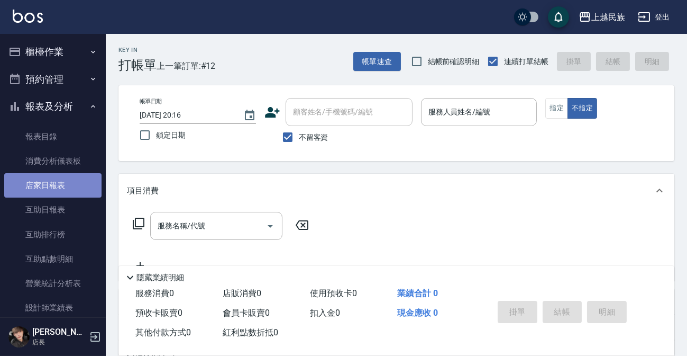
click at [53, 185] on link "店家日報表" at bounding box center [52, 185] width 97 height 24
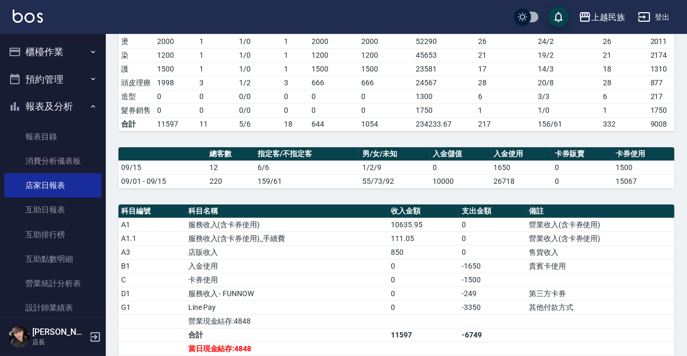
scroll to position [288, 0]
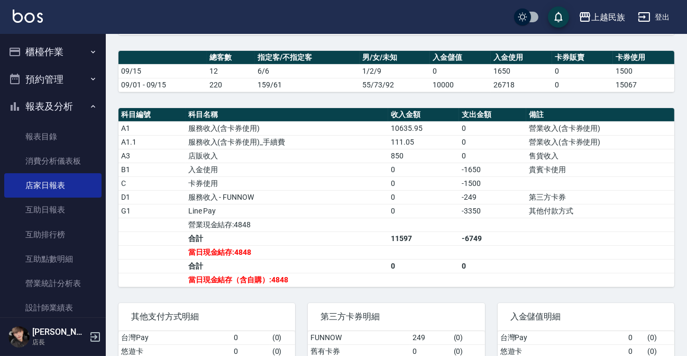
click at [54, 51] on button "櫃檯作業" at bounding box center [52, 52] width 97 height 28
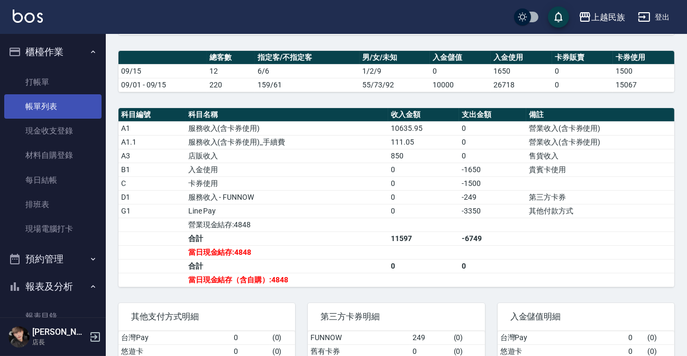
click at [35, 110] on link "帳單列表" at bounding box center [52, 106] width 97 height 24
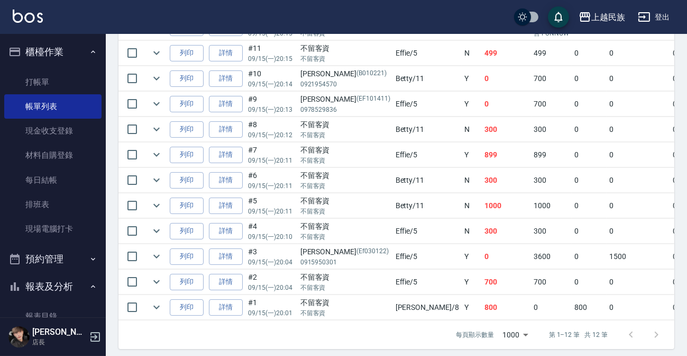
scroll to position [240, 0]
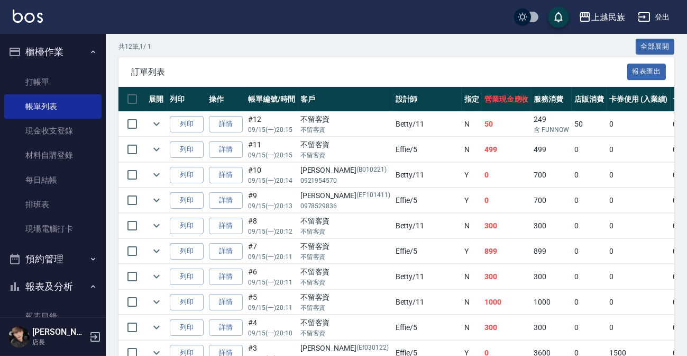
click at [89, 52] on icon "button" at bounding box center [93, 52] width 8 height 8
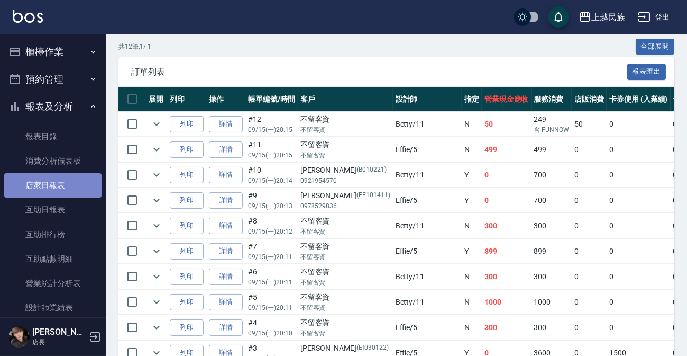
click at [53, 188] on link "店家日報表" at bounding box center [52, 185] width 97 height 24
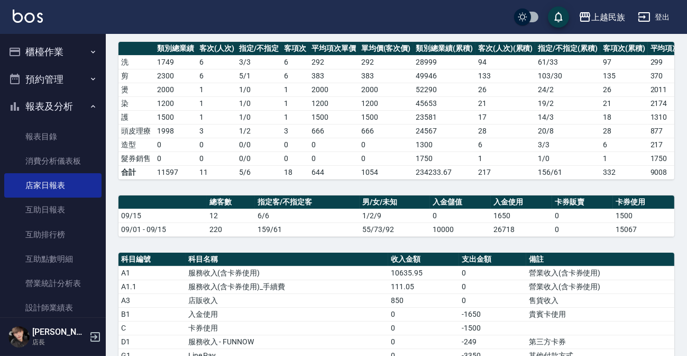
scroll to position [288, 0]
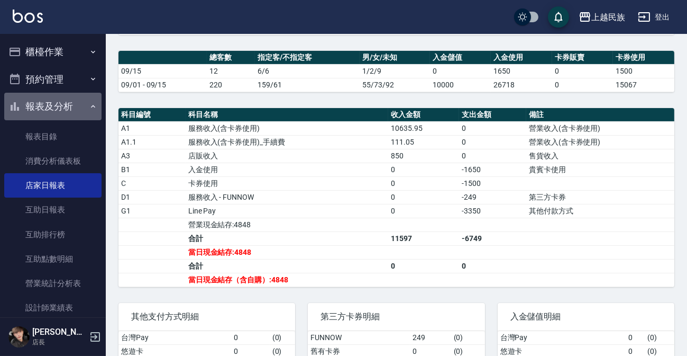
click at [91, 106] on icon "button" at bounding box center [93, 106] width 4 height 3
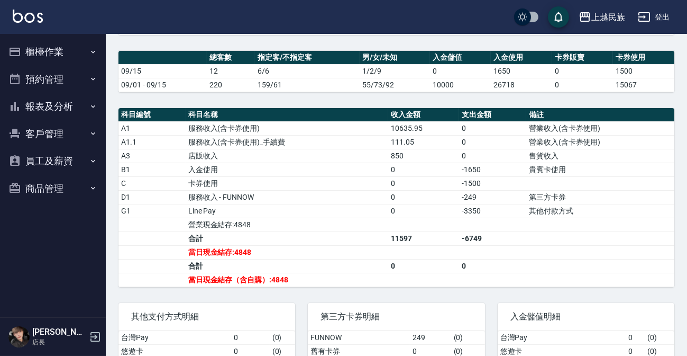
click at [51, 104] on button "報表及分析" at bounding box center [52, 107] width 97 height 28
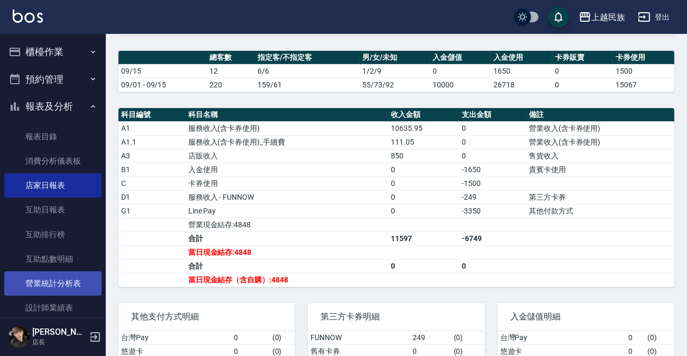
scroll to position [96, 0]
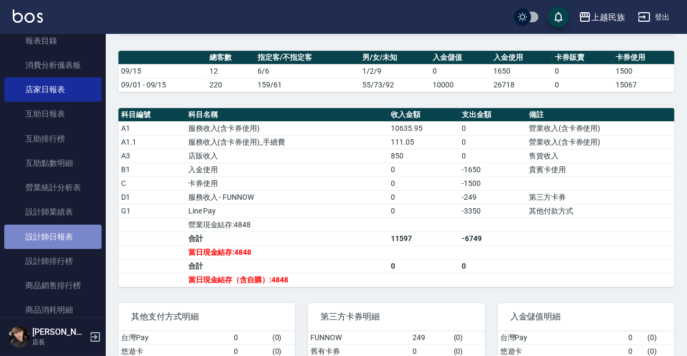
click at [63, 247] on link "設計師日報表" at bounding box center [52, 236] width 97 height 24
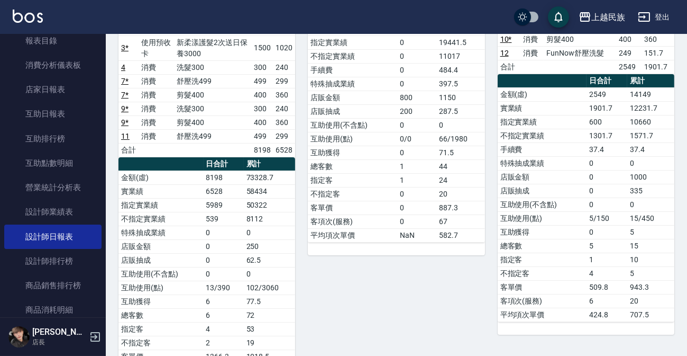
scroll to position [48, 0]
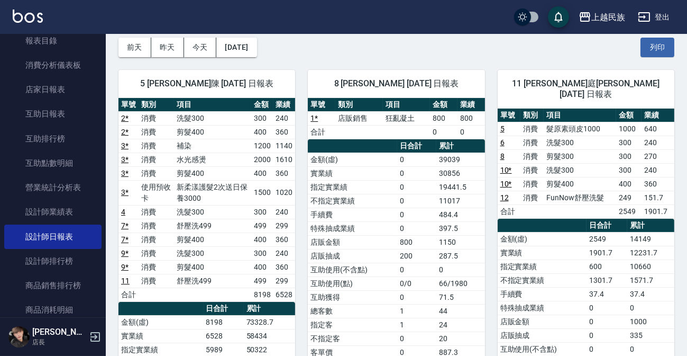
click at [661, 13] on button "登出" at bounding box center [654, 17] width 41 height 20
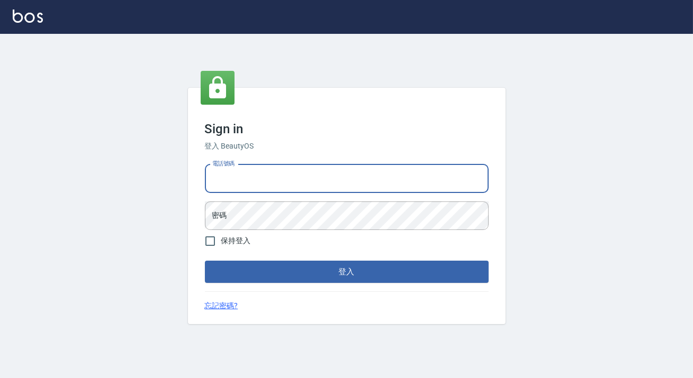
drag, startPoint x: 0, startPoint y: 0, endPoint x: 288, endPoint y: 178, distance: 338.3
click at [288, 178] on input "電話號碼" at bounding box center [347, 179] width 284 height 29
type input "0928704656"
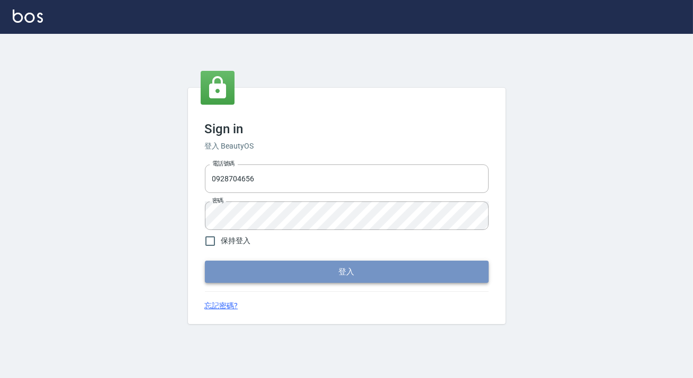
click at [301, 262] on button "登入" at bounding box center [347, 272] width 284 height 22
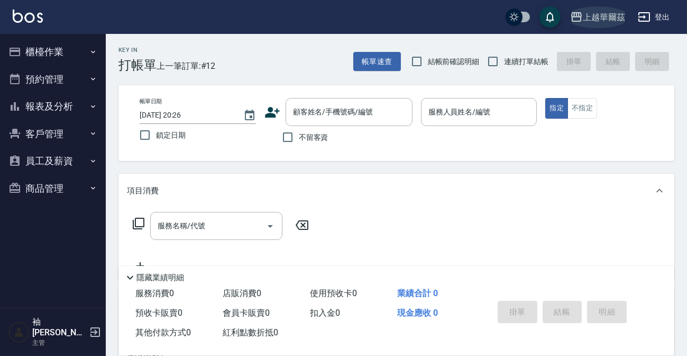
click at [599, 15] on div "上越華爾茲" at bounding box center [604, 17] width 42 height 13
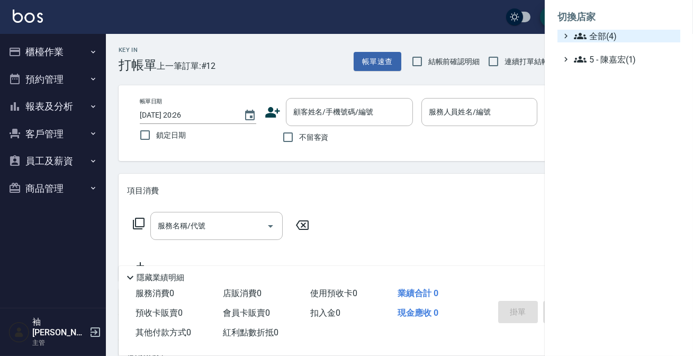
click at [602, 37] on span "全部(4)" at bounding box center [625, 36] width 102 height 13
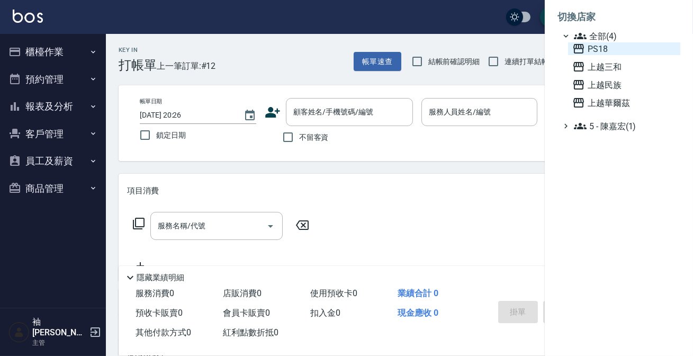
click at [598, 48] on span "PS18" at bounding box center [624, 48] width 104 height 13
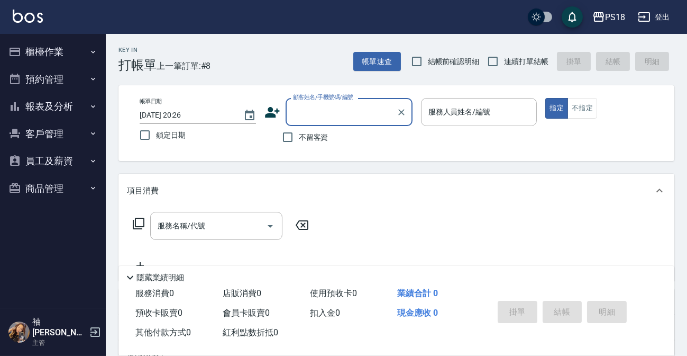
click at [42, 103] on button "報表及分析" at bounding box center [52, 107] width 97 height 28
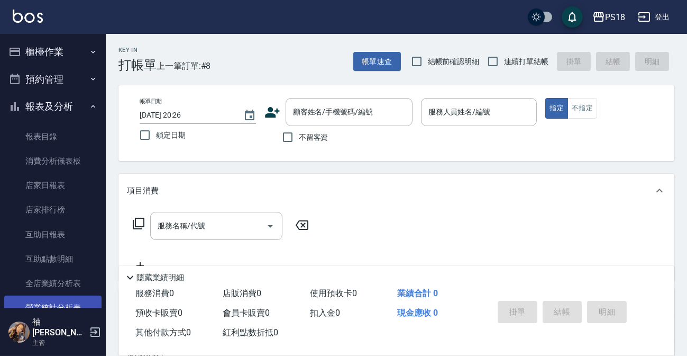
scroll to position [96, 0]
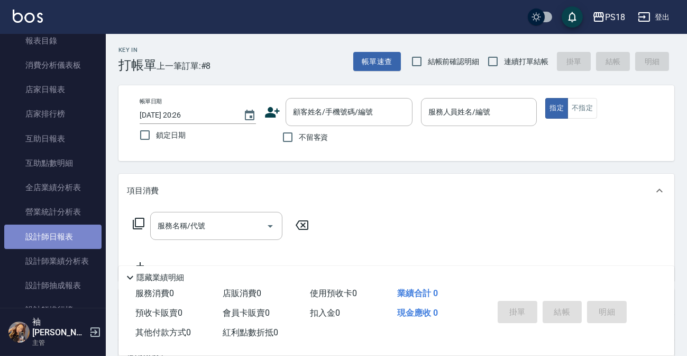
click at [57, 238] on link "設計師日報表" at bounding box center [52, 236] width 97 height 24
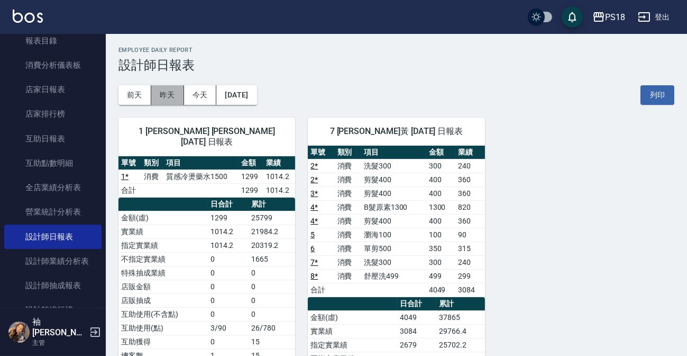
click at [161, 98] on button "昨天" at bounding box center [167, 95] width 33 height 20
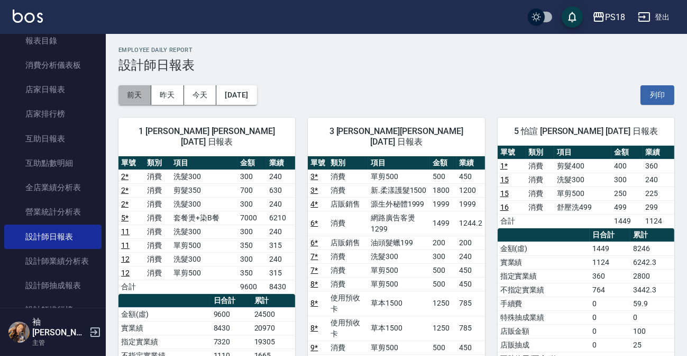
click at [127, 95] on button "前天" at bounding box center [135, 95] width 33 height 20
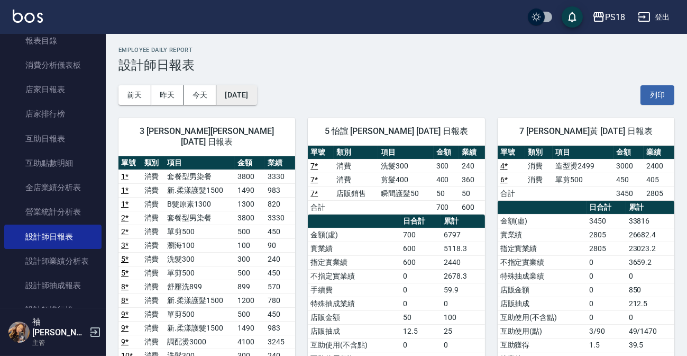
click at [248, 93] on button "[DATE]" at bounding box center [236, 95] width 40 height 20
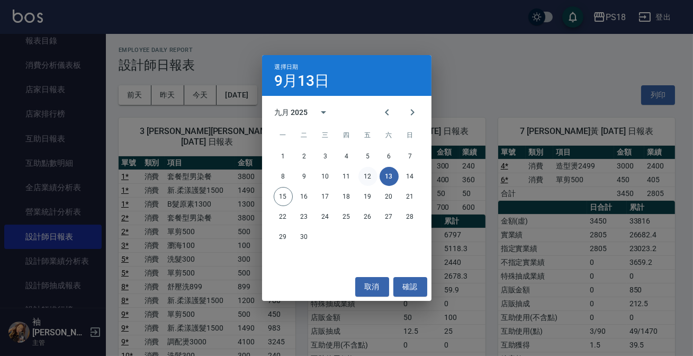
click at [368, 180] on button "12" at bounding box center [367, 176] width 19 height 19
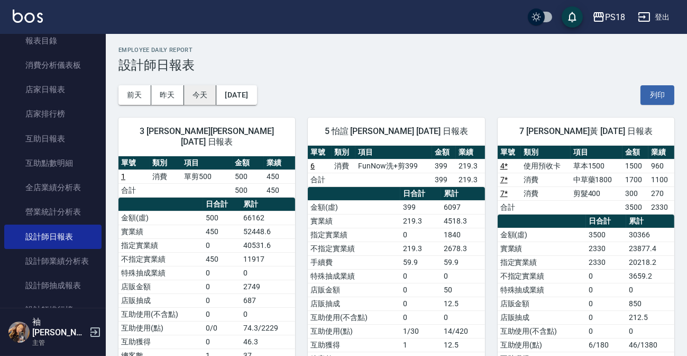
click at [194, 96] on button "今天" at bounding box center [200, 95] width 33 height 20
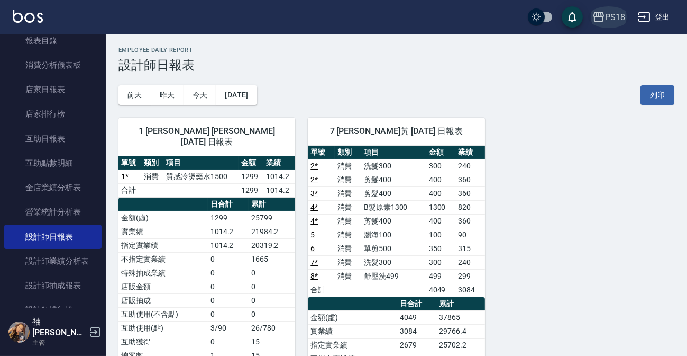
click at [619, 11] on div "PS18" at bounding box center [615, 17] width 20 height 13
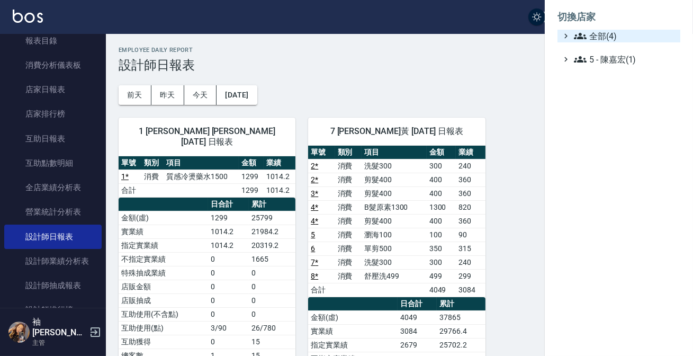
click at [601, 31] on span "全部(4)" at bounding box center [625, 36] width 102 height 13
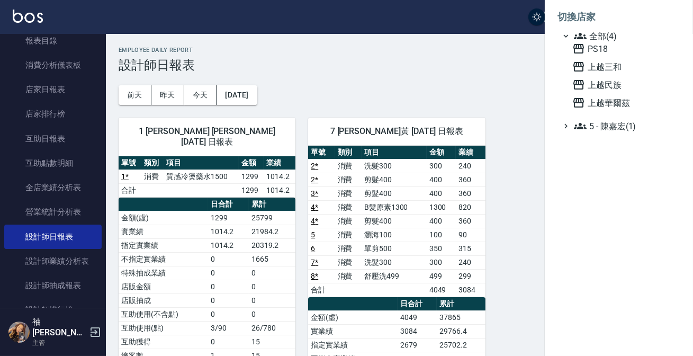
click at [347, 35] on div at bounding box center [346, 178] width 693 height 356
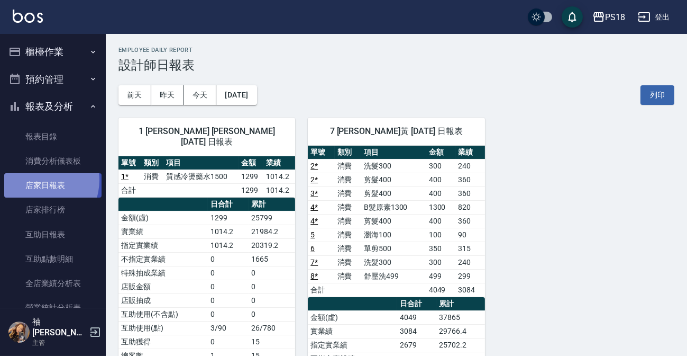
click at [39, 180] on link "店家日報表" at bounding box center [52, 185] width 97 height 24
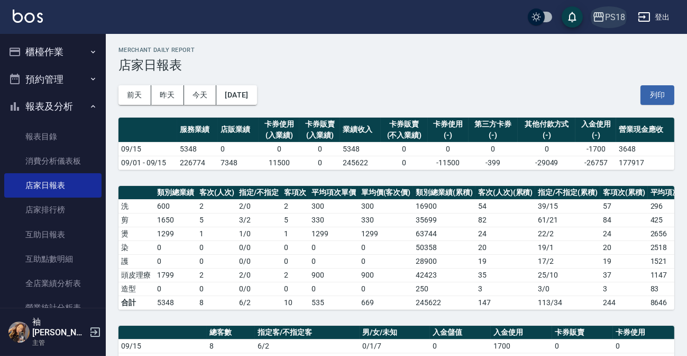
click at [619, 13] on div "PS18" at bounding box center [615, 17] width 20 height 13
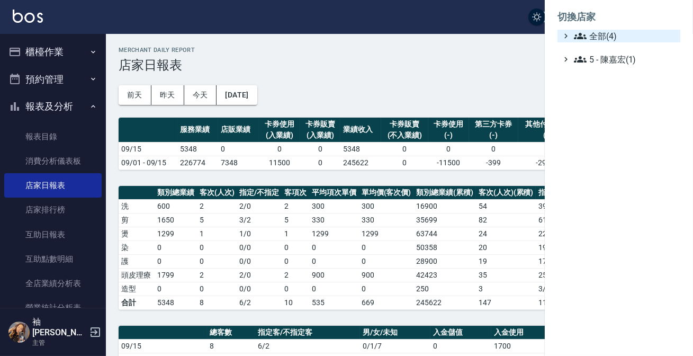
click at [603, 33] on span "全部(4)" at bounding box center [625, 36] width 102 height 13
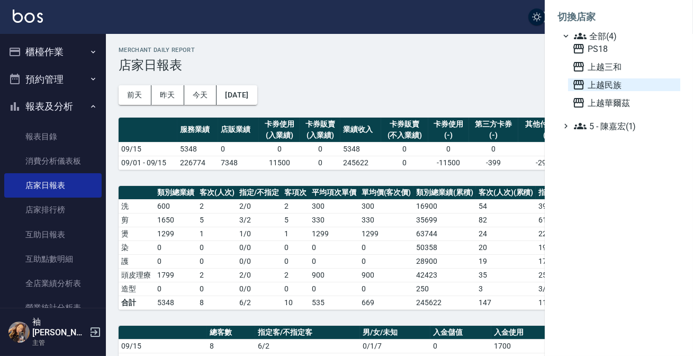
click at [603, 82] on span "上越民族" at bounding box center [624, 84] width 104 height 13
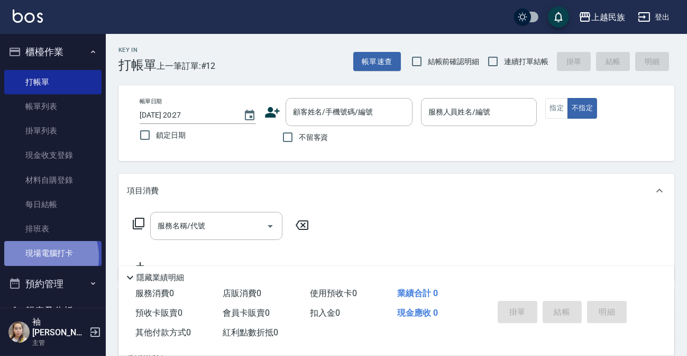
click at [43, 256] on link "現場電腦打卡" at bounding box center [52, 253] width 97 height 24
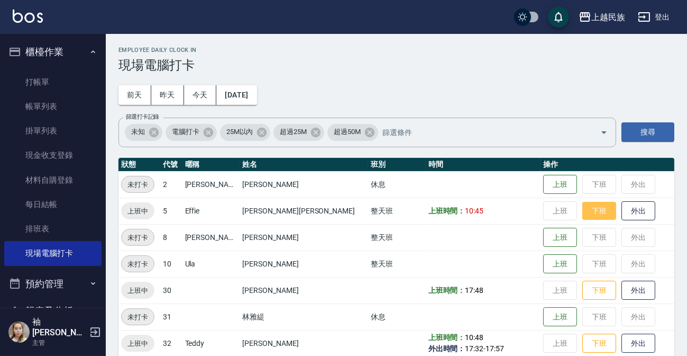
click at [583, 208] on button "下班" at bounding box center [600, 211] width 34 height 19
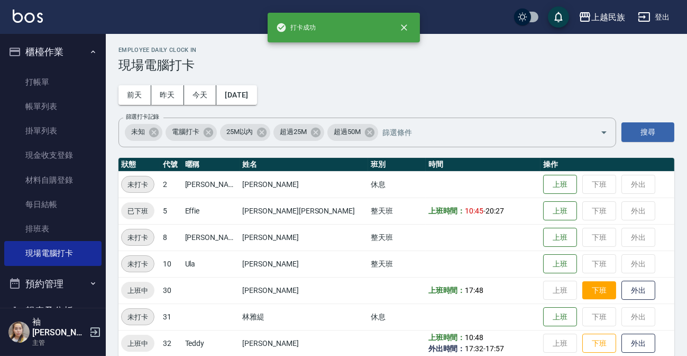
click at [583, 290] on button "下班" at bounding box center [600, 290] width 34 height 19
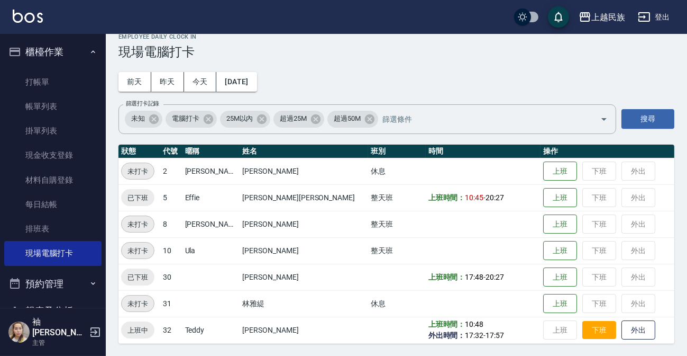
click at [583, 333] on button "下班" at bounding box center [600, 330] width 34 height 19
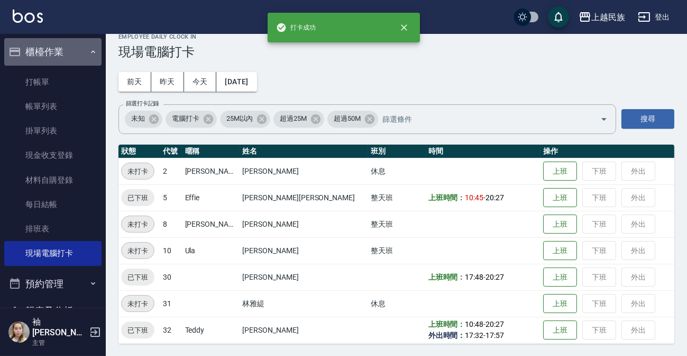
click at [82, 48] on button "櫃檯作業" at bounding box center [52, 52] width 97 height 28
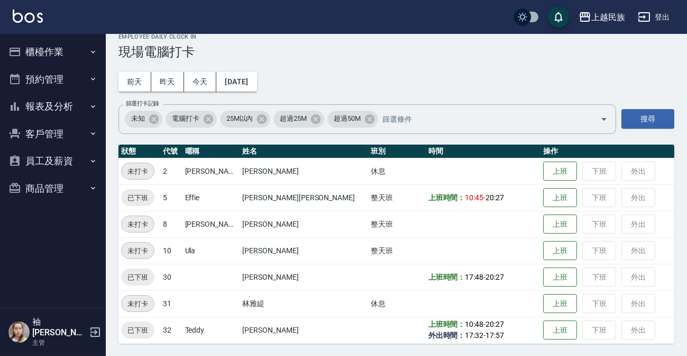
click at [661, 15] on button "登出" at bounding box center [654, 17] width 41 height 20
